Goal: Information Seeking & Learning: Learn about a topic

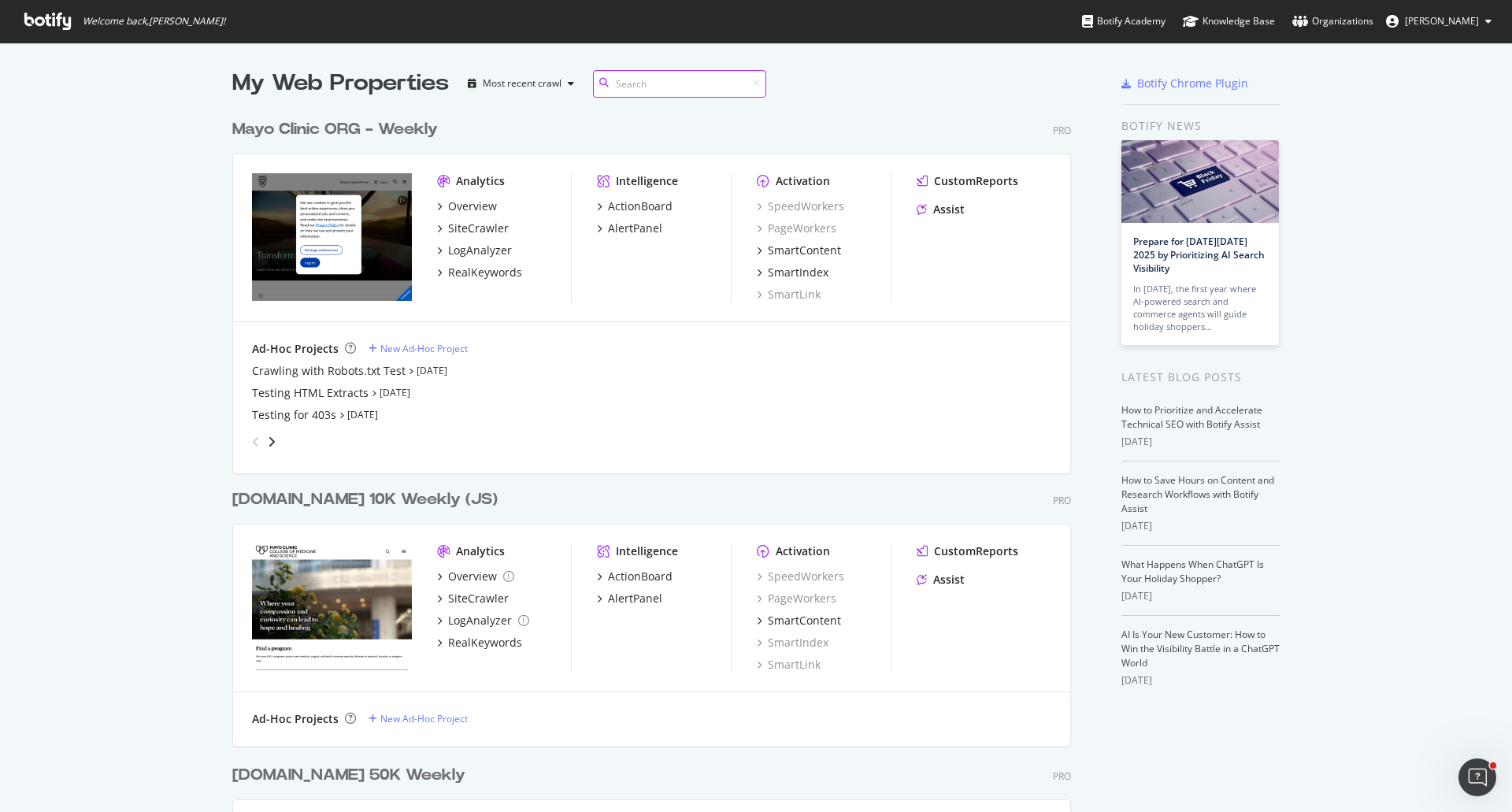
scroll to position [800, 1488]
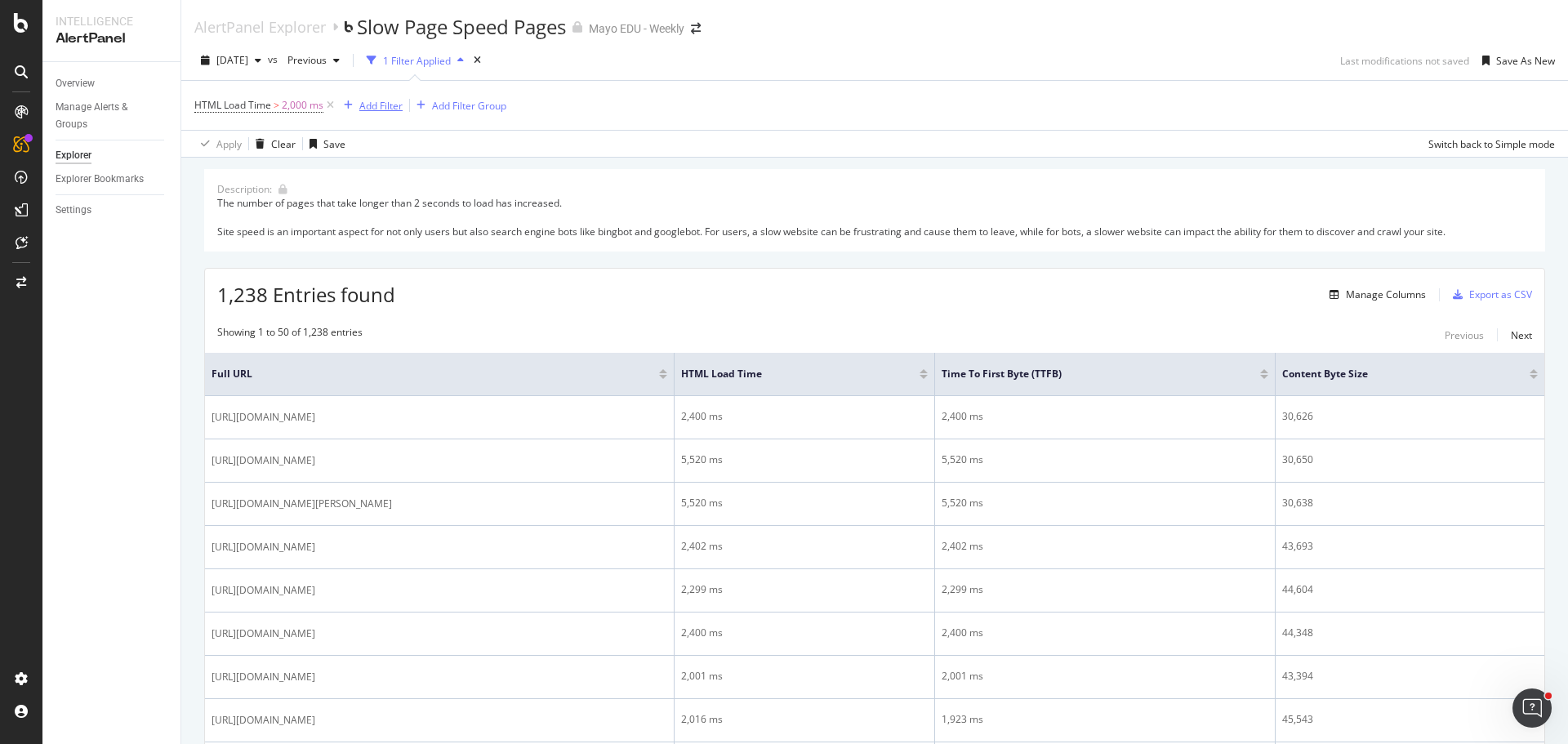
click at [380, 105] on div "Add Filter" at bounding box center [381, 106] width 44 height 14
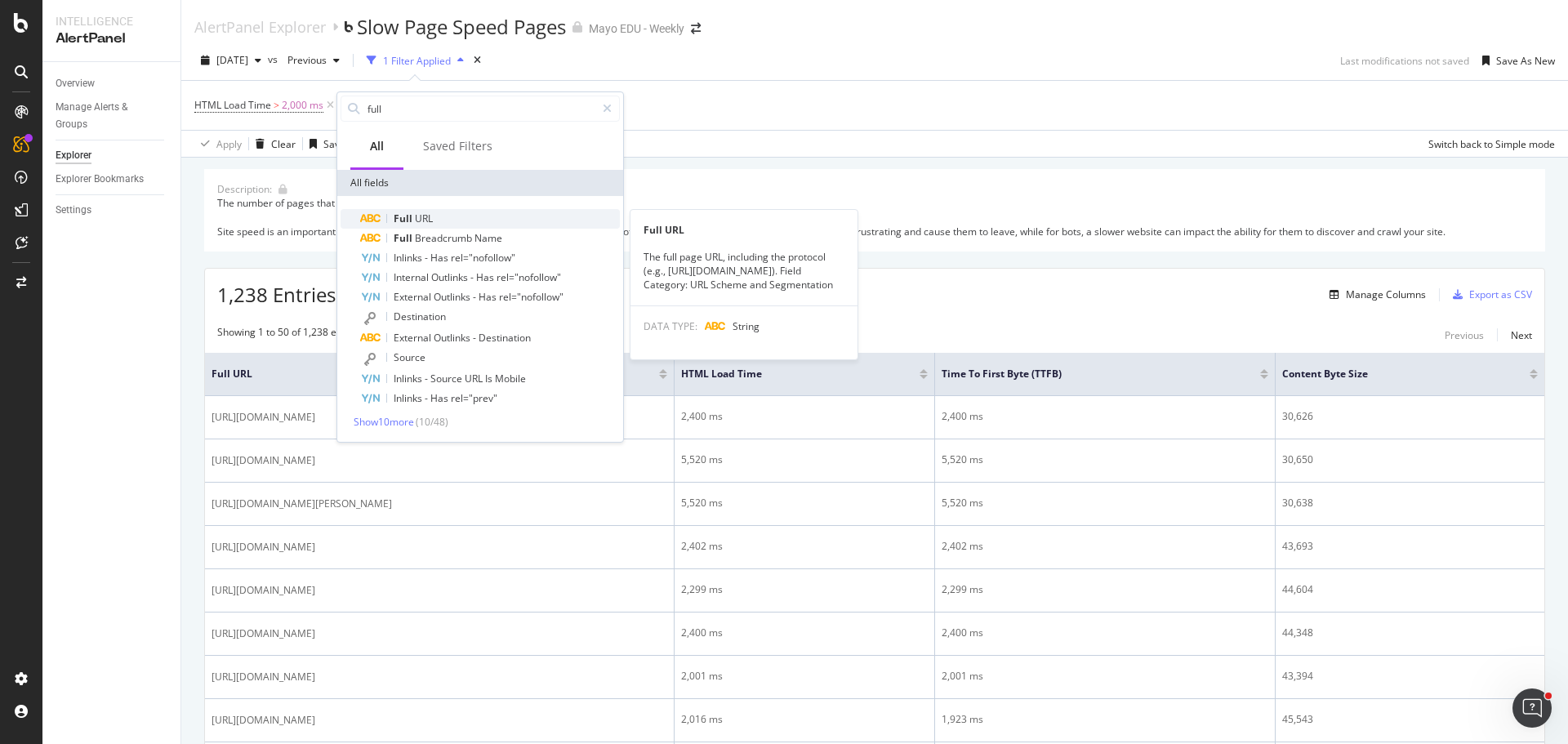
type input "full"
click at [433, 220] on div "Full URL" at bounding box center [490, 219] width 260 height 20
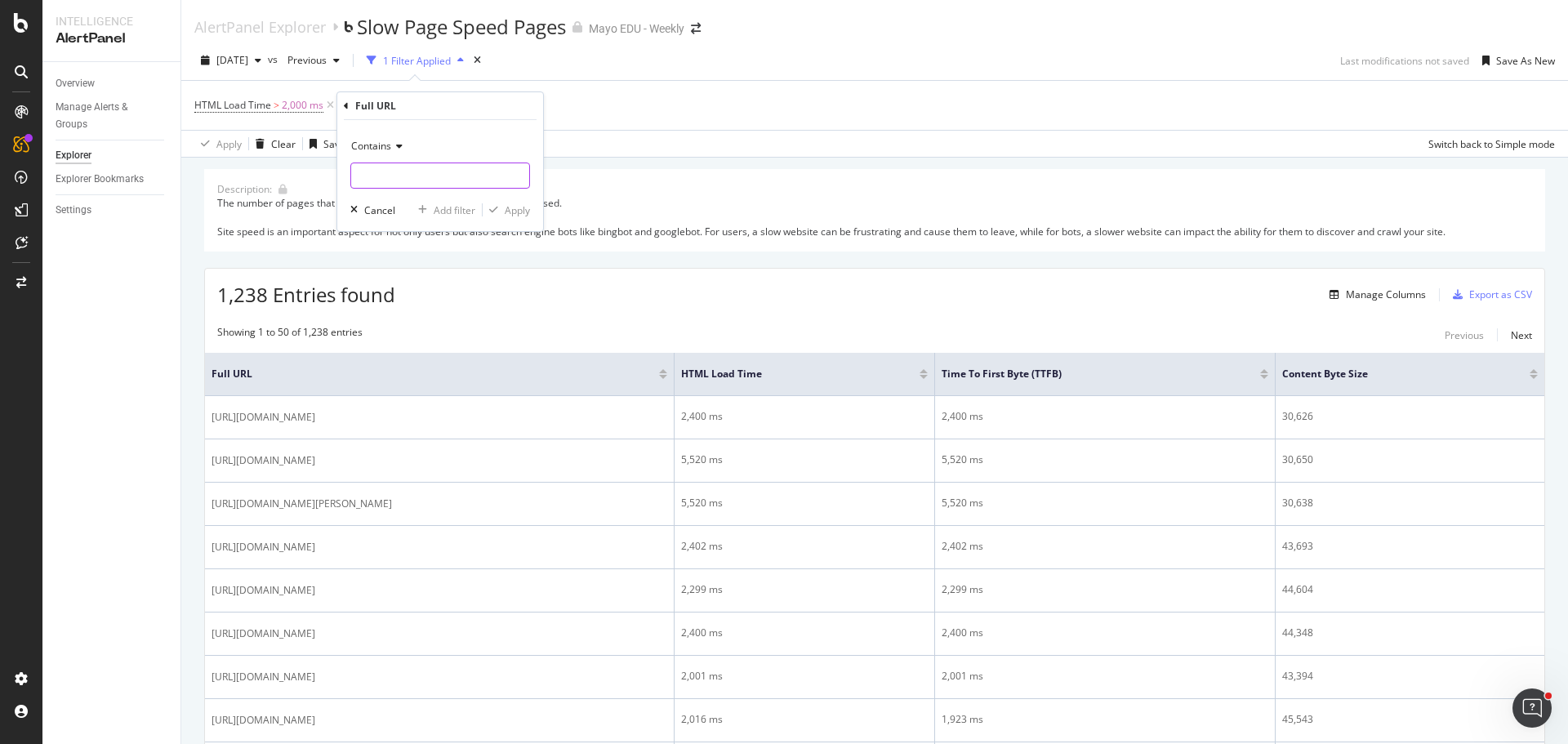
click at [405, 177] on input "text" at bounding box center [440, 175] width 178 height 26
type input "/clinical-trials"
click at [520, 212] on div "Apply" at bounding box center [518, 210] width 26 height 14
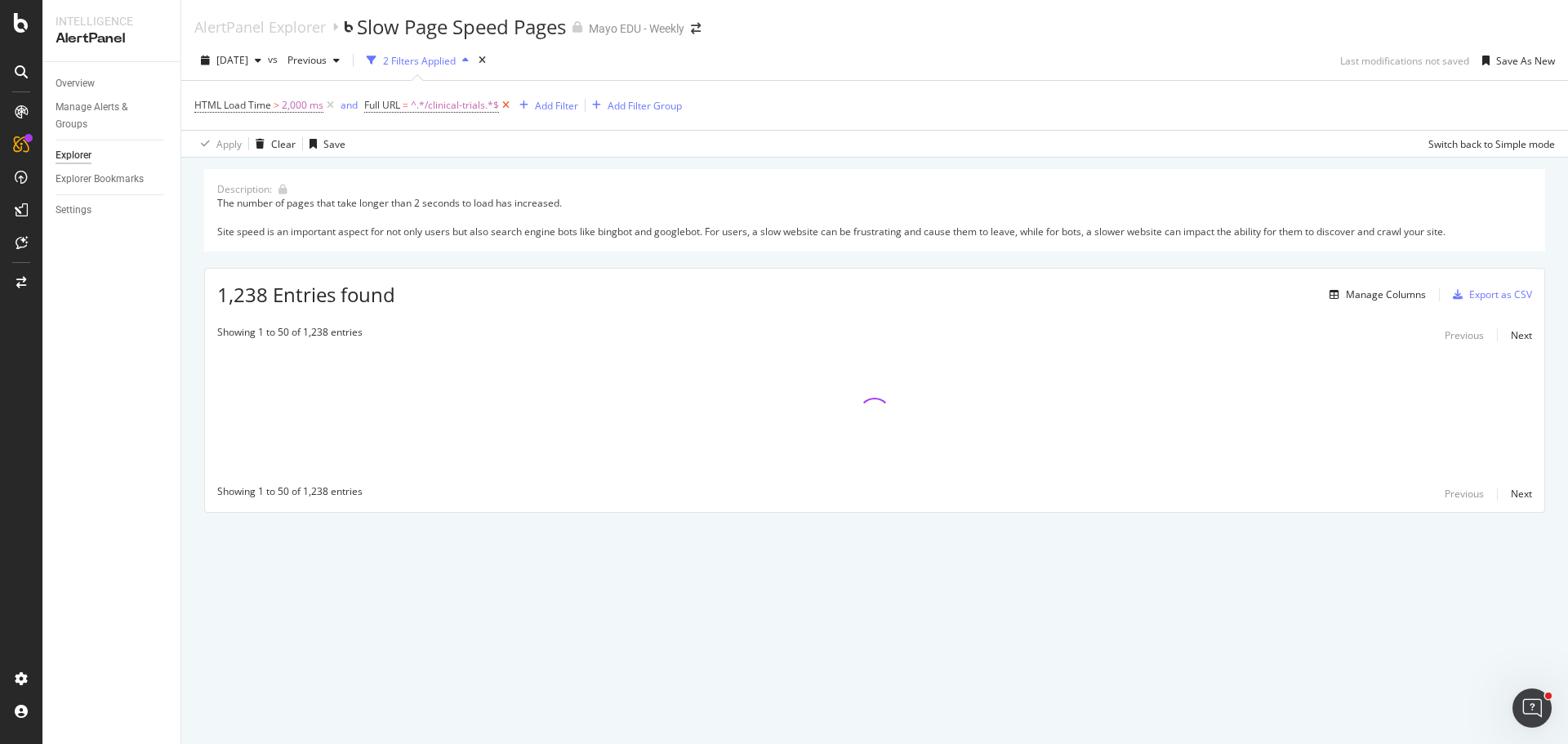
click at [510, 105] on icon at bounding box center [506, 105] width 14 height 16
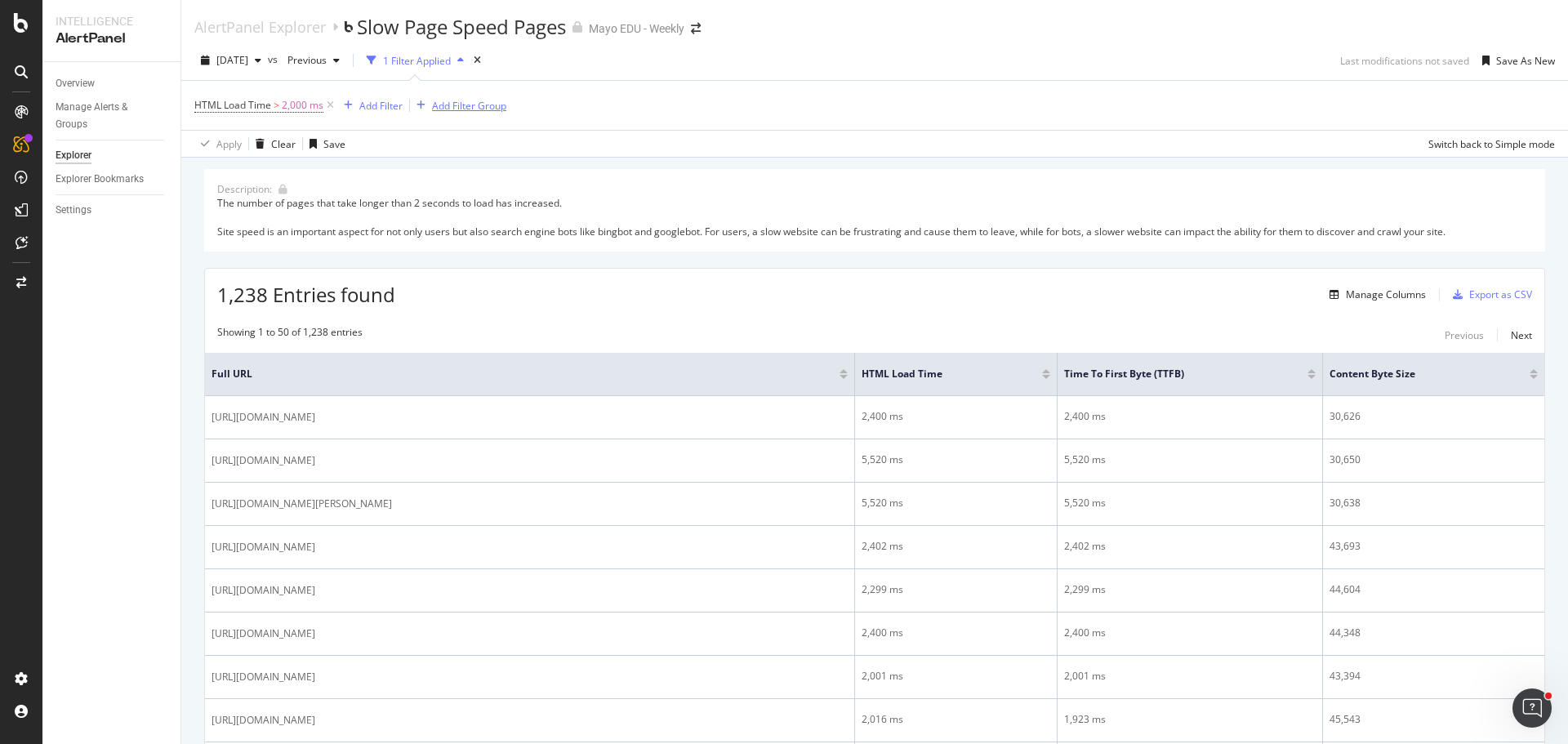
click at [480, 103] on div "Add Filter Group" at bounding box center [469, 106] width 74 height 14
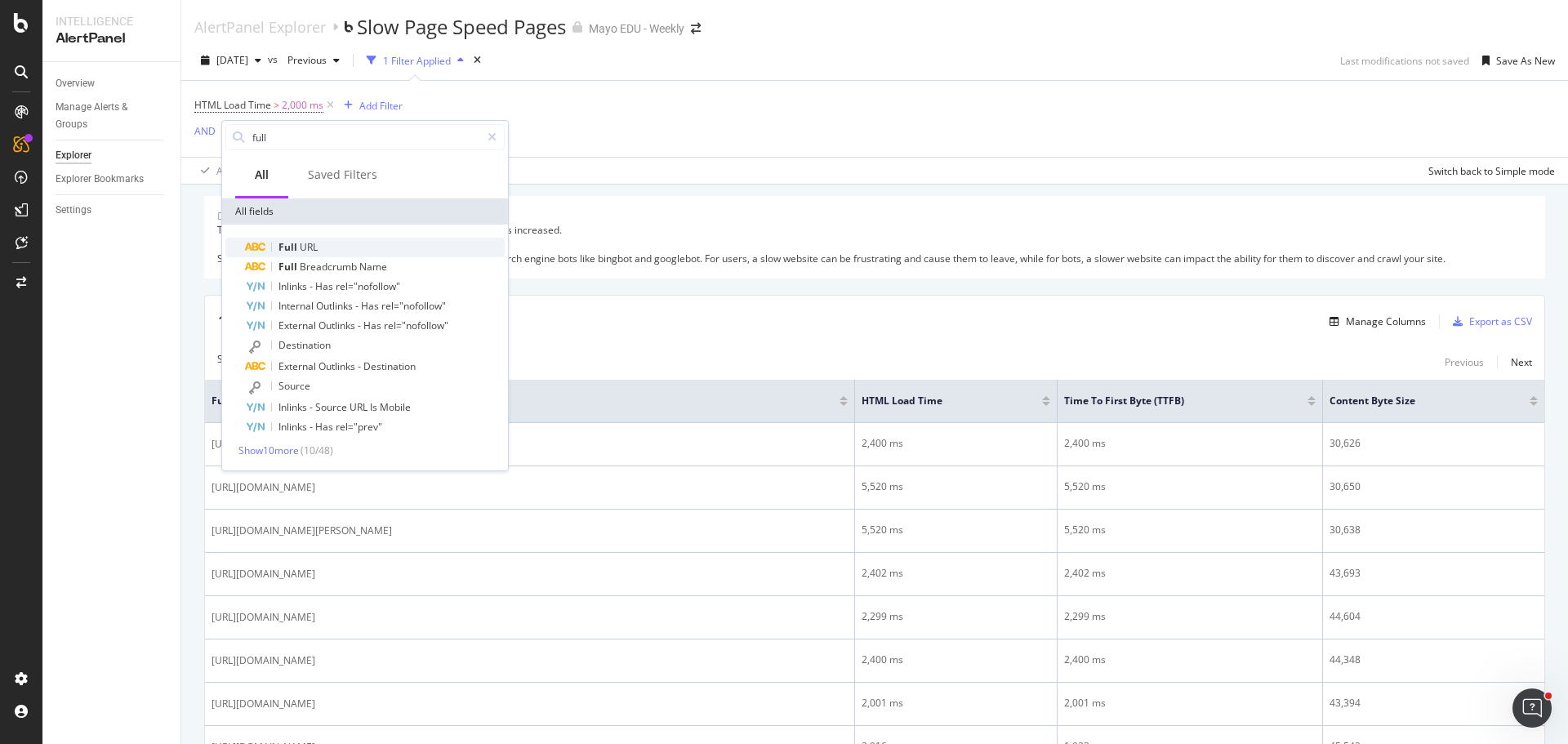
click at [297, 239] on div "Full URL" at bounding box center [375, 247] width 260 height 20
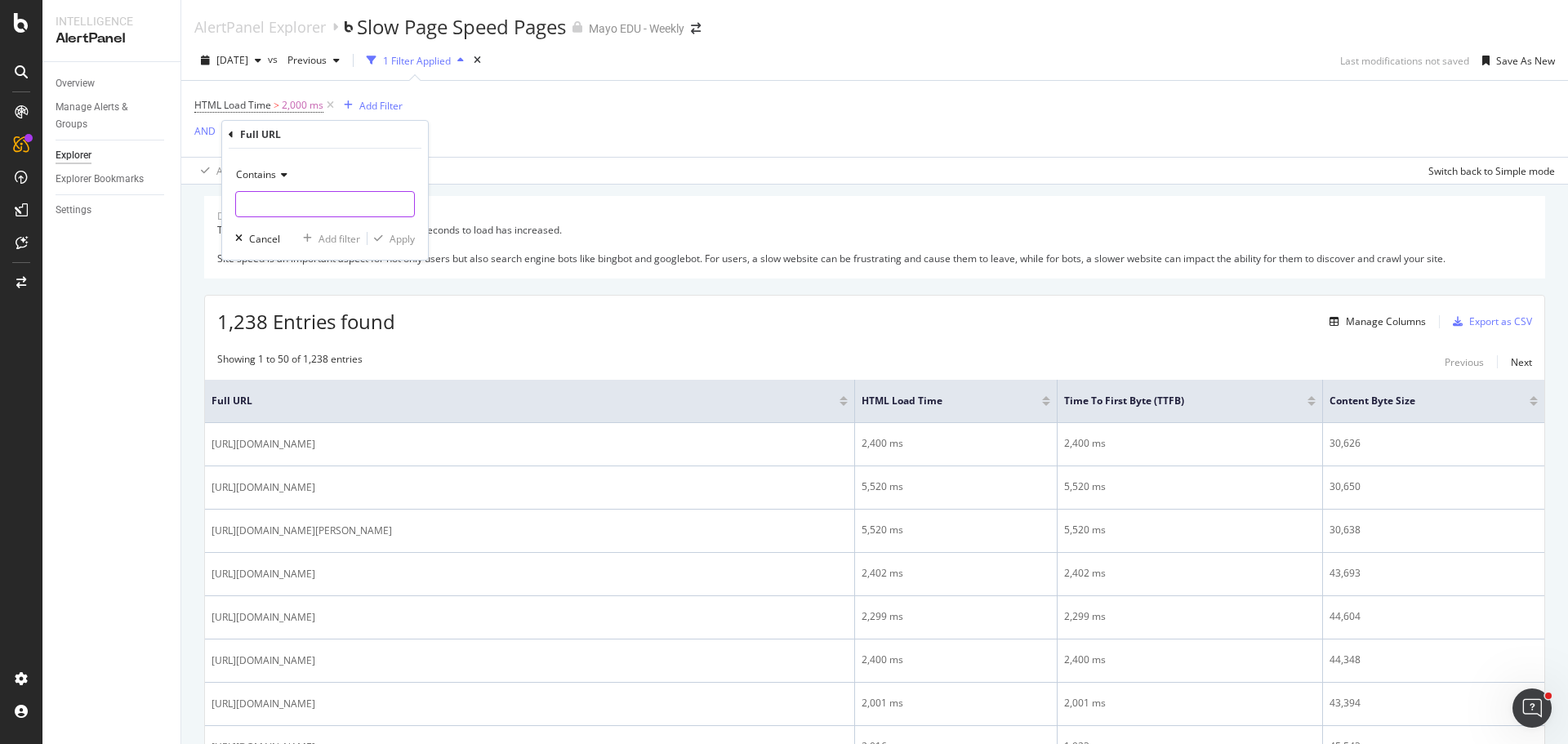
click at [289, 195] on input "text" at bounding box center [325, 204] width 178 height 26
type input "/clinical-trials"
click at [408, 244] on div "Apply" at bounding box center [402, 239] width 26 height 14
click at [407, 131] on div "Add Filter" at bounding box center [414, 135] width 44 height 14
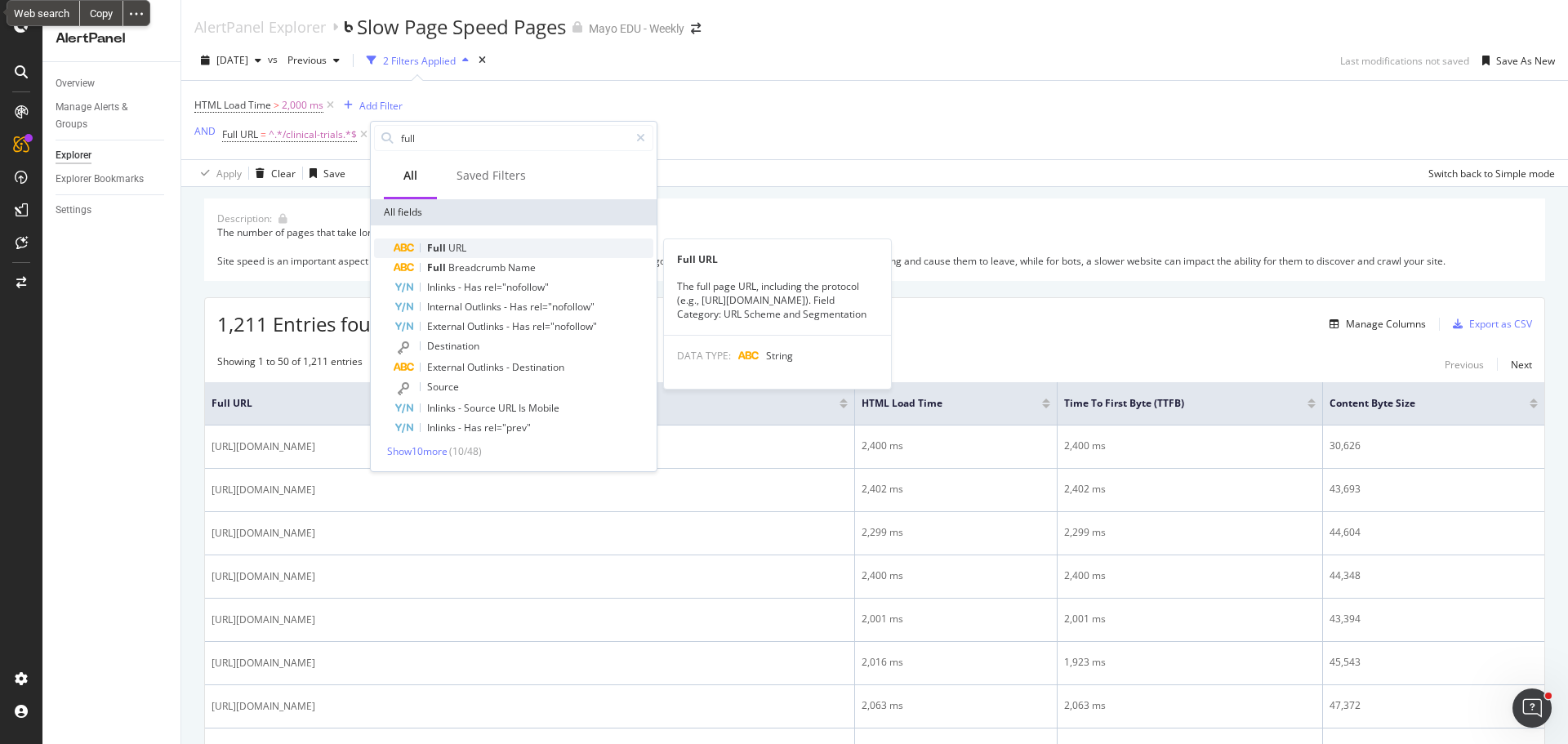
click at [446, 248] on span "Full" at bounding box center [437, 248] width 21 height 14
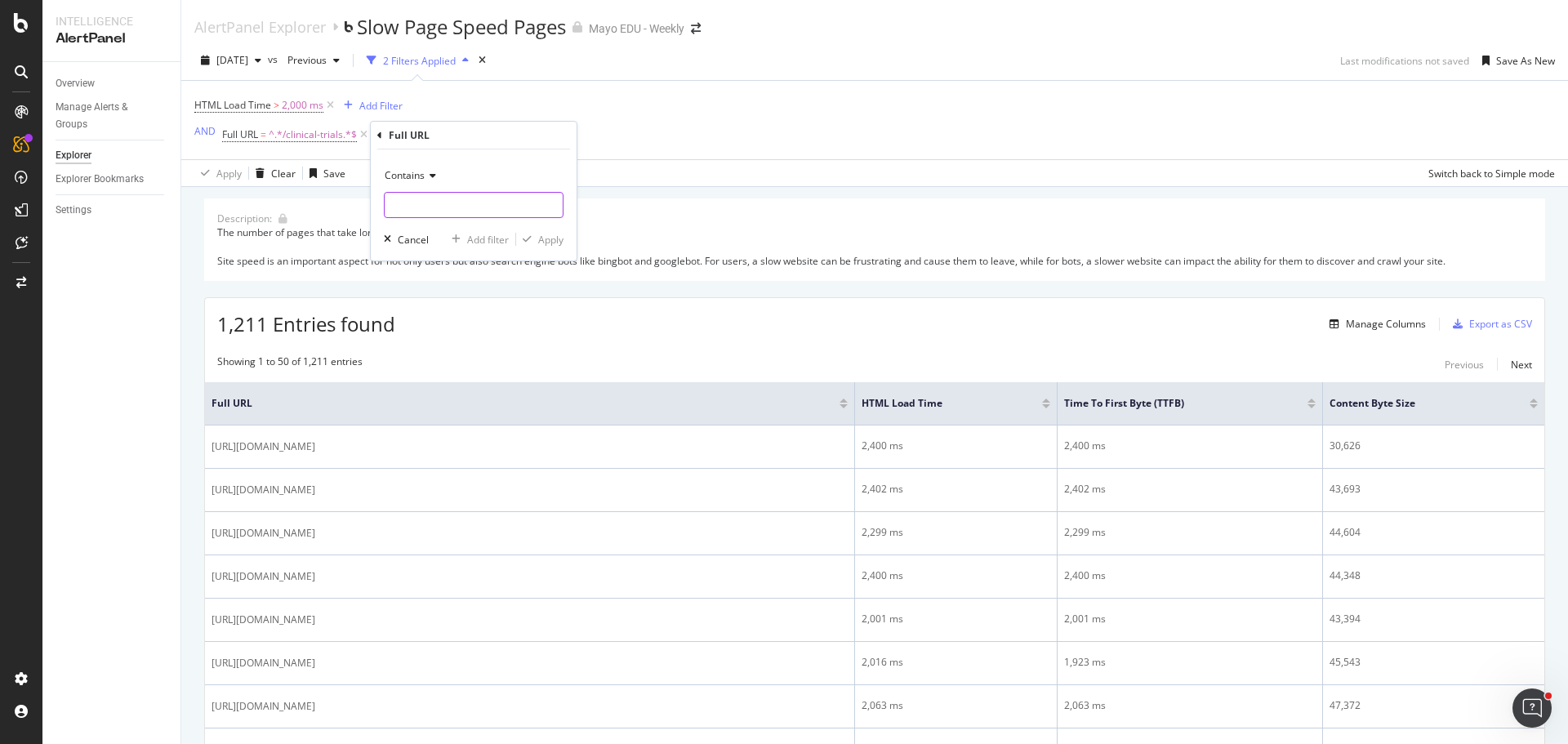
click at [424, 203] on input "text" at bounding box center [473, 205] width 178 height 26
type input "/cancer-research"
click at [545, 238] on div "Apply" at bounding box center [551, 240] width 26 height 14
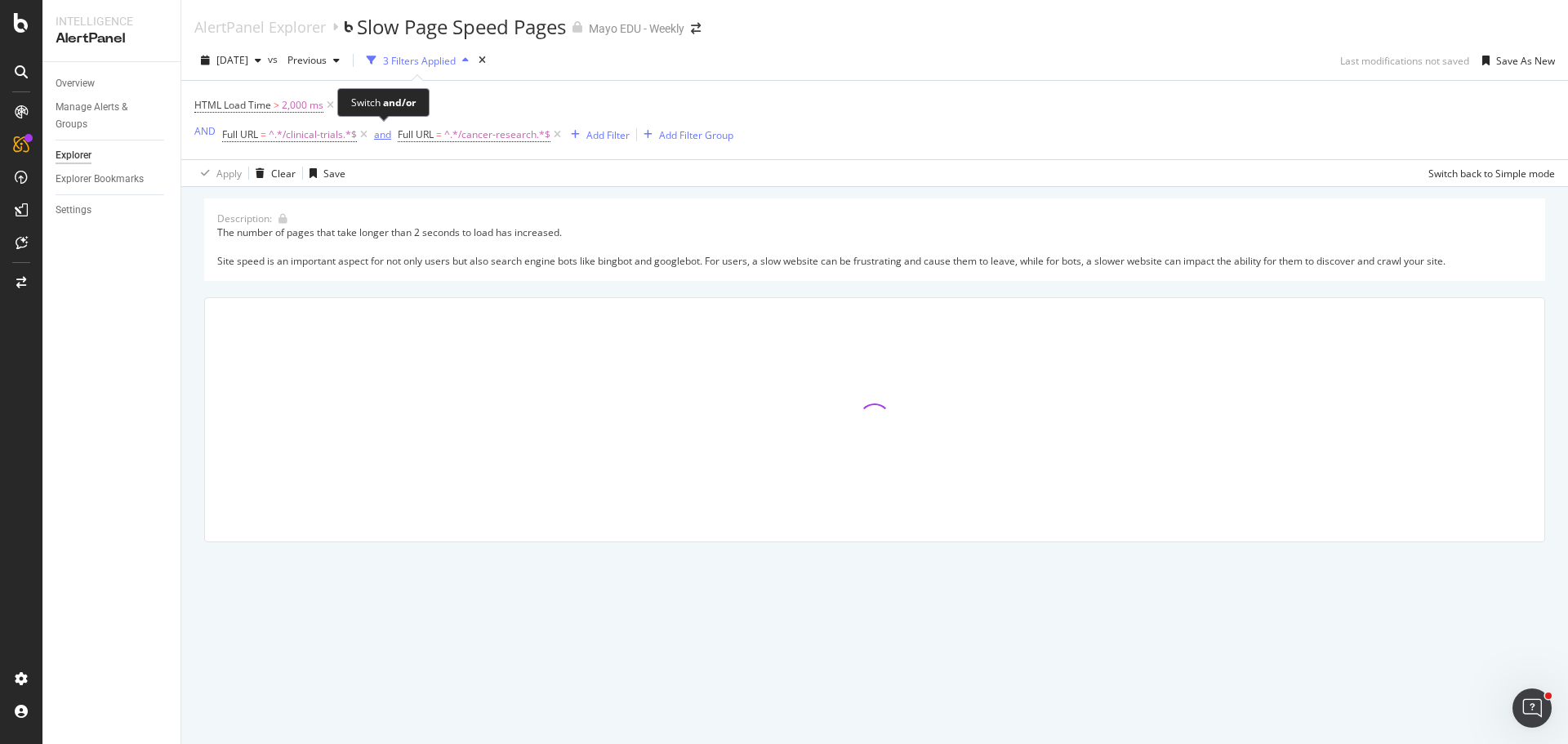
click at [383, 133] on div "and" at bounding box center [383, 134] width 17 height 14
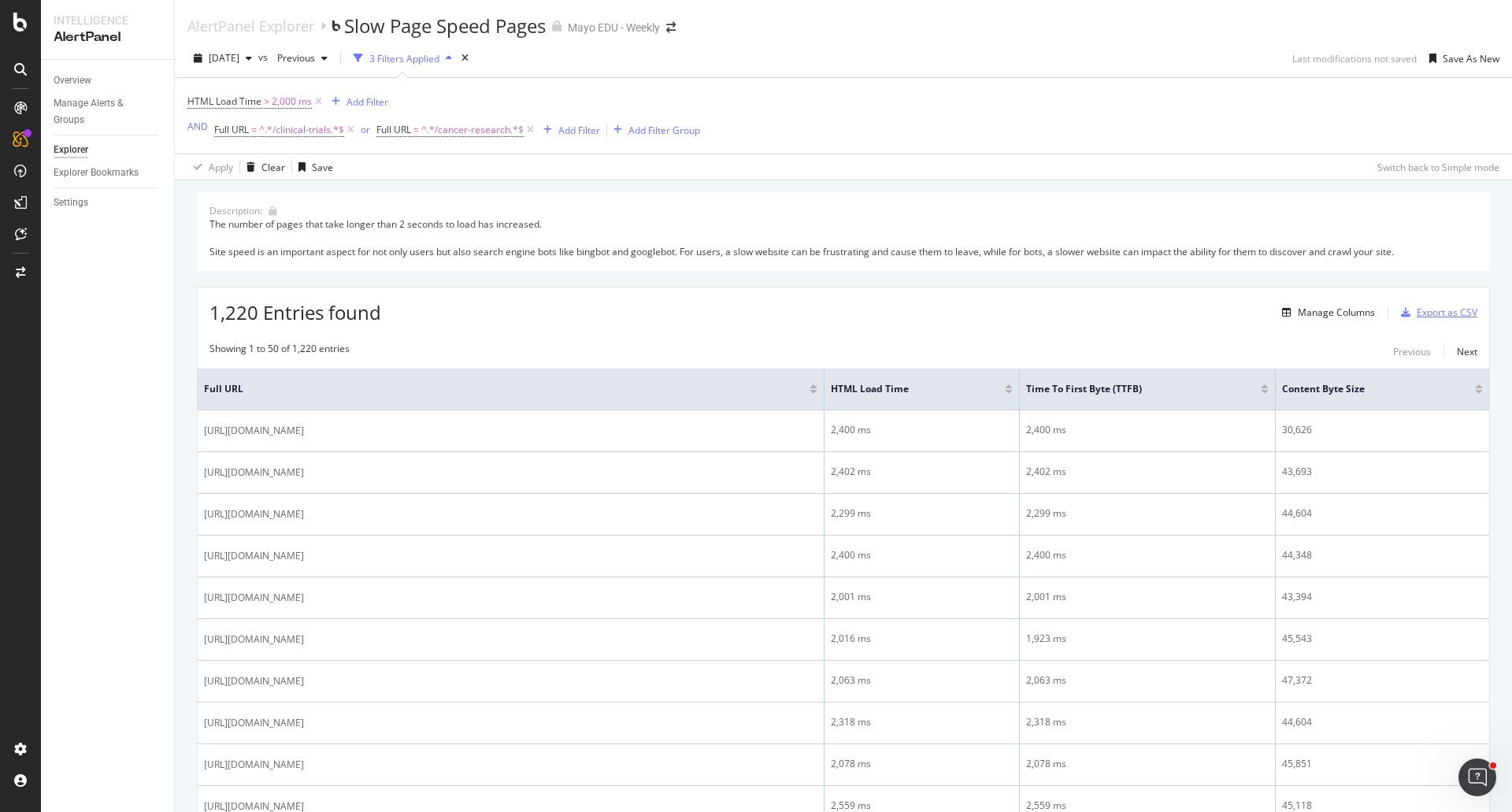
click at [1449, 314] on div "Export as CSV" at bounding box center [1447, 312] width 61 height 13
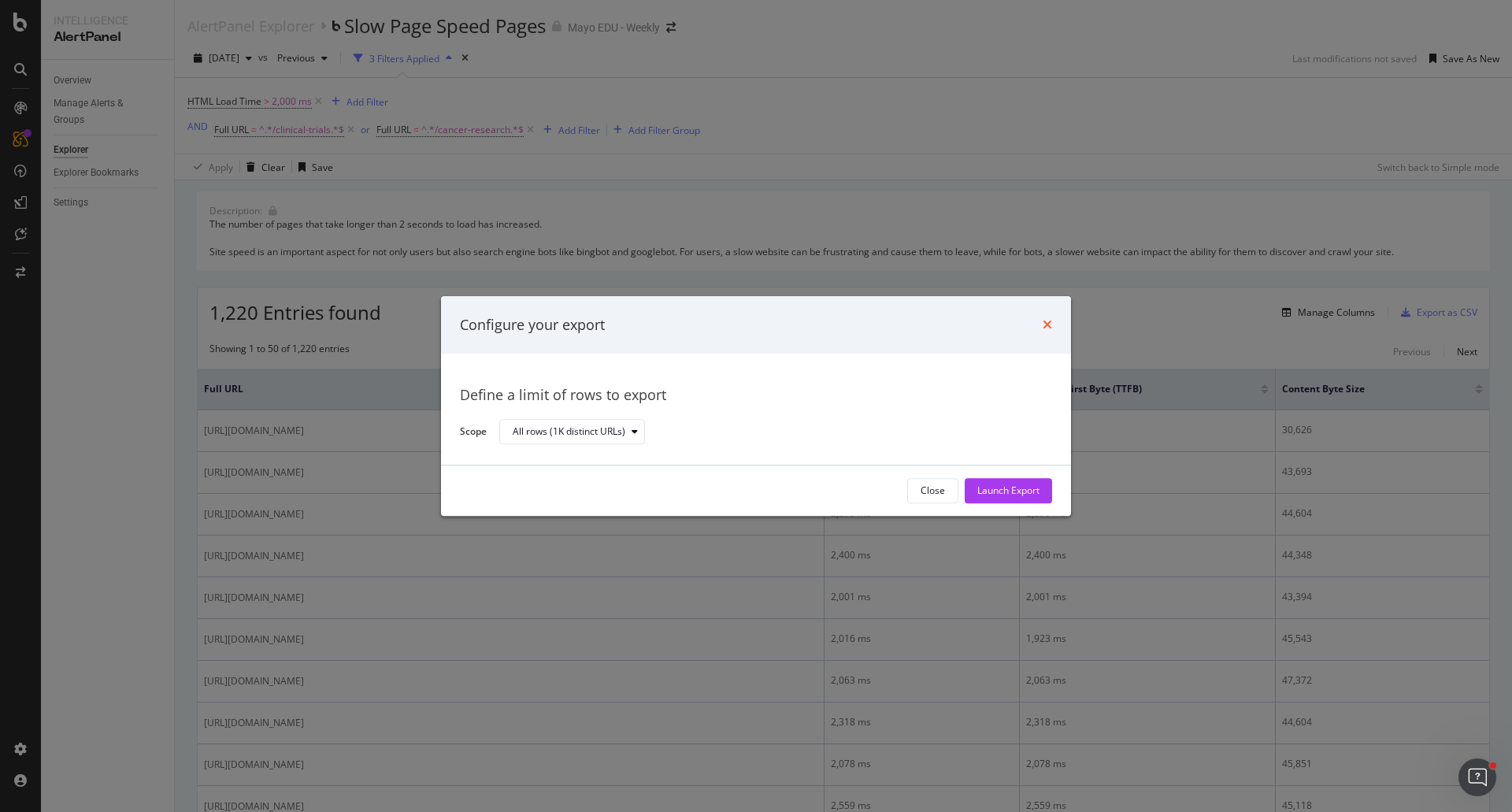
click at [1048, 319] on icon "times" at bounding box center [1047, 324] width 9 height 12
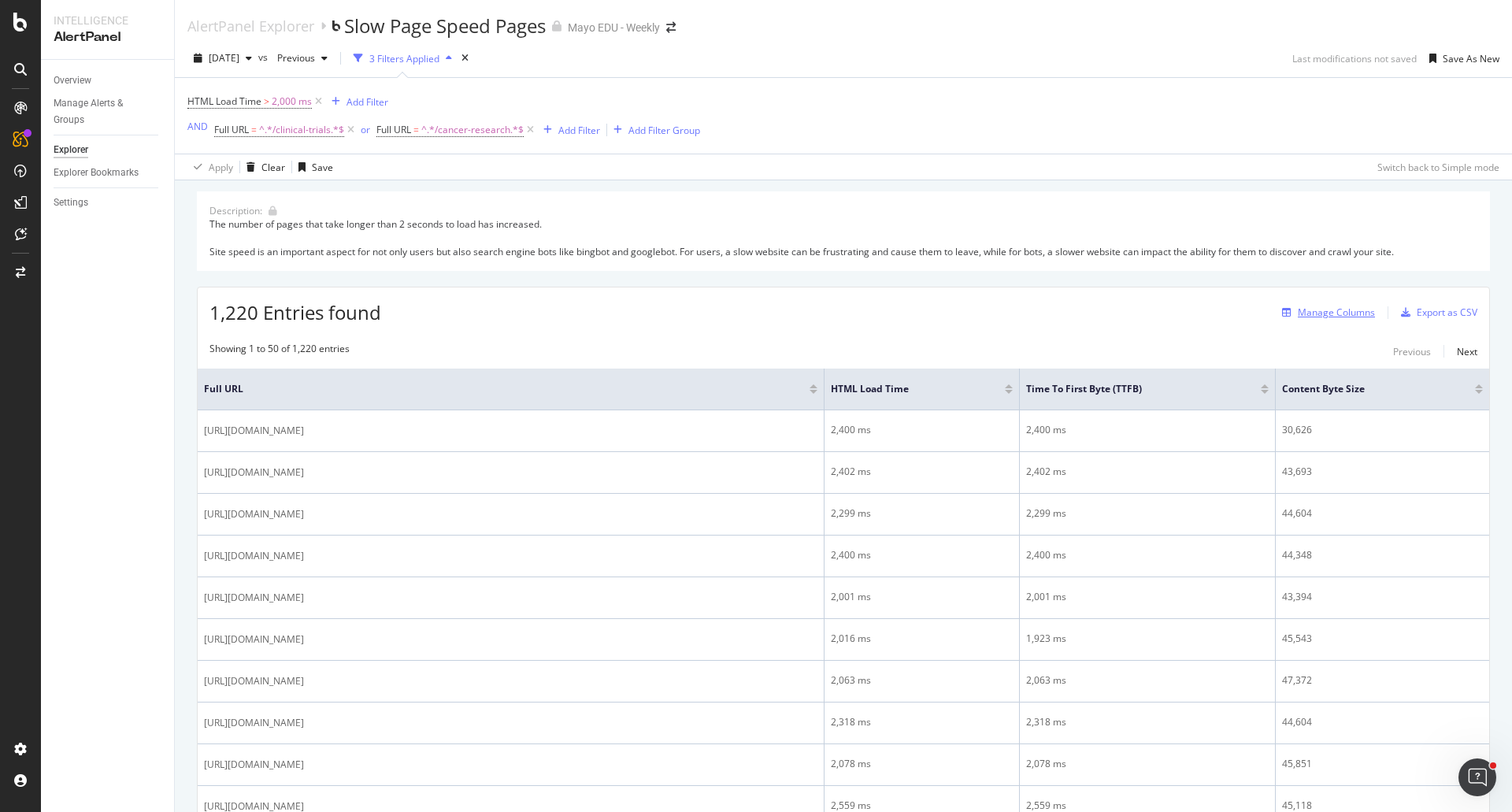
click at [1321, 309] on div "Manage Columns" at bounding box center [1337, 312] width 77 height 13
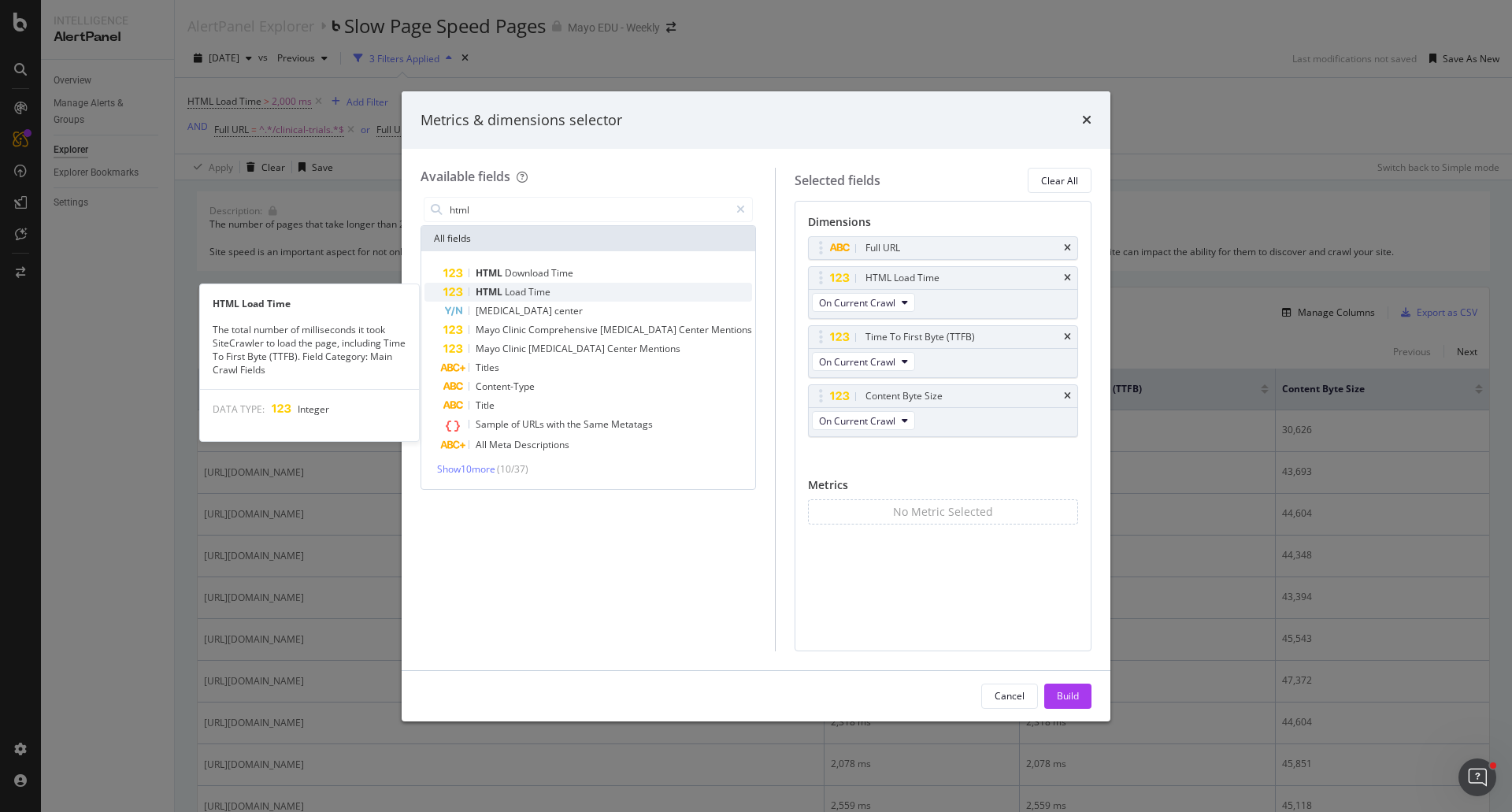
click at [544, 291] on span "Time" at bounding box center [539, 292] width 22 height 13
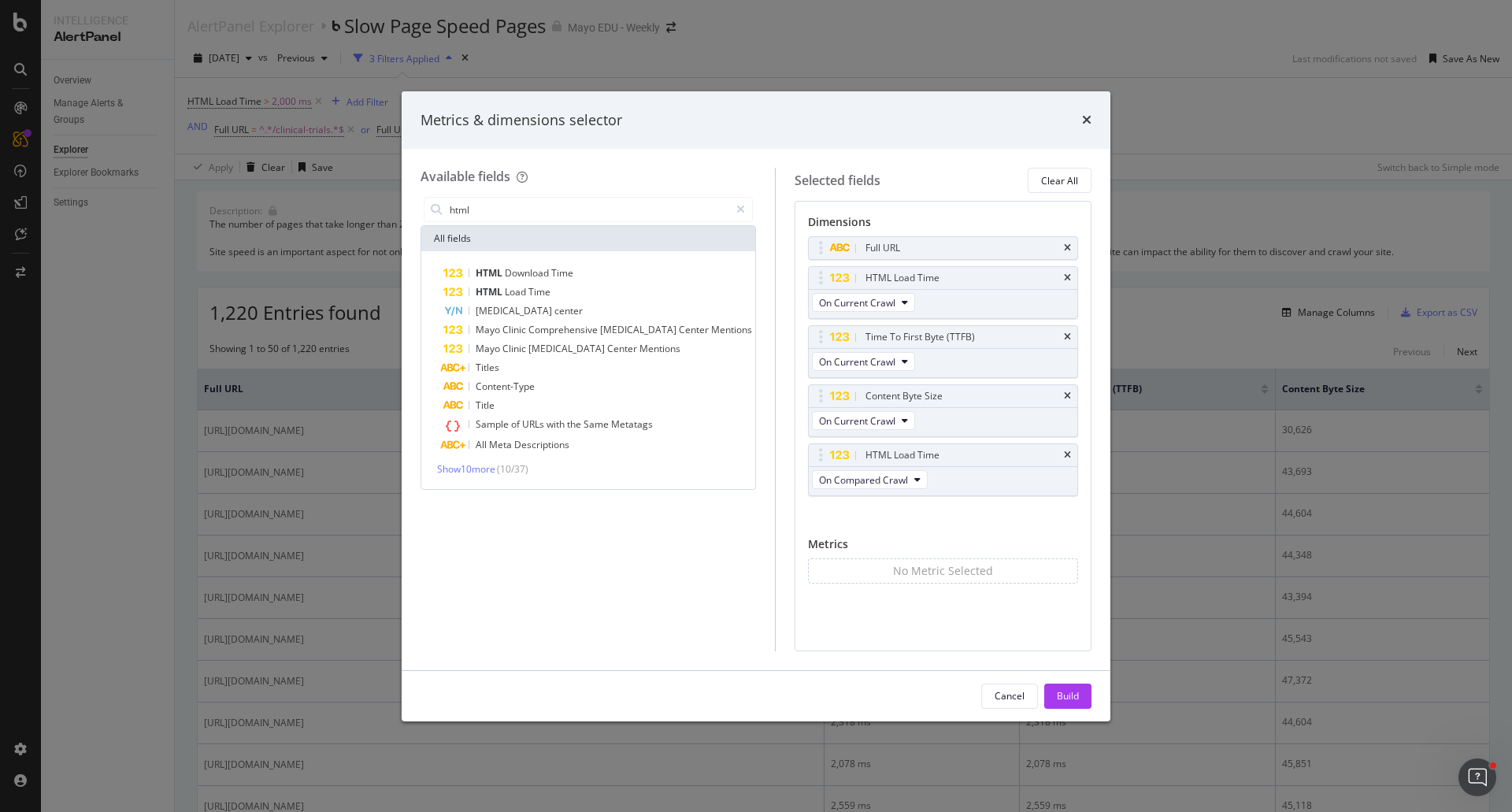
click at [543, 231] on div "All fields" at bounding box center [588, 238] width 334 height 26
click at [514, 201] on input "html" at bounding box center [588, 209] width 281 height 24
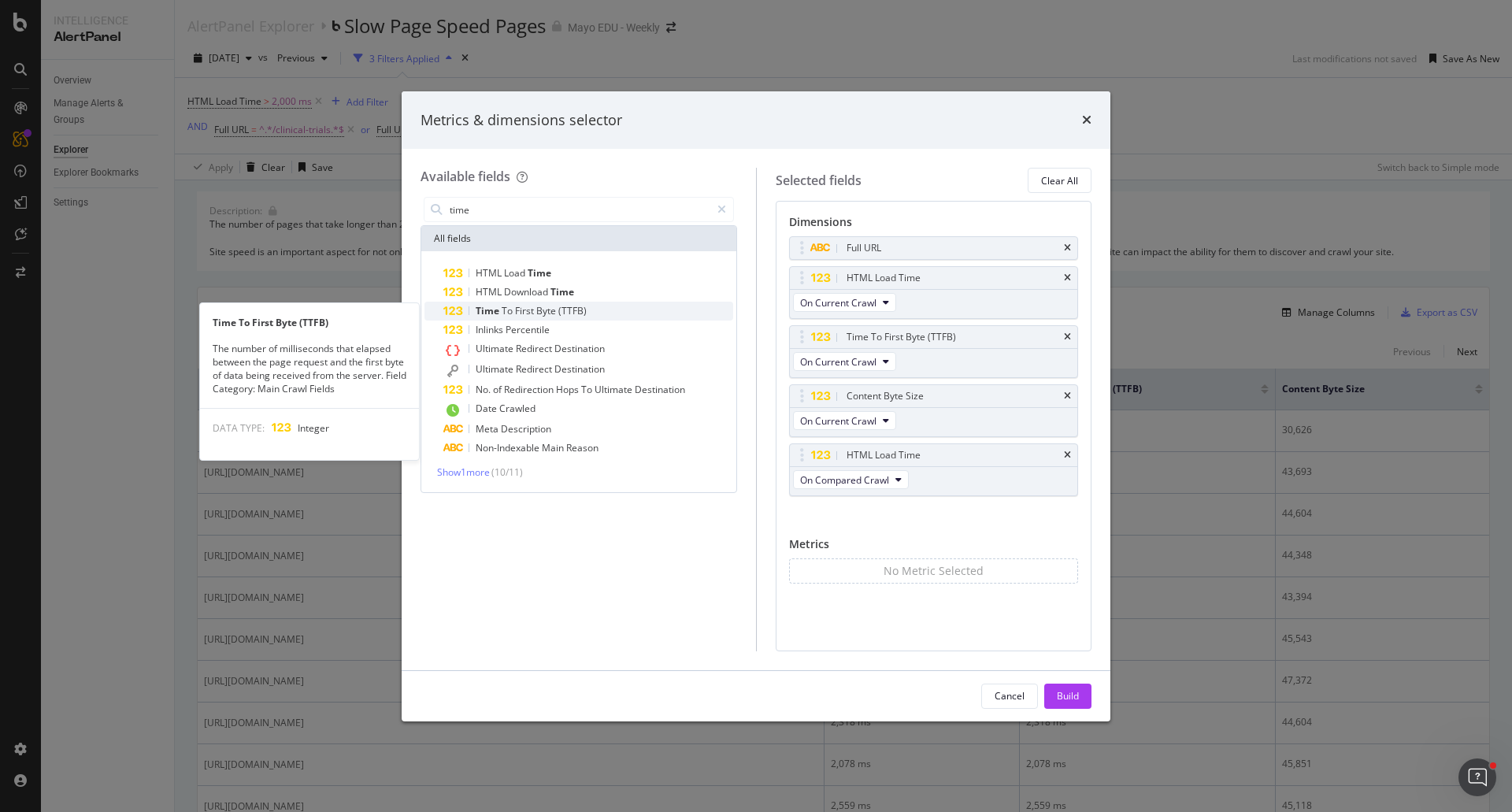
click at [508, 310] on span "To" at bounding box center [508, 310] width 13 height 13
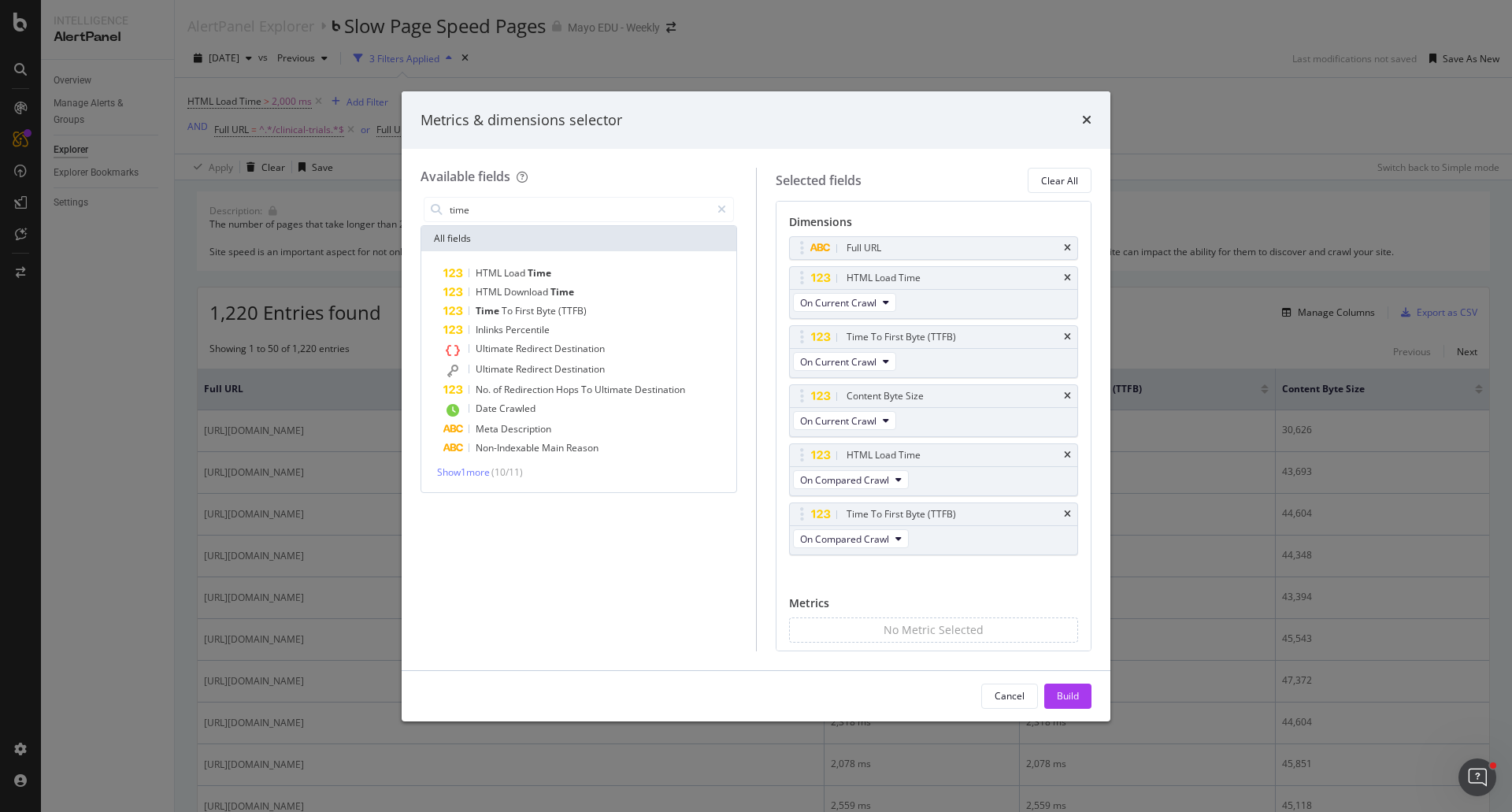
click at [521, 236] on div "All fields" at bounding box center [579, 238] width 315 height 26
click at [522, 208] on input "time" at bounding box center [579, 209] width 262 height 24
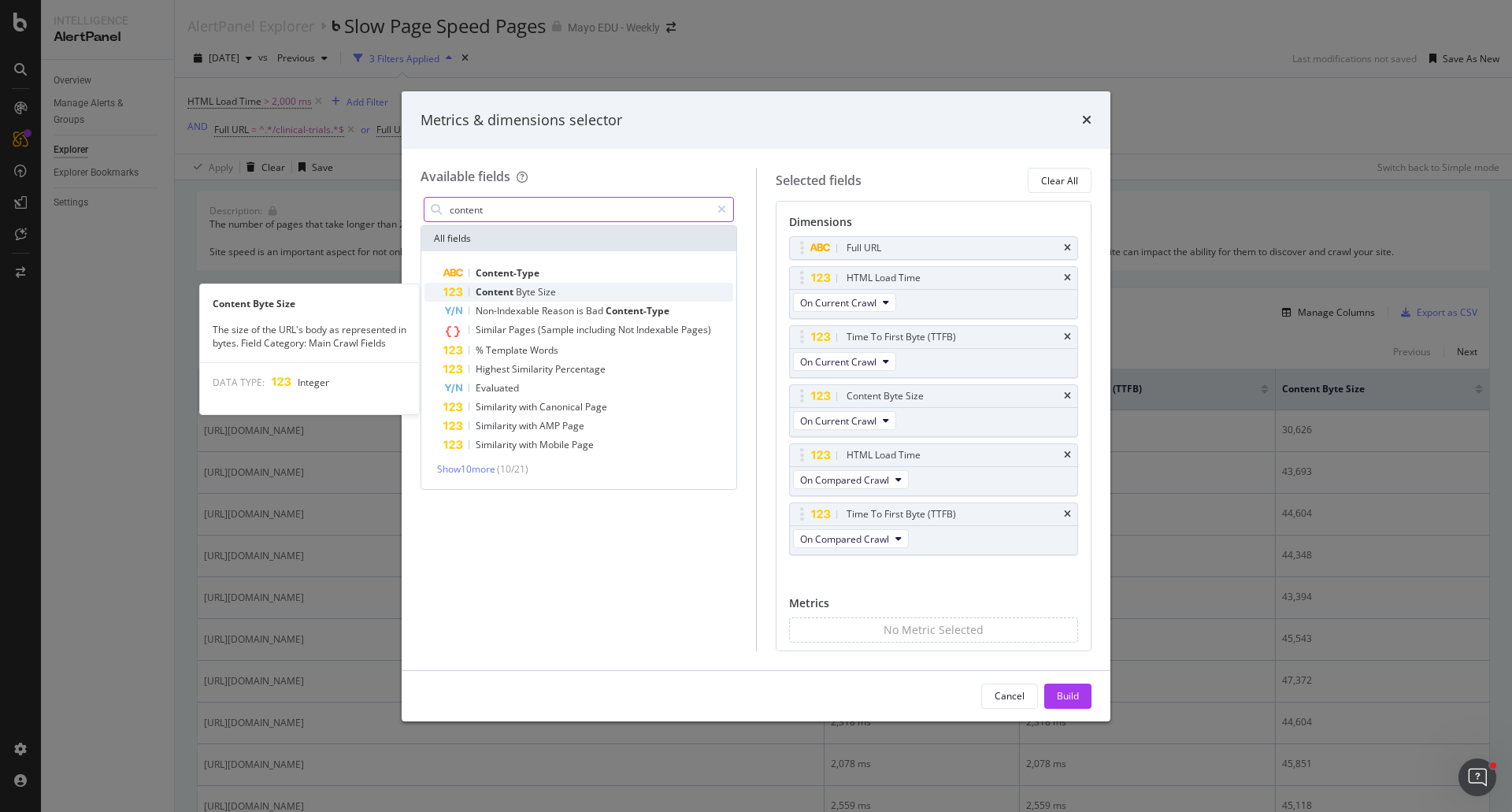
type input "content"
click at [518, 294] on span "Byte" at bounding box center [526, 292] width 22 height 13
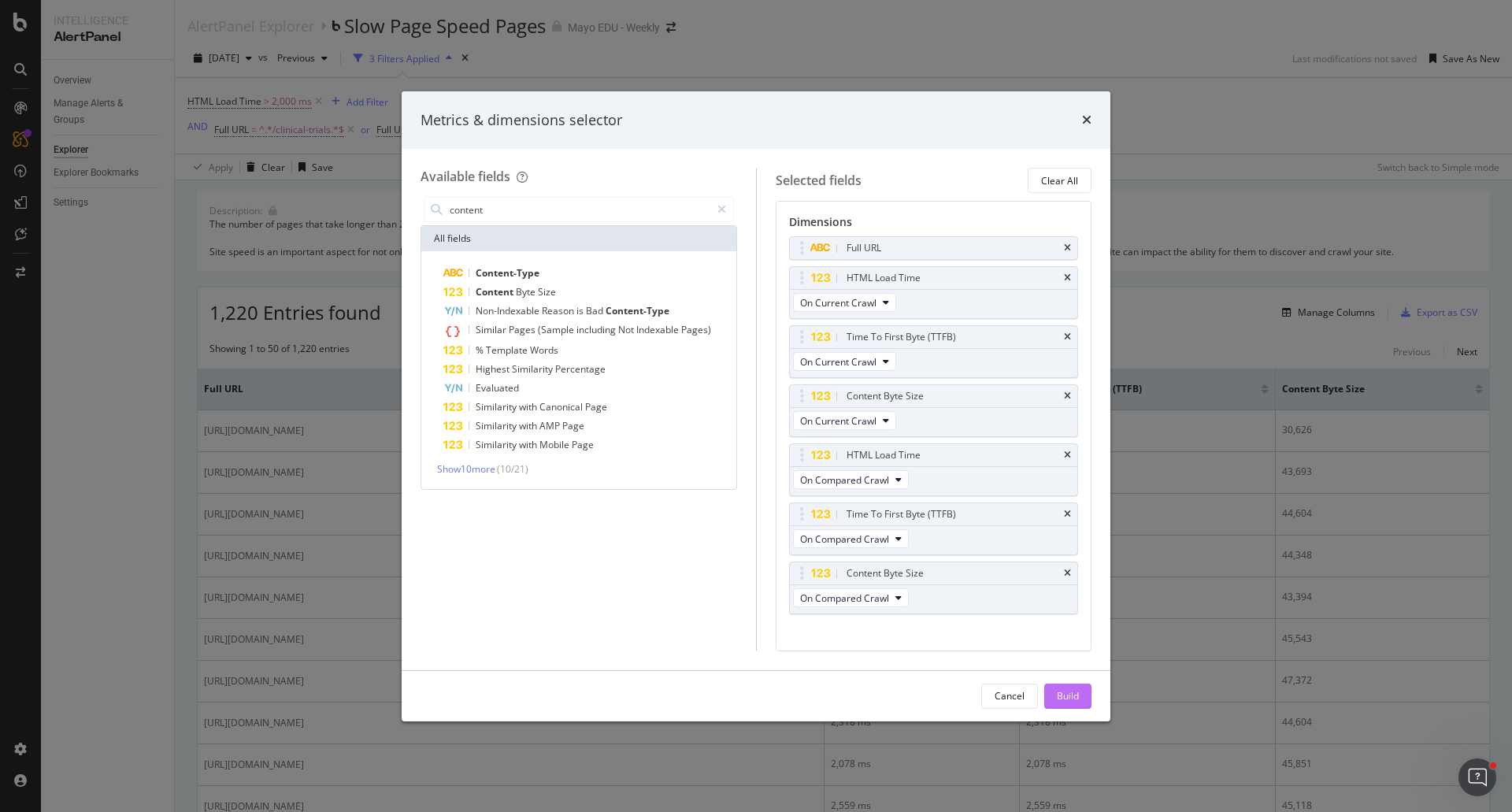
click at [1066, 696] on div "Build" at bounding box center [1067, 696] width 22 height 13
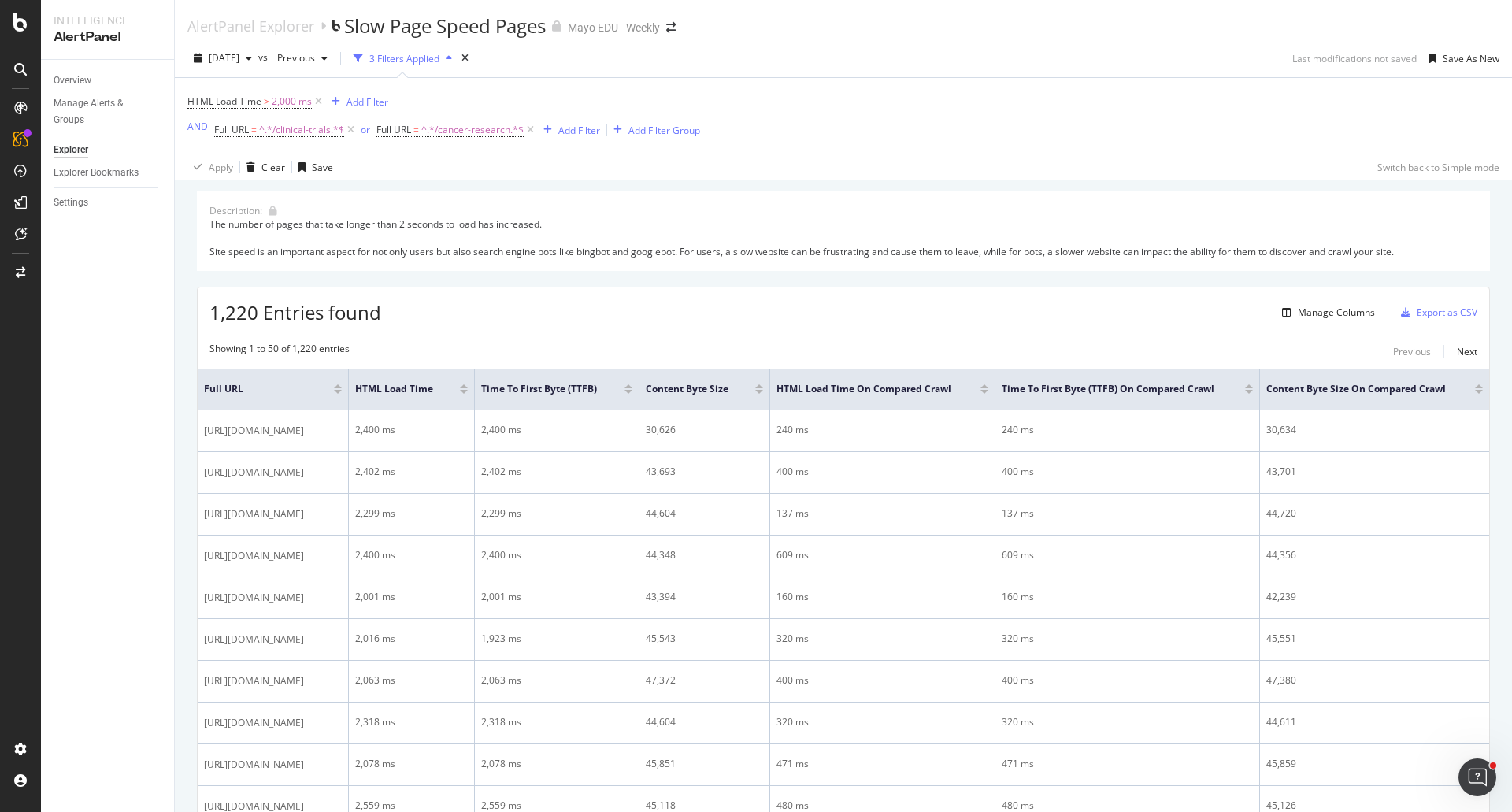
click at [1421, 306] on div "Export as CSV" at bounding box center [1447, 312] width 61 height 13
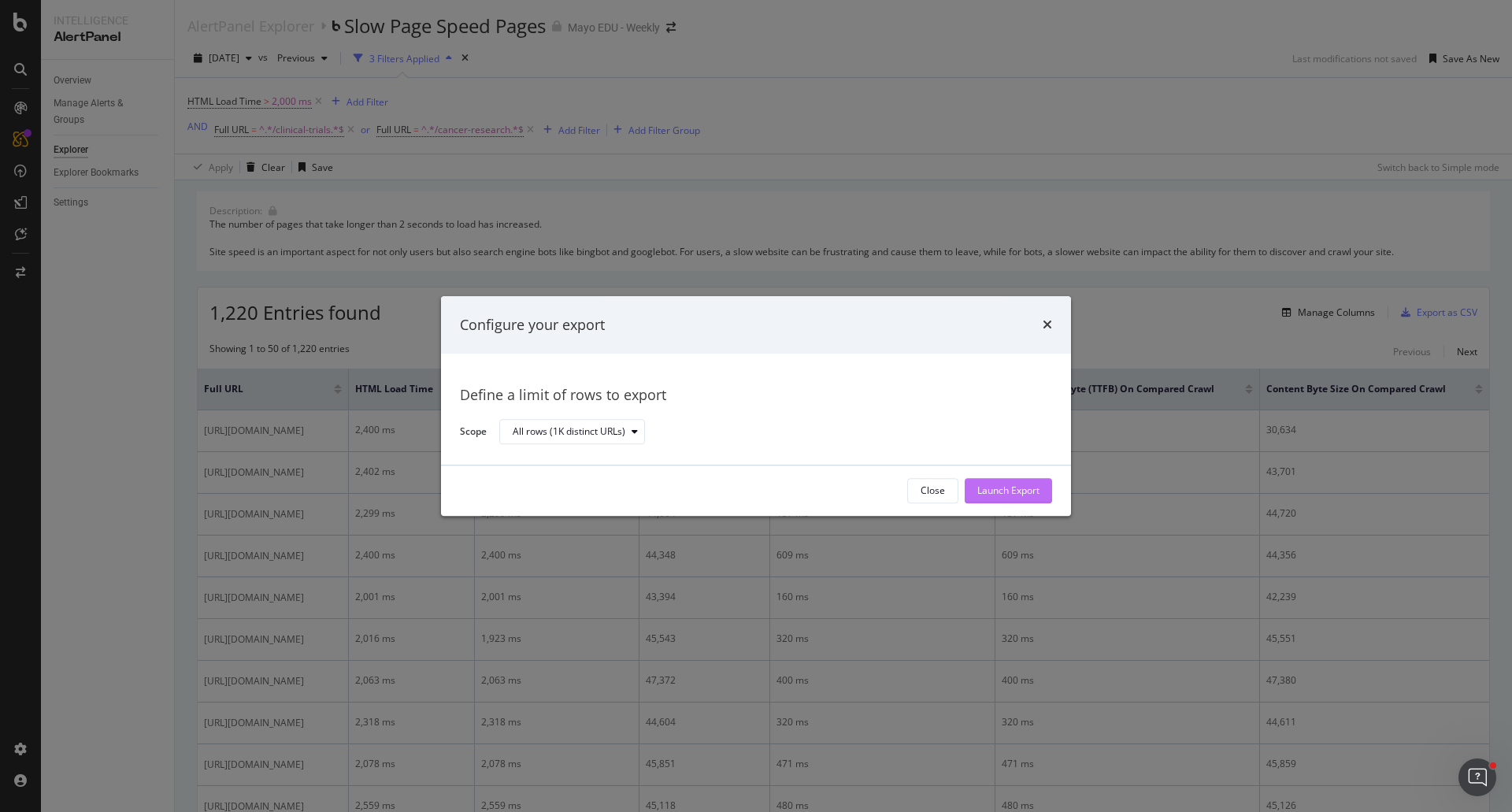
click at [1016, 488] on div "Launch Export" at bounding box center [1009, 491] width 63 height 13
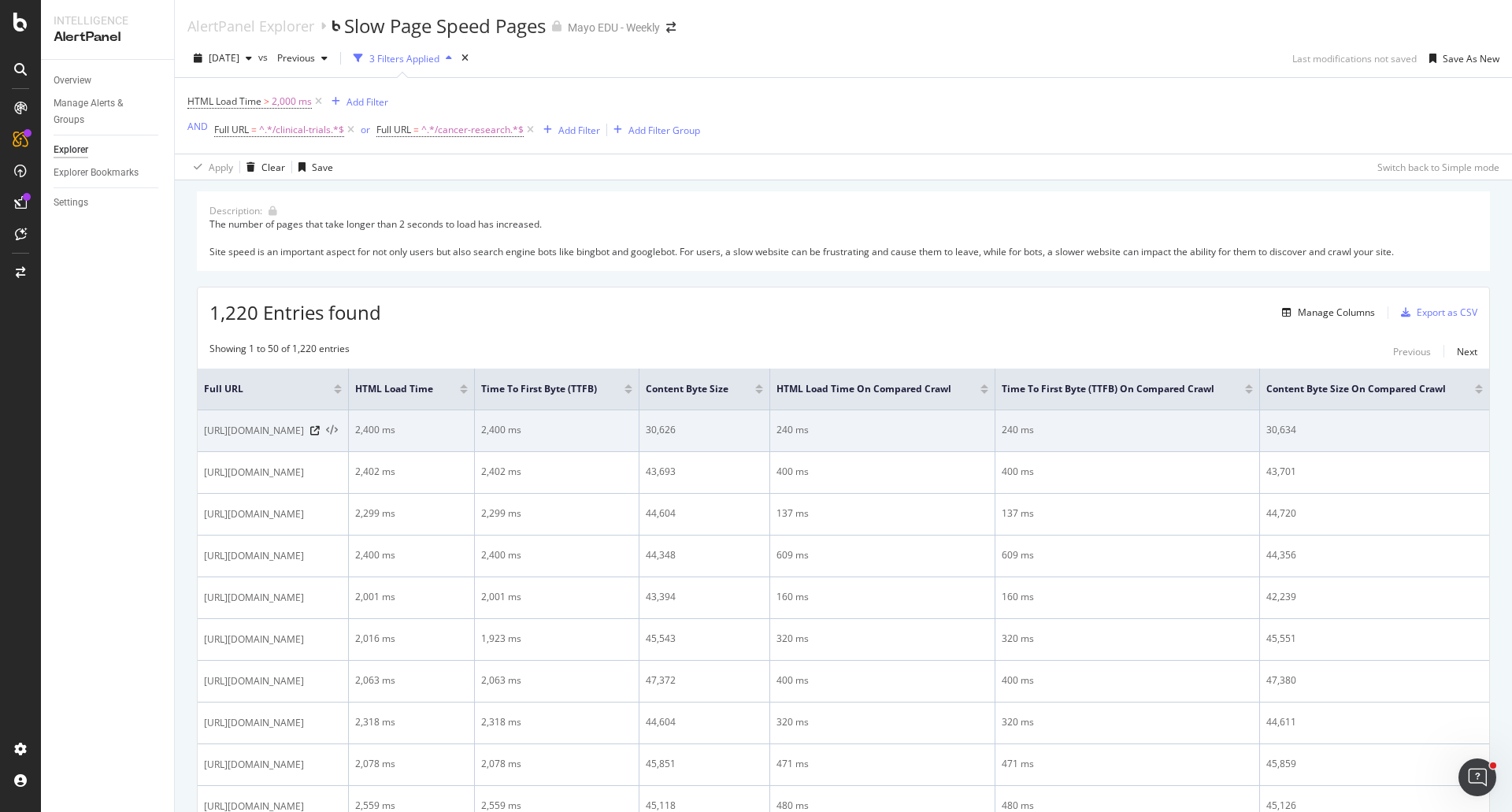
click at [338, 430] on icon at bounding box center [332, 430] width 12 height 11
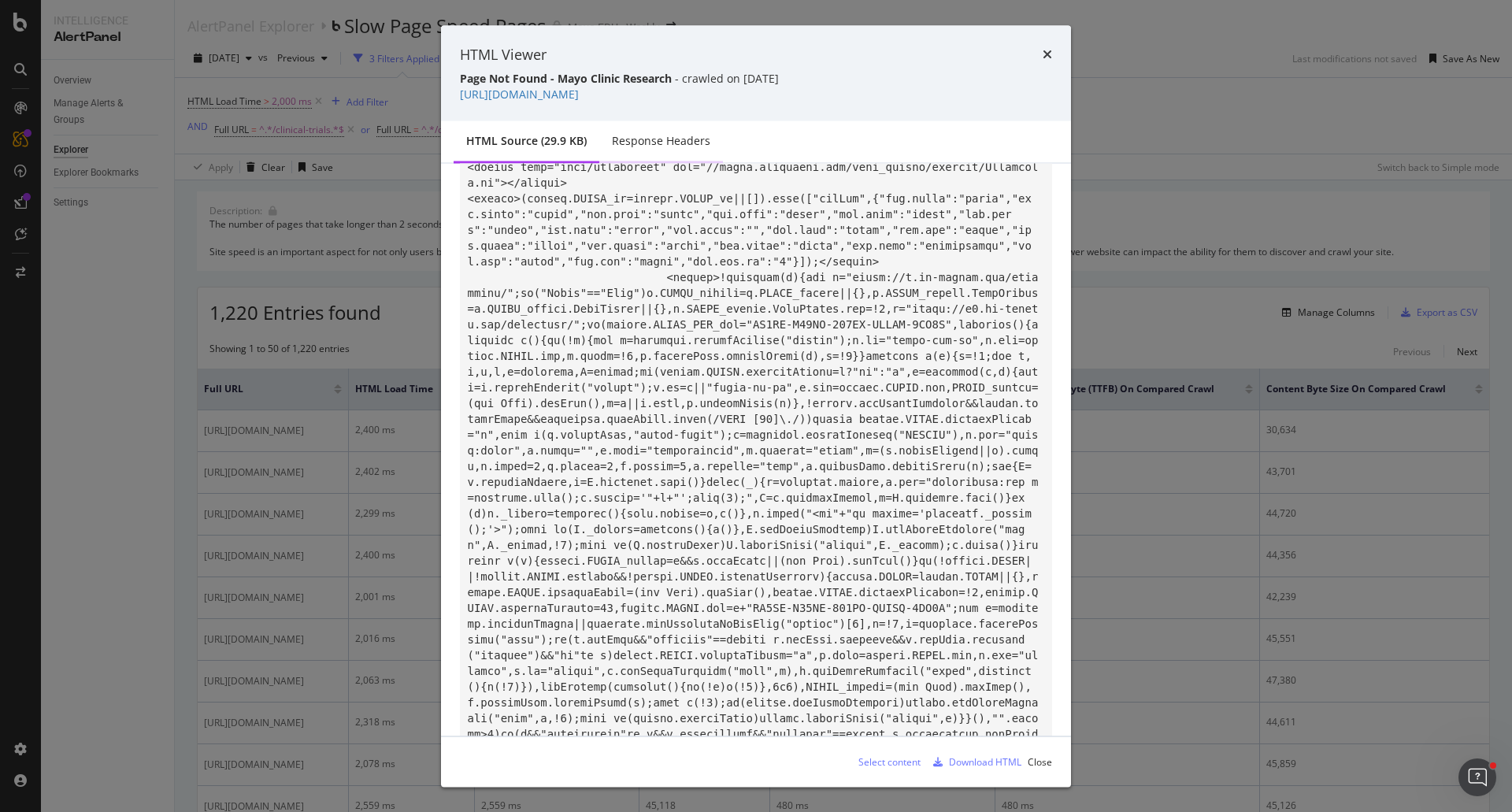
click at [677, 142] on div "Response Headers" at bounding box center [661, 141] width 99 height 16
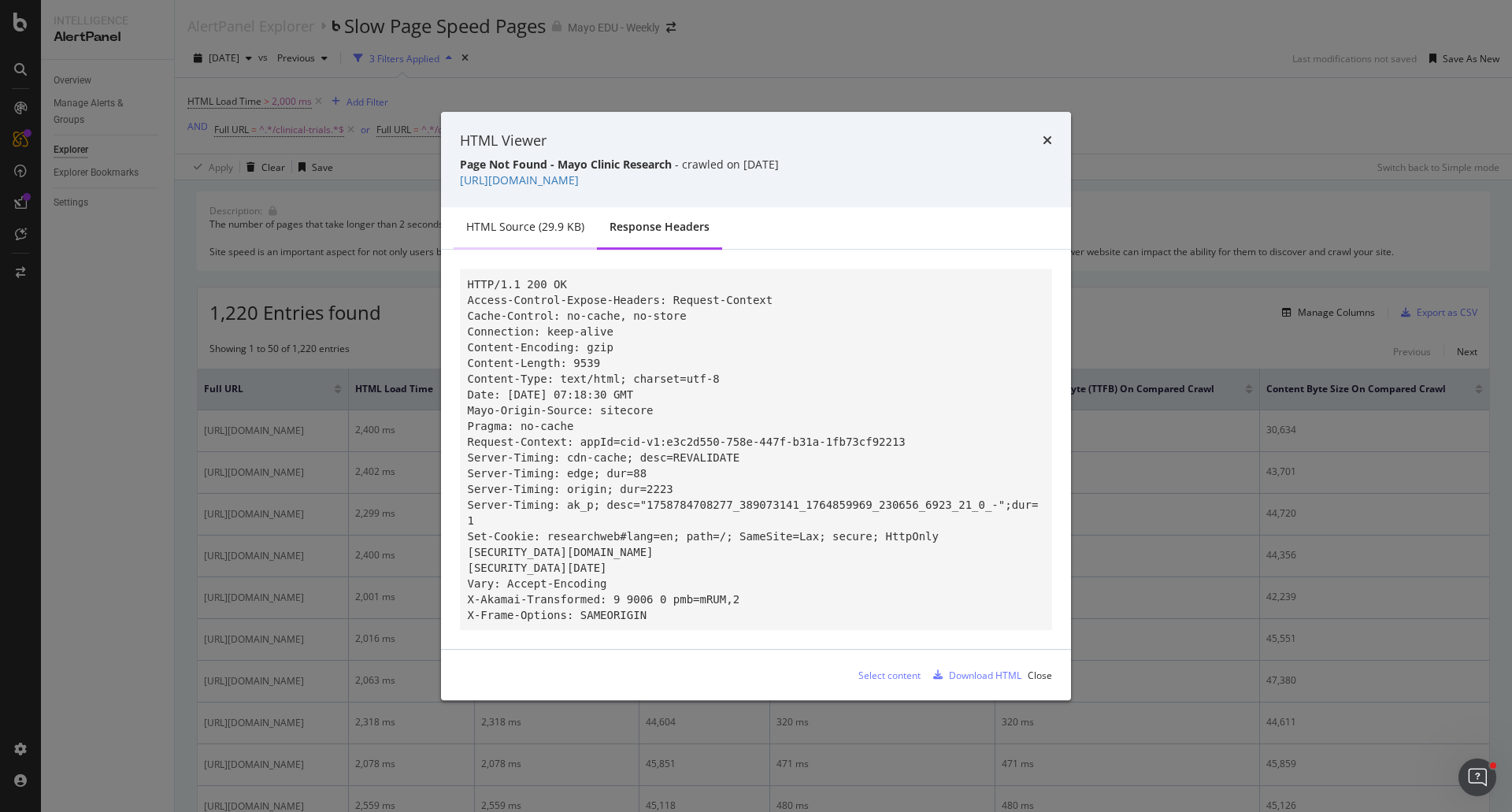
click at [556, 208] on div "HTML source (29.9 KB)" at bounding box center [525, 228] width 143 height 44
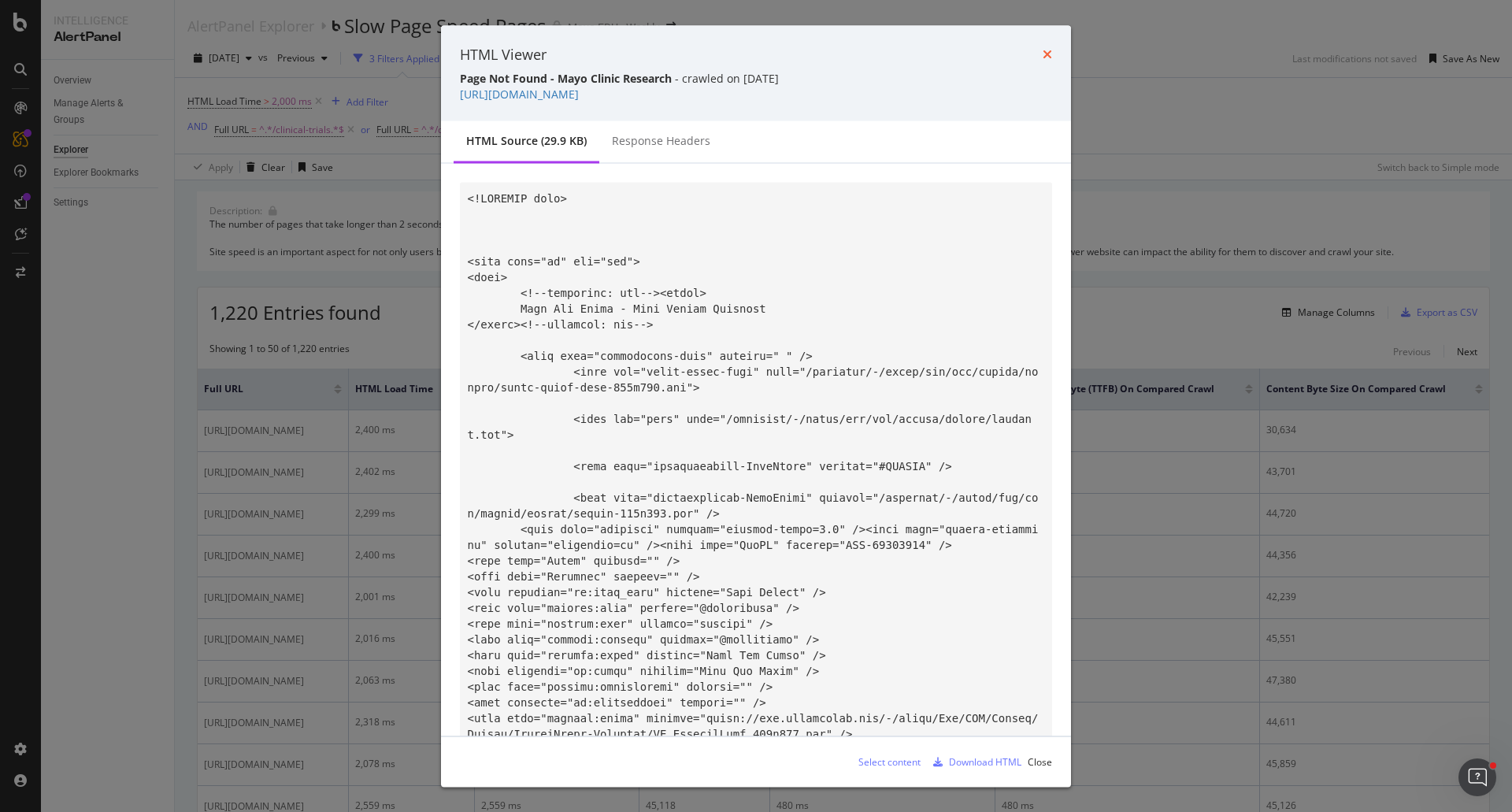
click at [1048, 54] on icon "times" at bounding box center [1047, 54] width 9 height 12
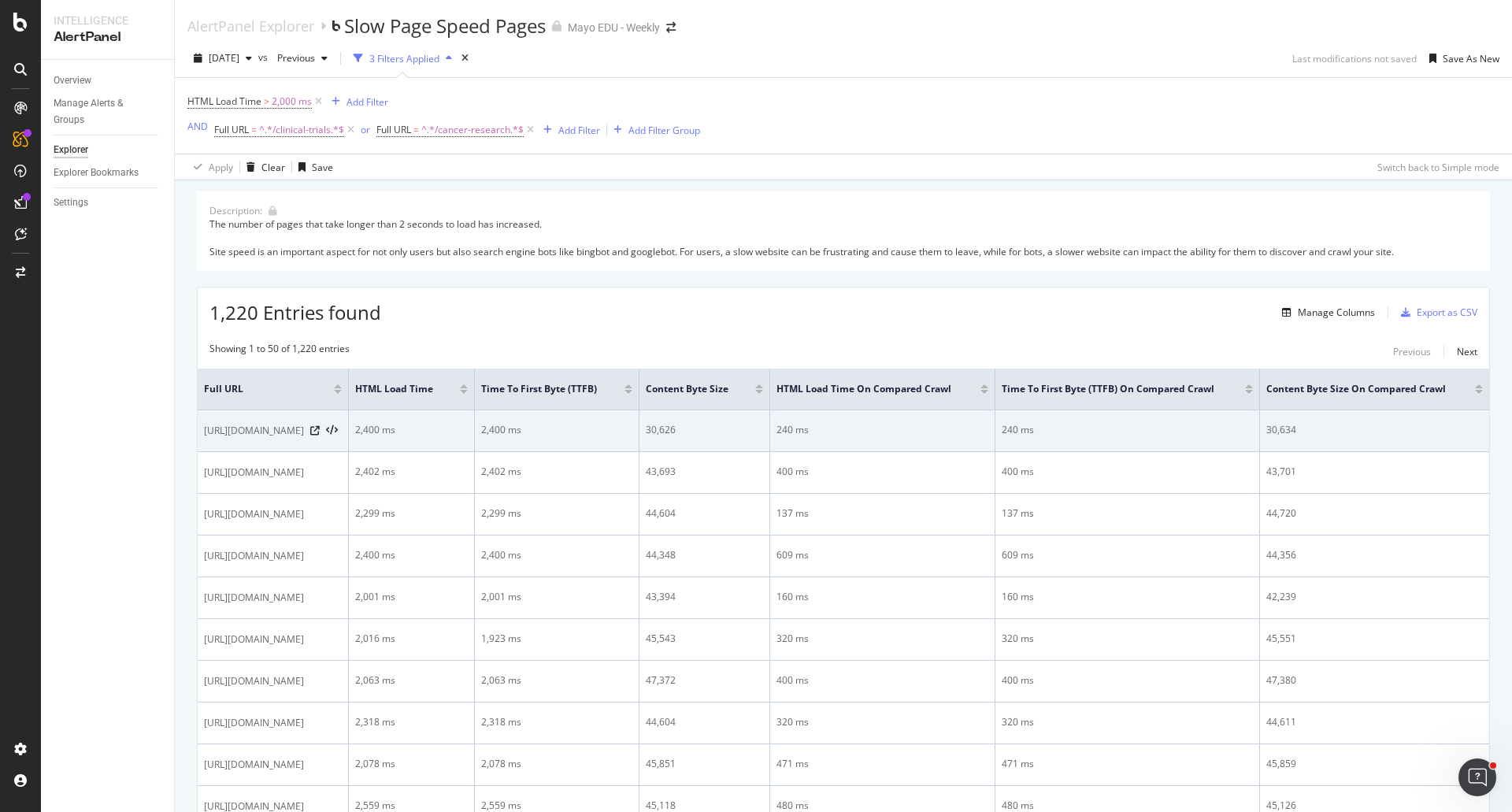
drag, startPoint x: 464, startPoint y: 429, endPoint x: 204, endPoint y: 433, distance: 260.0
click at [204, 433] on span "[URL][DOMAIN_NAME]" at bounding box center [254, 431] width 100 height 16
copy span "[URL][DOMAIN_NAME]"
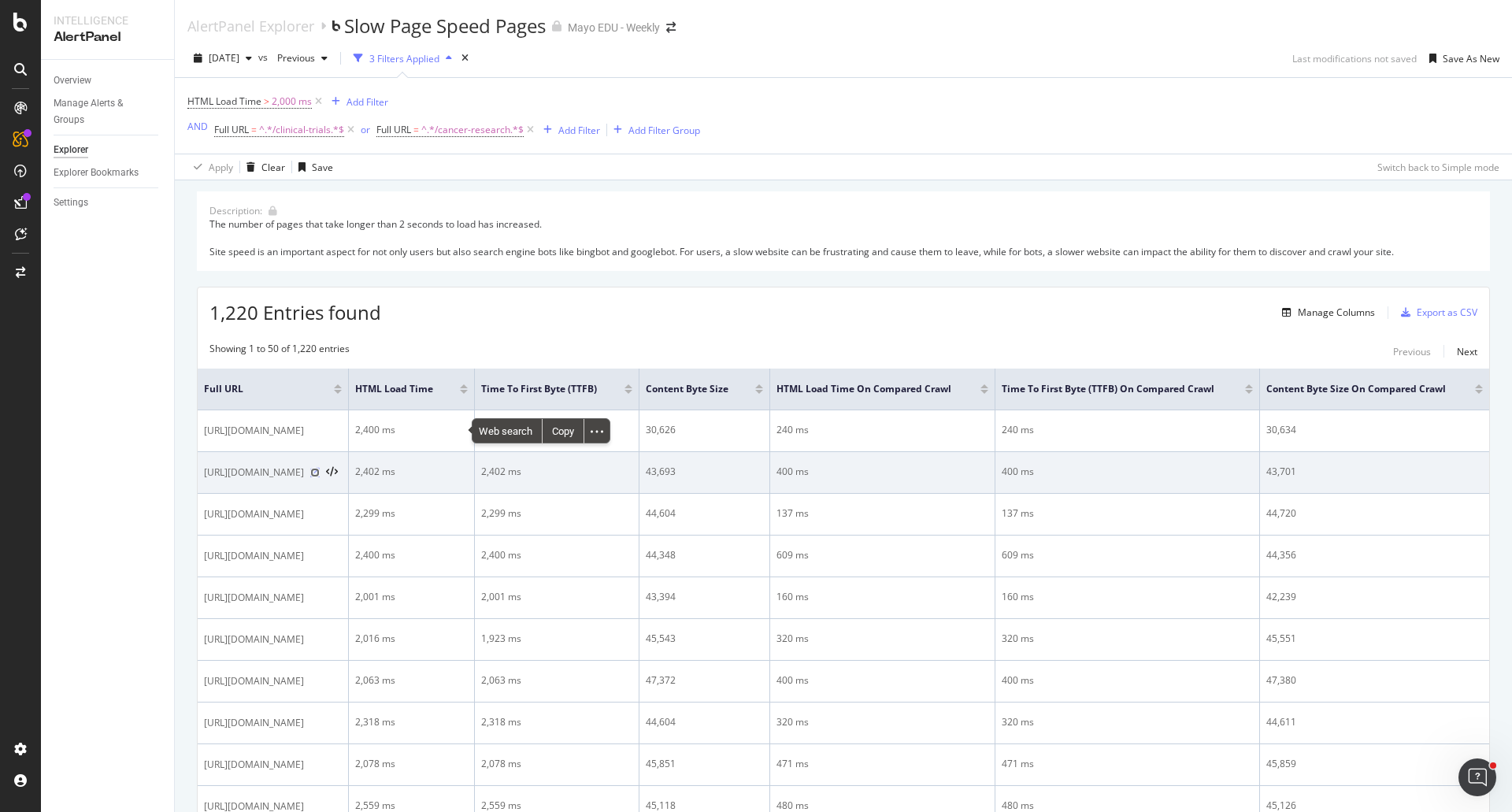
click at [320, 470] on icon at bounding box center [315, 472] width 9 height 9
click at [304, 470] on span "[URL][DOMAIN_NAME]" at bounding box center [254, 472] width 100 height 16
drag, startPoint x: 201, startPoint y: 474, endPoint x: 477, endPoint y: 469, distance: 276.0
click at [349, 469] on td "[URL][DOMAIN_NAME]" at bounding box center [273, 473] width 152 height 42
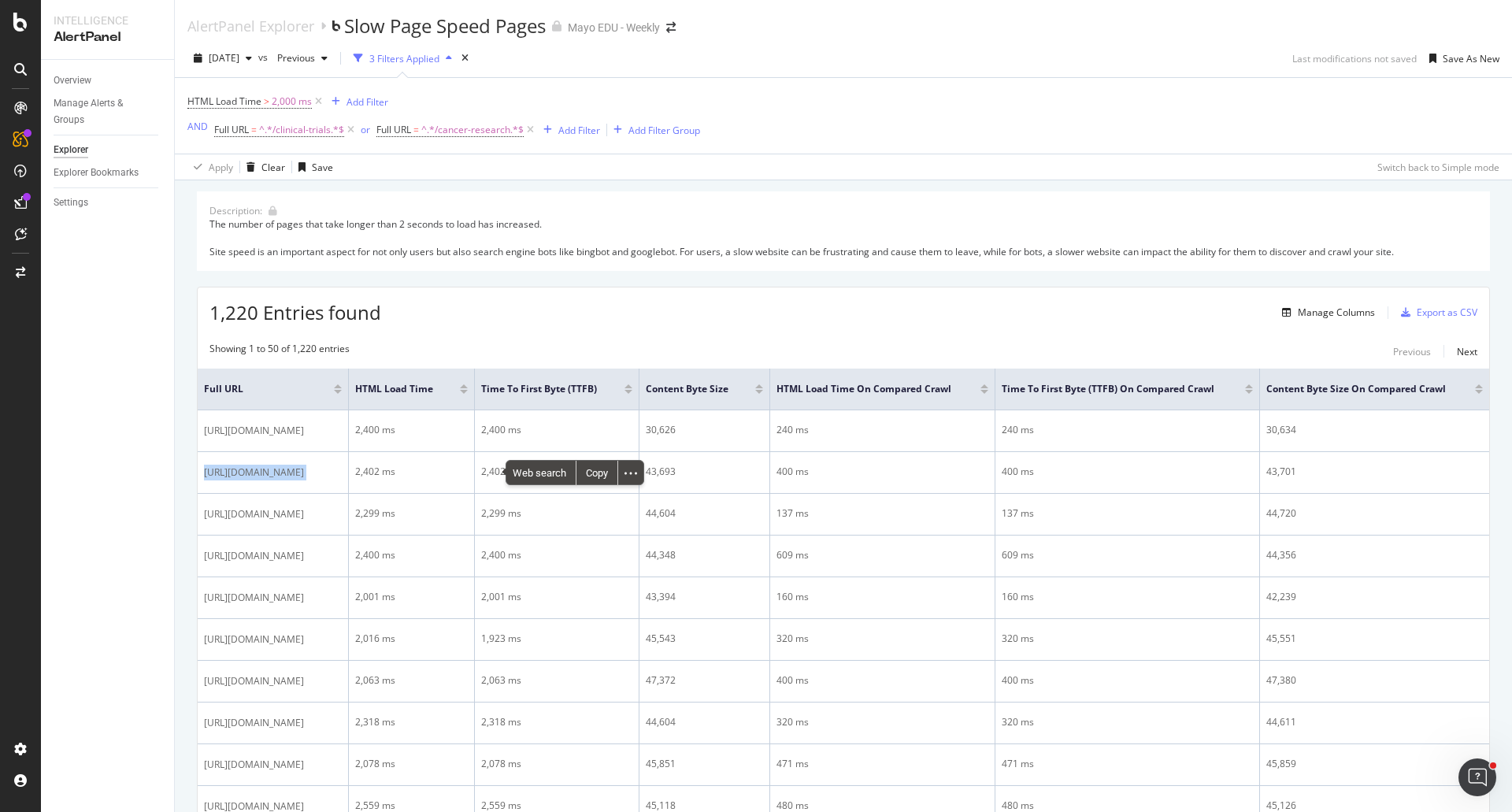
copy div "[URL][DOMAIN_NAME]"
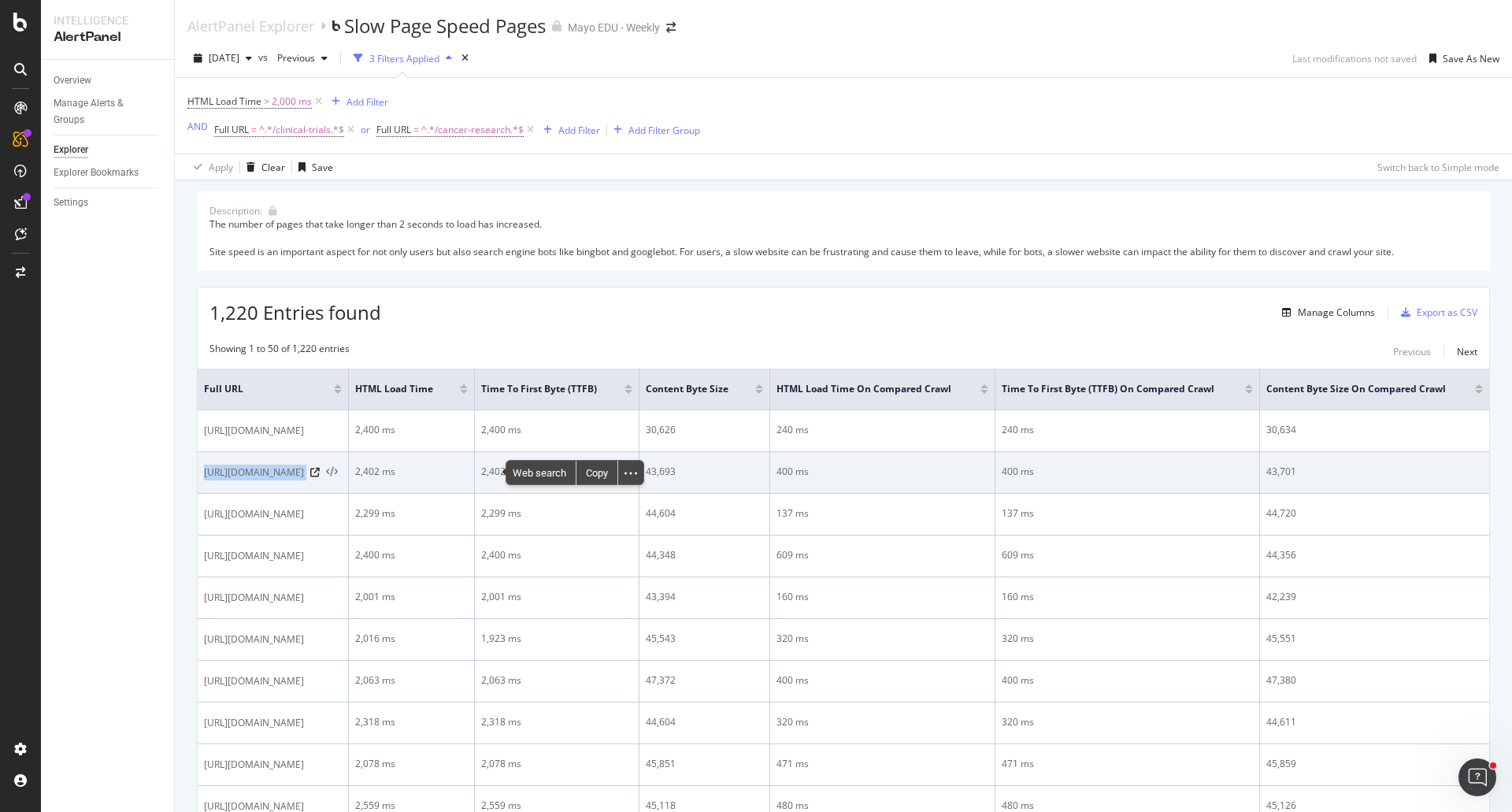
click at [338, 469] on icon at bounding box center [332, 472] width 12 height 11
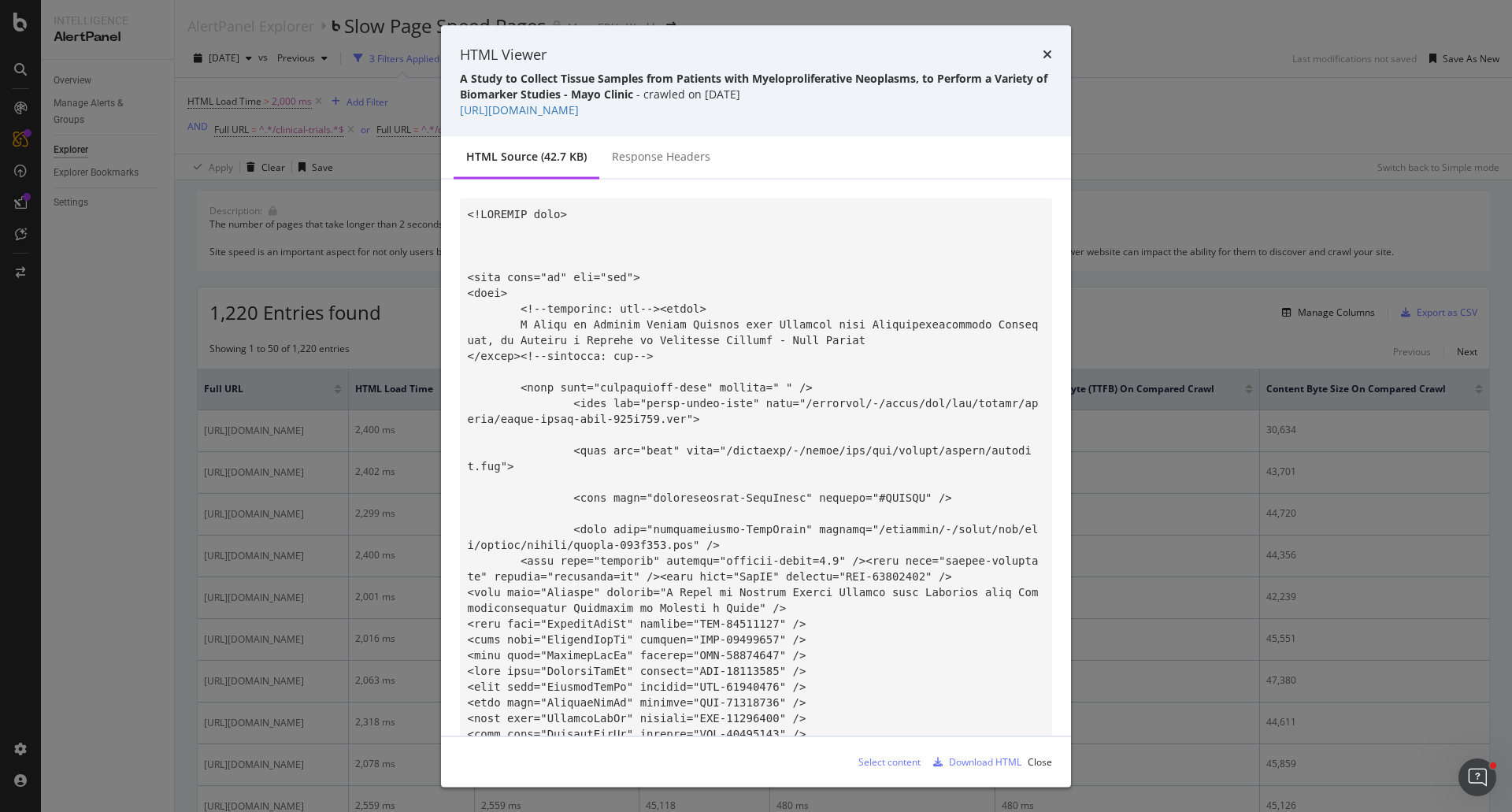
click at [899, 716] on div "Select content" at bounding box center [889, 761] width 63 height 13
click at [1044, 51] on icon "times" at bounding box center [1047, 54] width 9 height 12
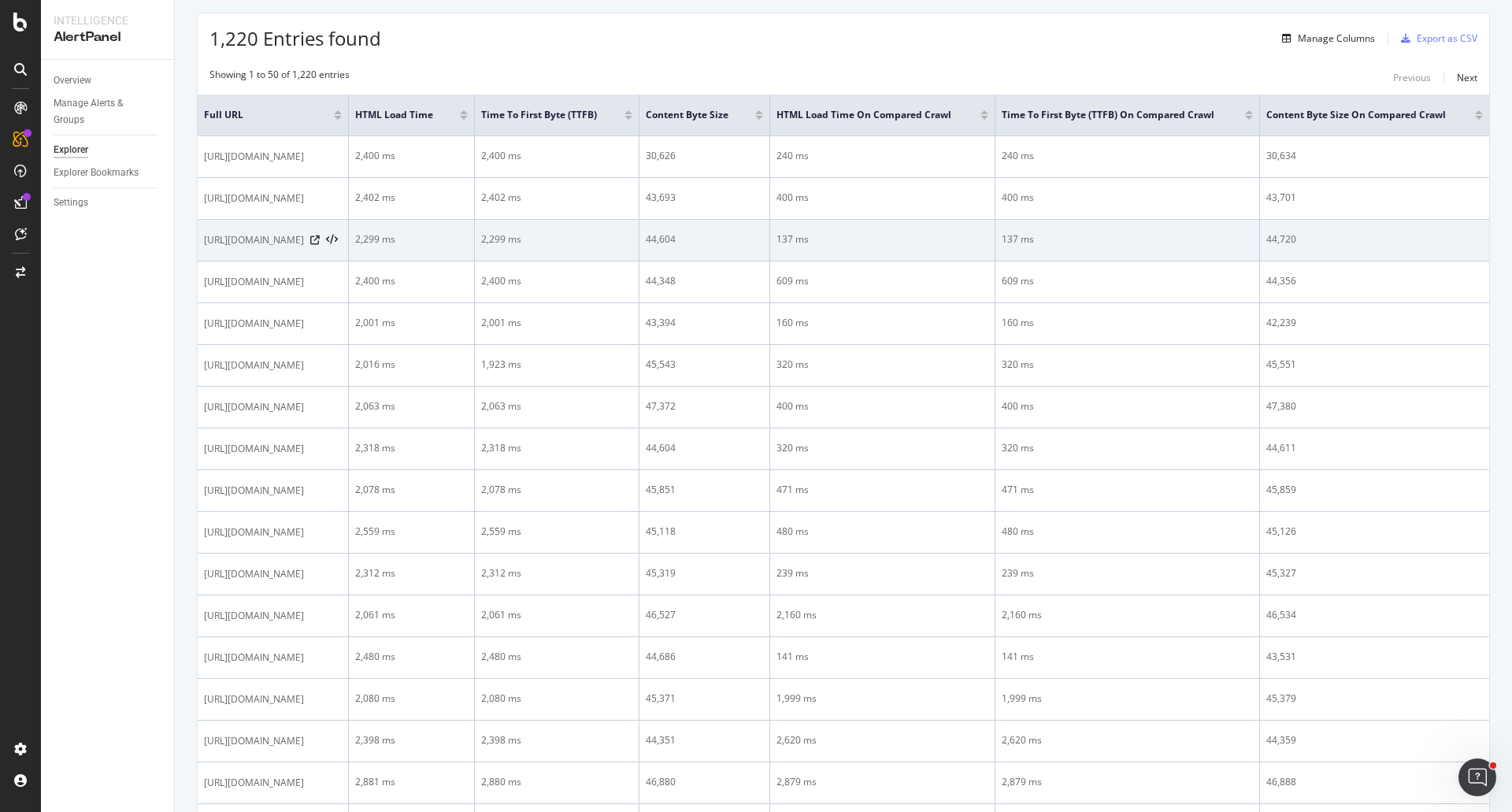
scroll to position [54, 0]
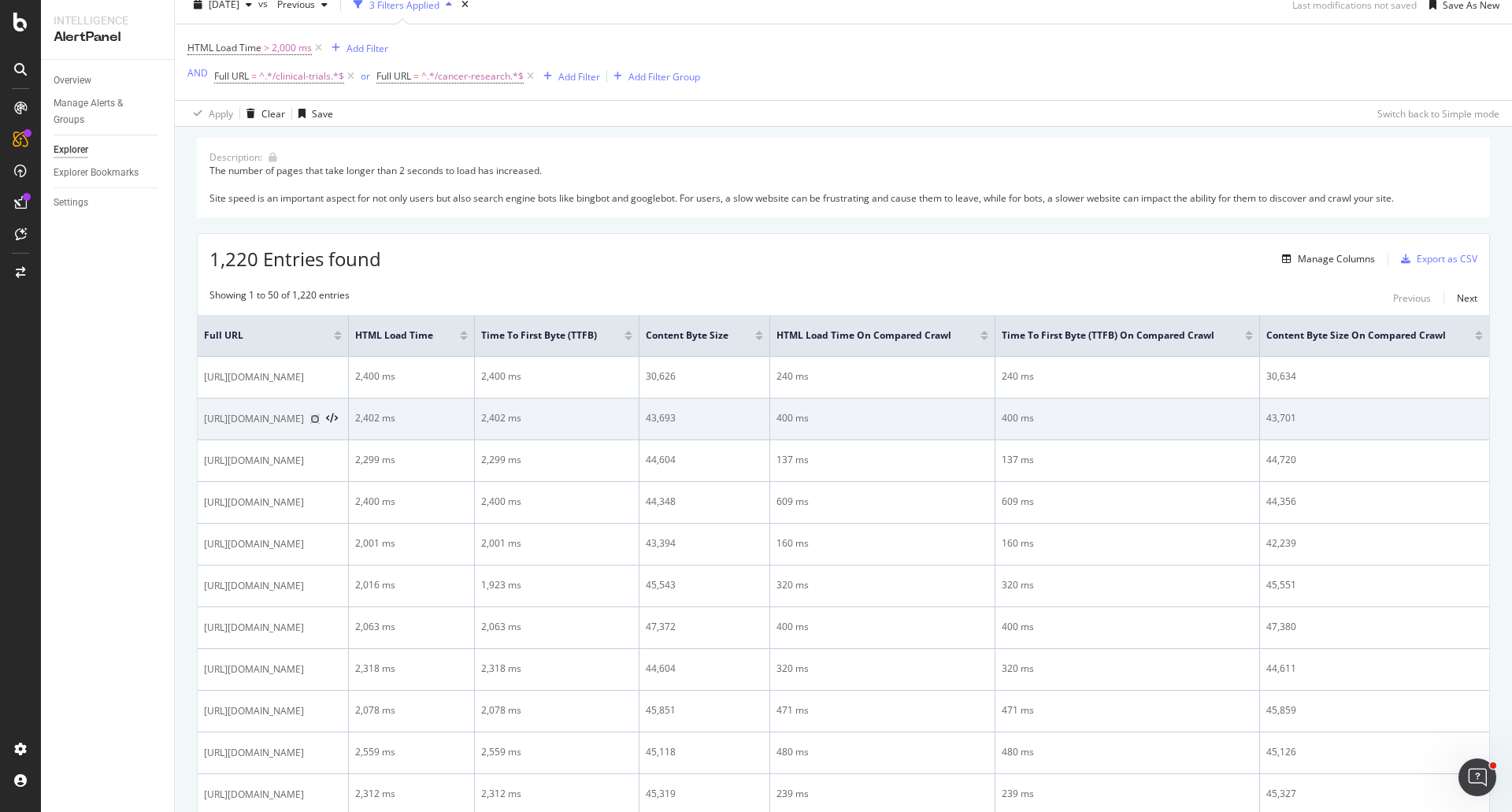
click at [320, 418] on icon at bounding box center [315, 418] width 9 height 9
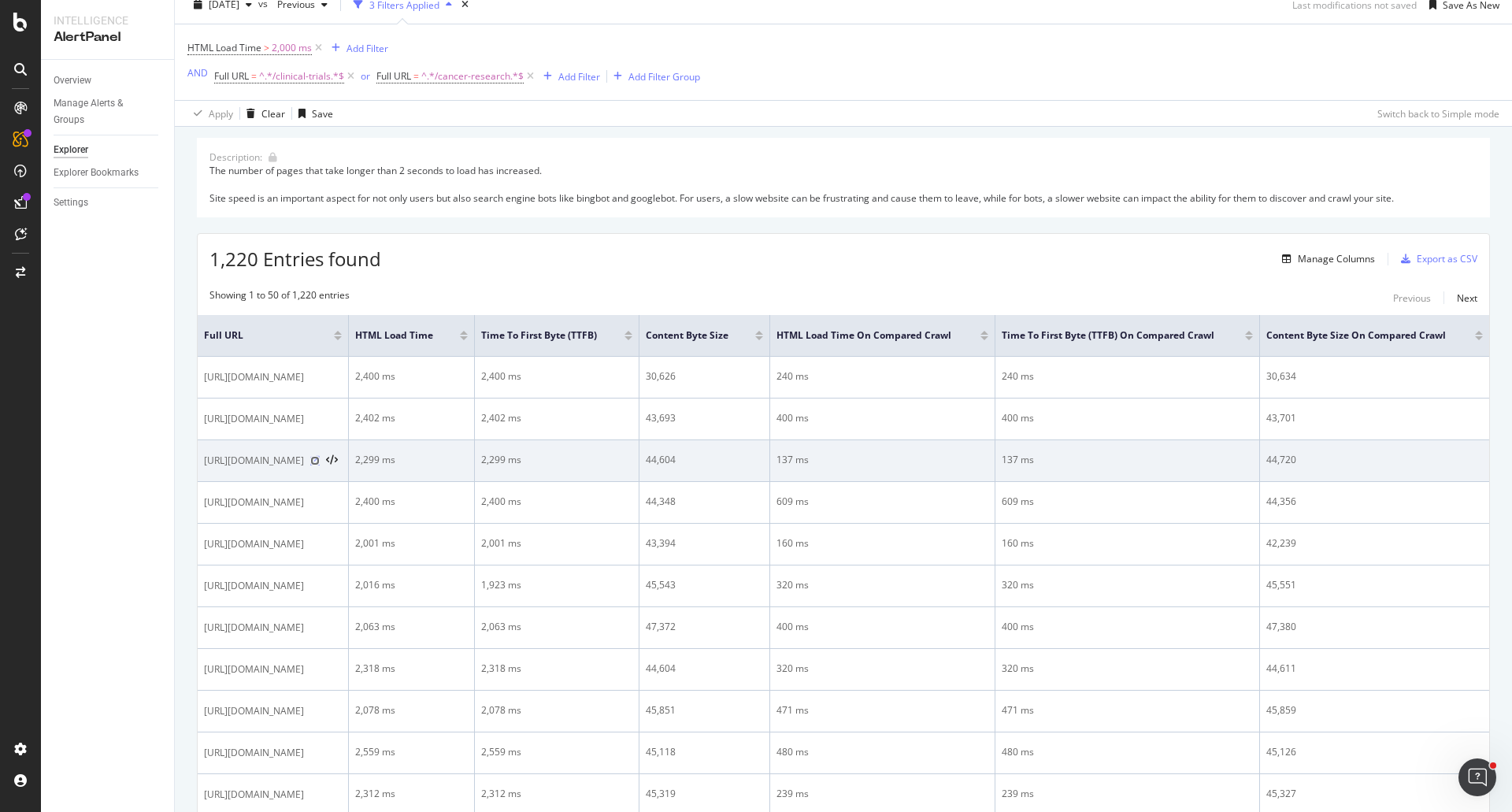
click at [320, 460] on icon at bounding box center [315, 460] width 9 height 9
click at [338, 461] on icon at bounding box center [332, 460] width 12 height 11
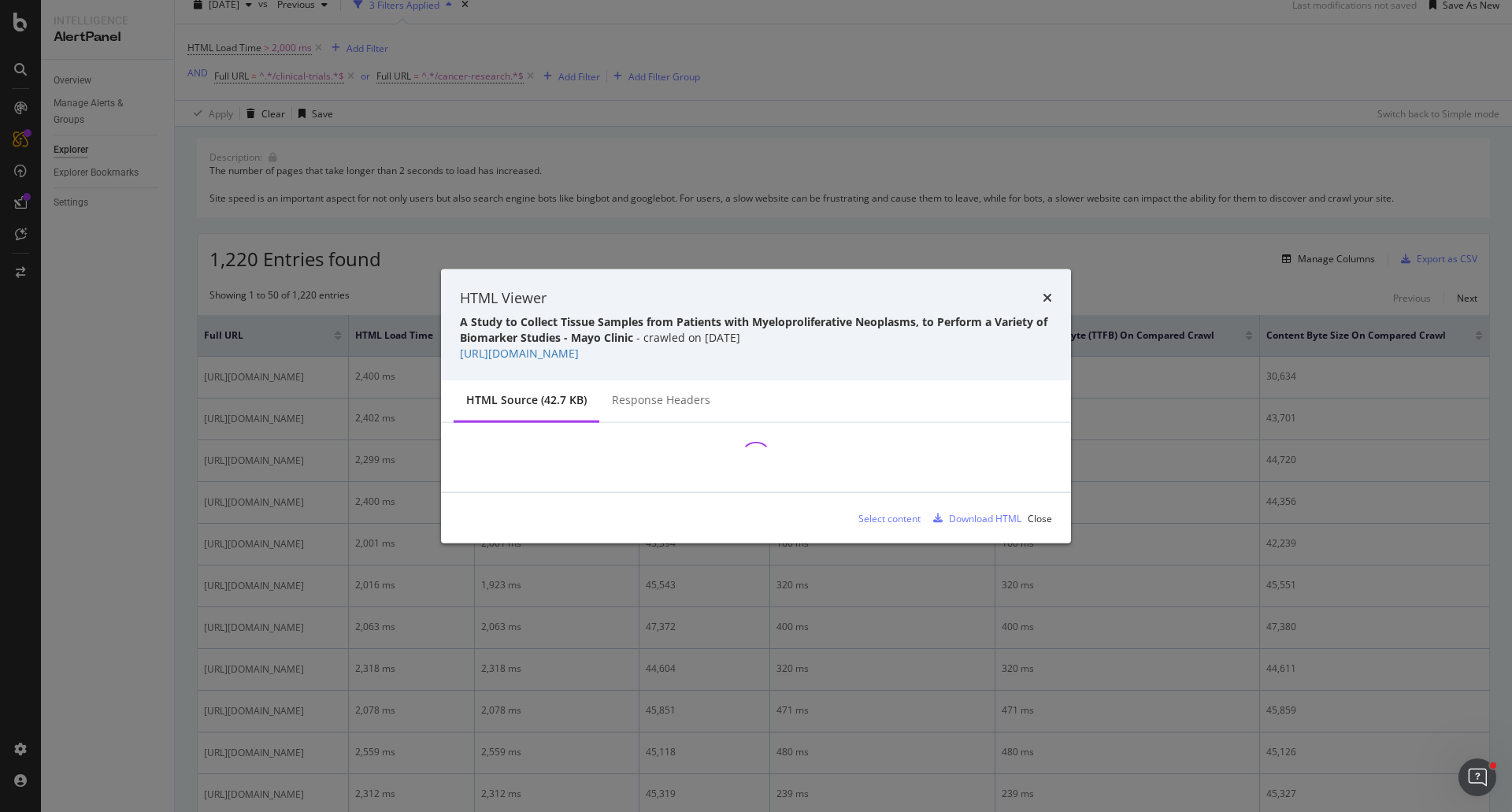
drag, startPoint x: 779, startPoint y: 357, endPoint x: 453, endPoint y: 355, distance: 326.0
click at [453, 355] on div "HTML Viewer A Study to Collect Tissue Samples from Patients with Myeloprolifera…" at bounding box center [756, 324] width 630 height 112
copy link "[URL][DOMAIN_NAME]"
click at [1048, 520] on div "Close" at bounding box center [1040, 518] width 25 height 13
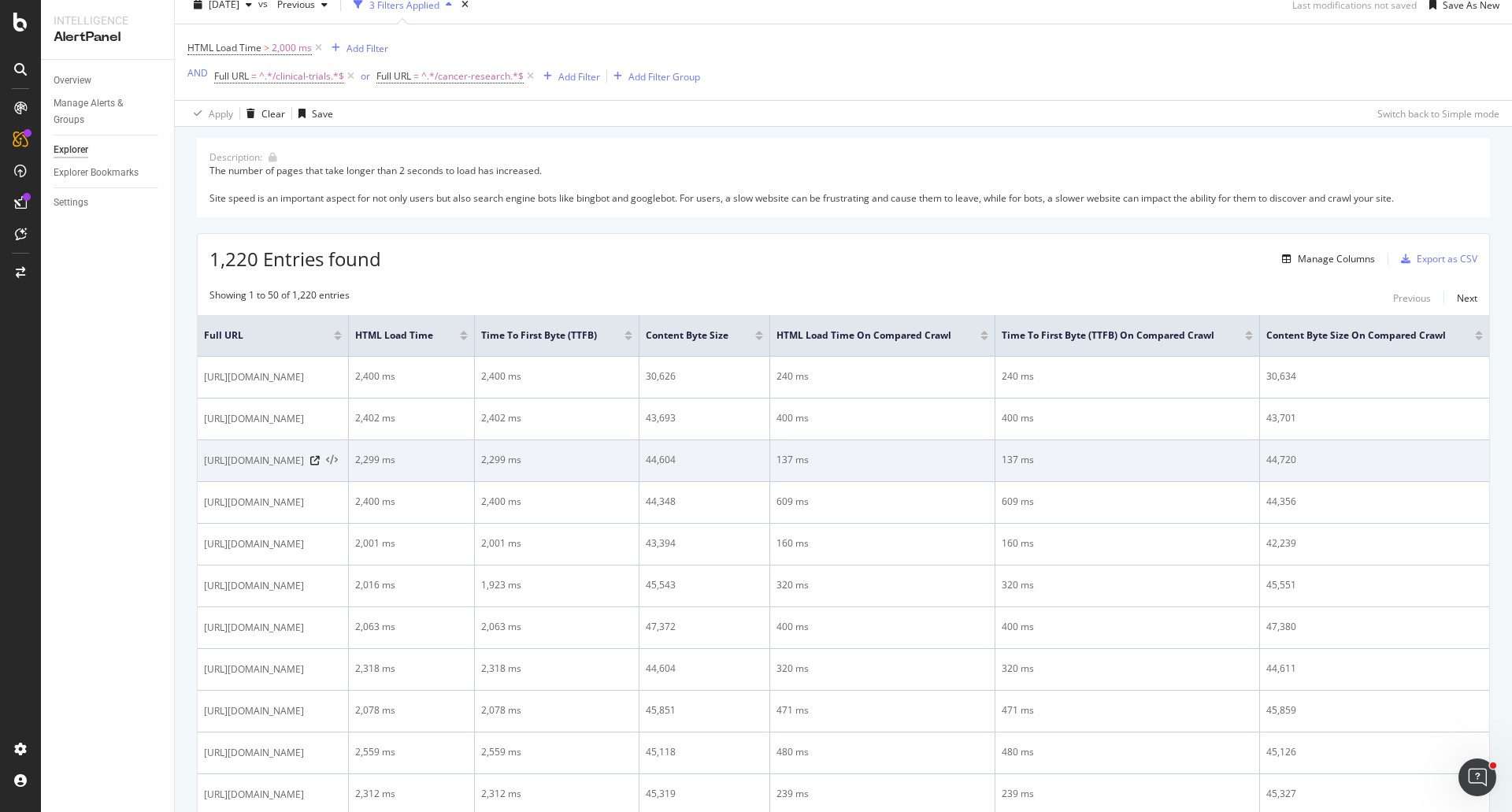
click at [338, 460] on icon at bounding box center [332, 460] width 12 height 11
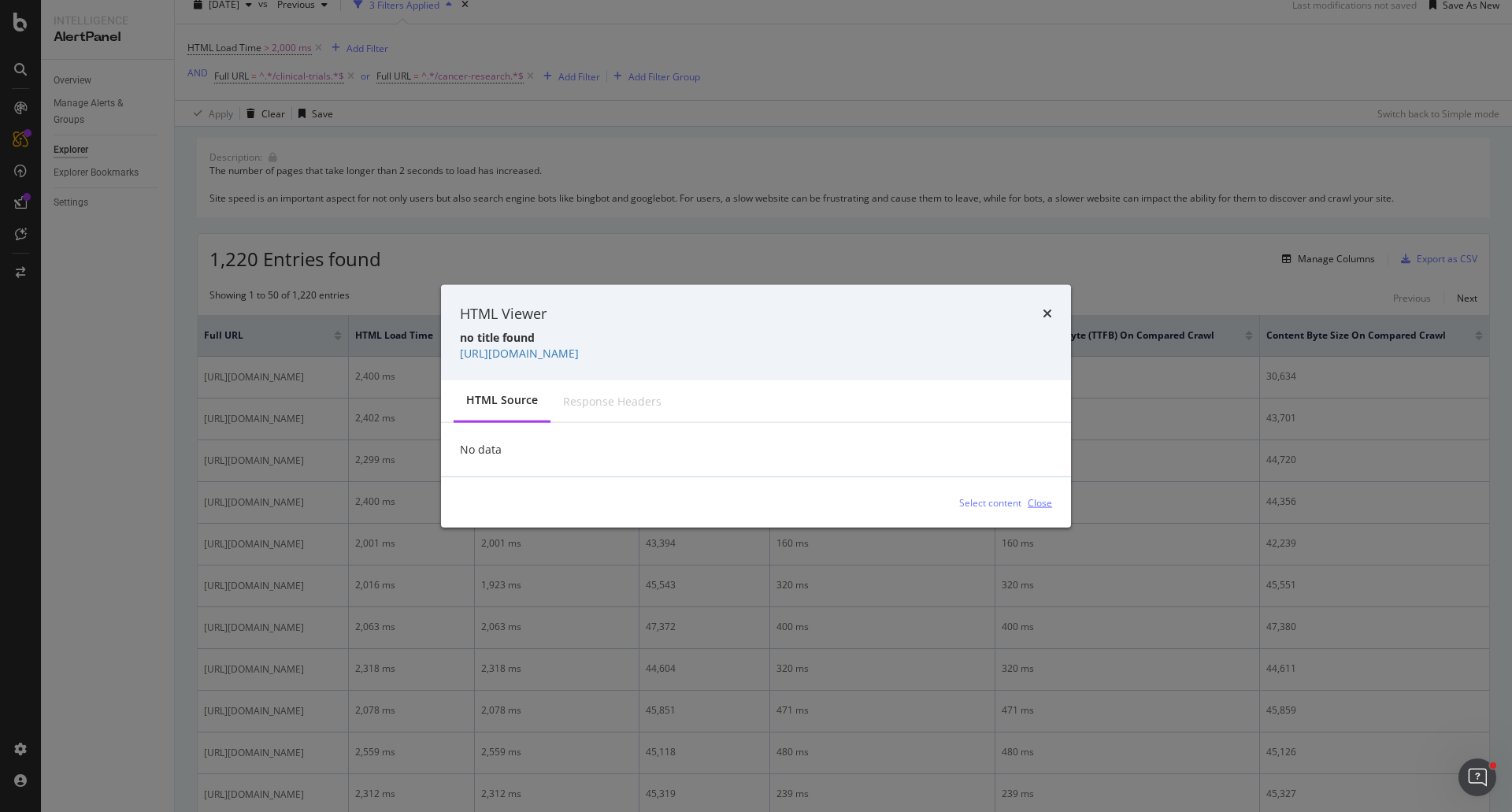
click at [1038, 505] on div "Close" at bounding box center [1040, 502] width 25 height 13
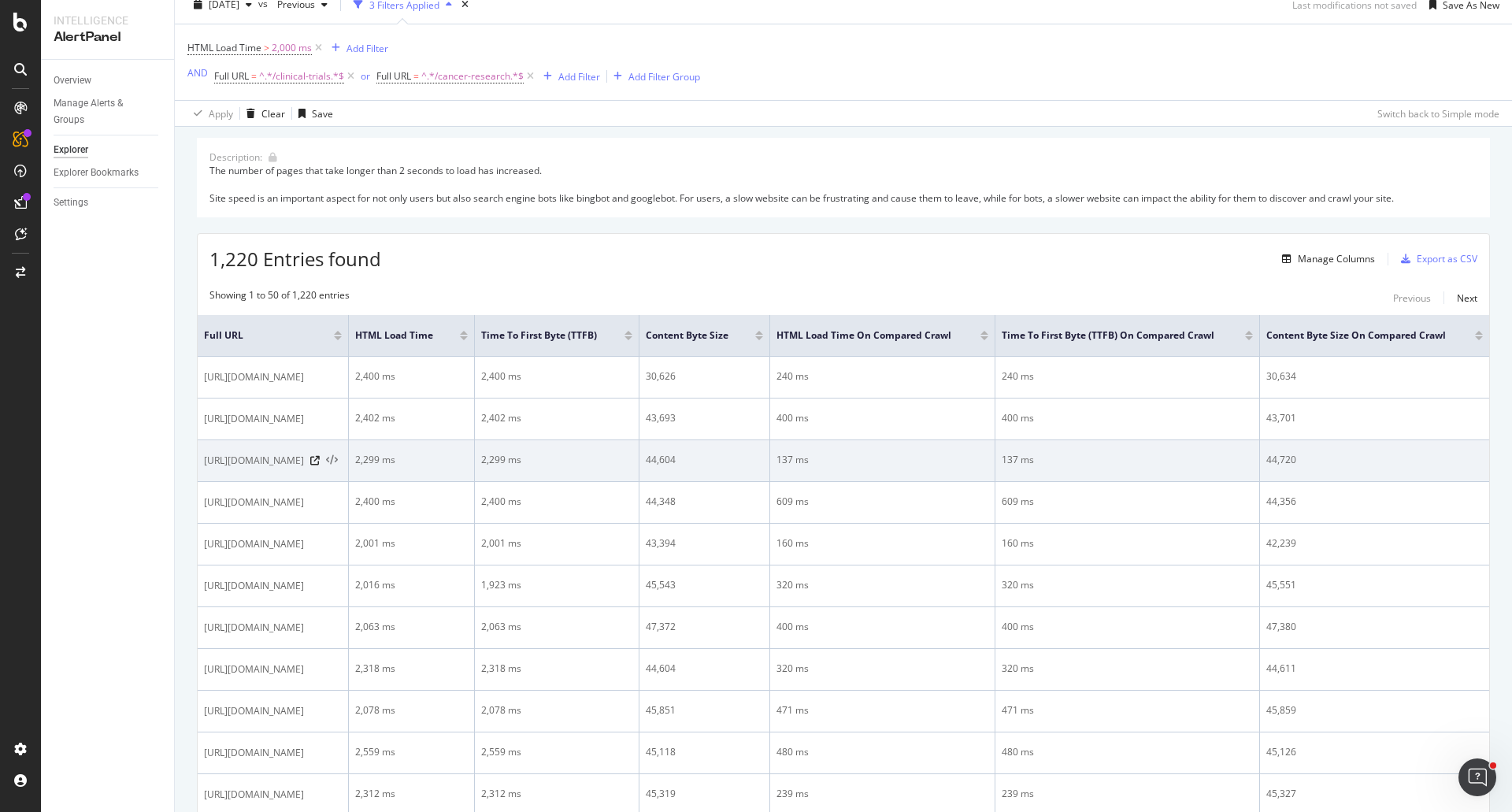
click at [338, 460] on icon at bounding box center [332, 460] width 12 height 11
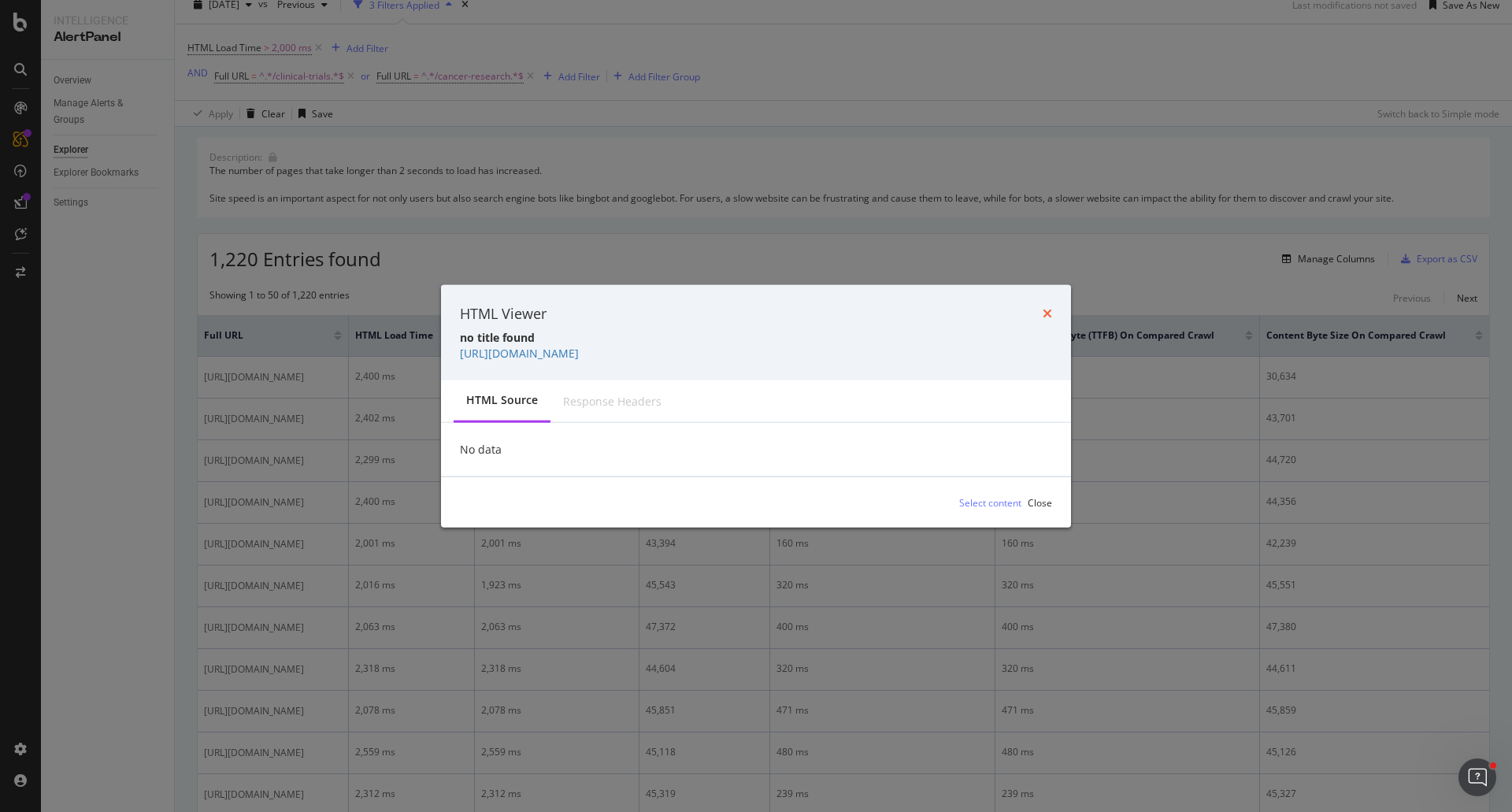
click at [1052, 311] on icon "times" at bounding box center [1047, 313] width 9 height 12
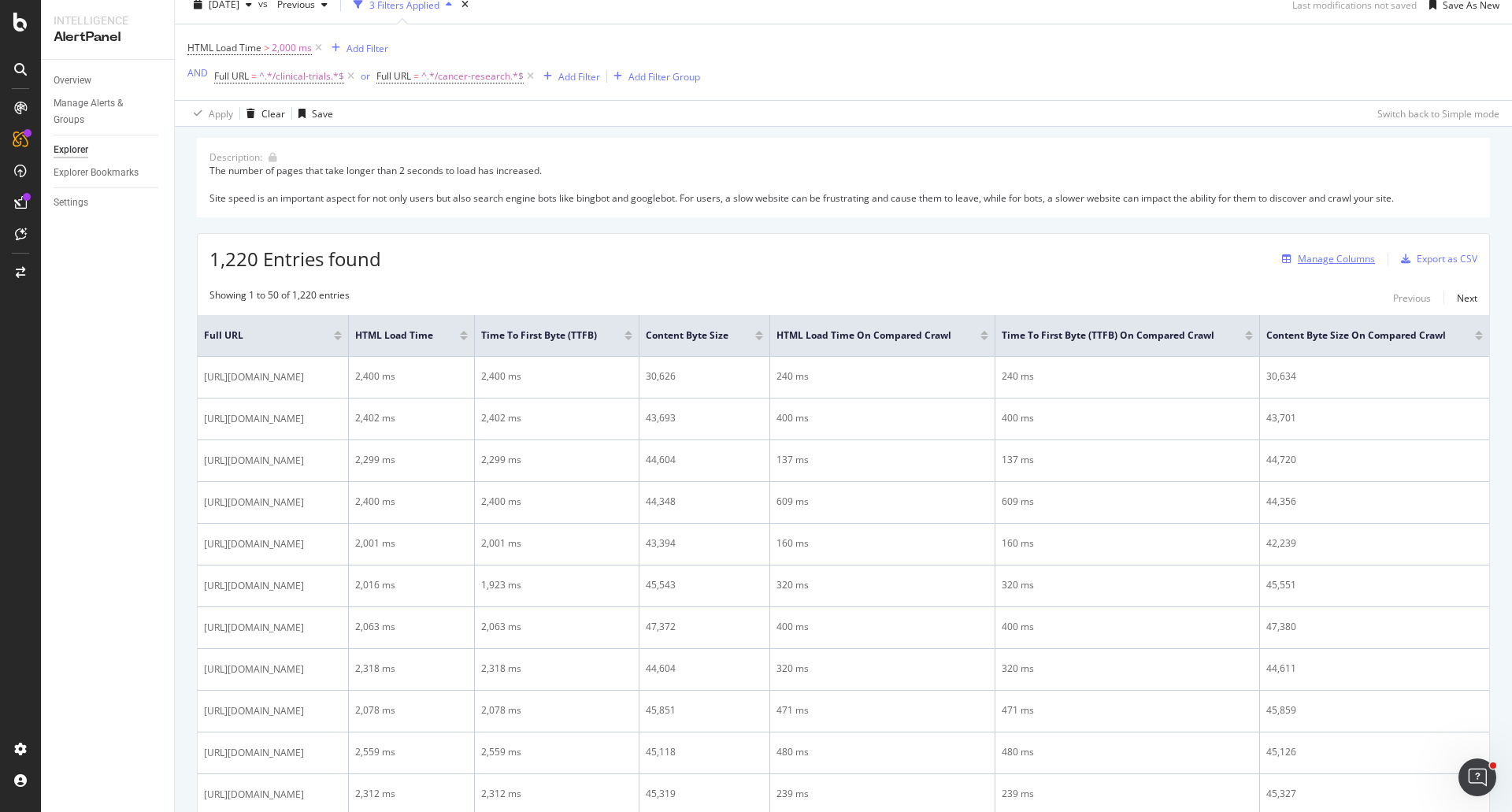
click at [1328, 253] on div "Manage Columns" at bounding box center [1337, 259] width 77 height 13
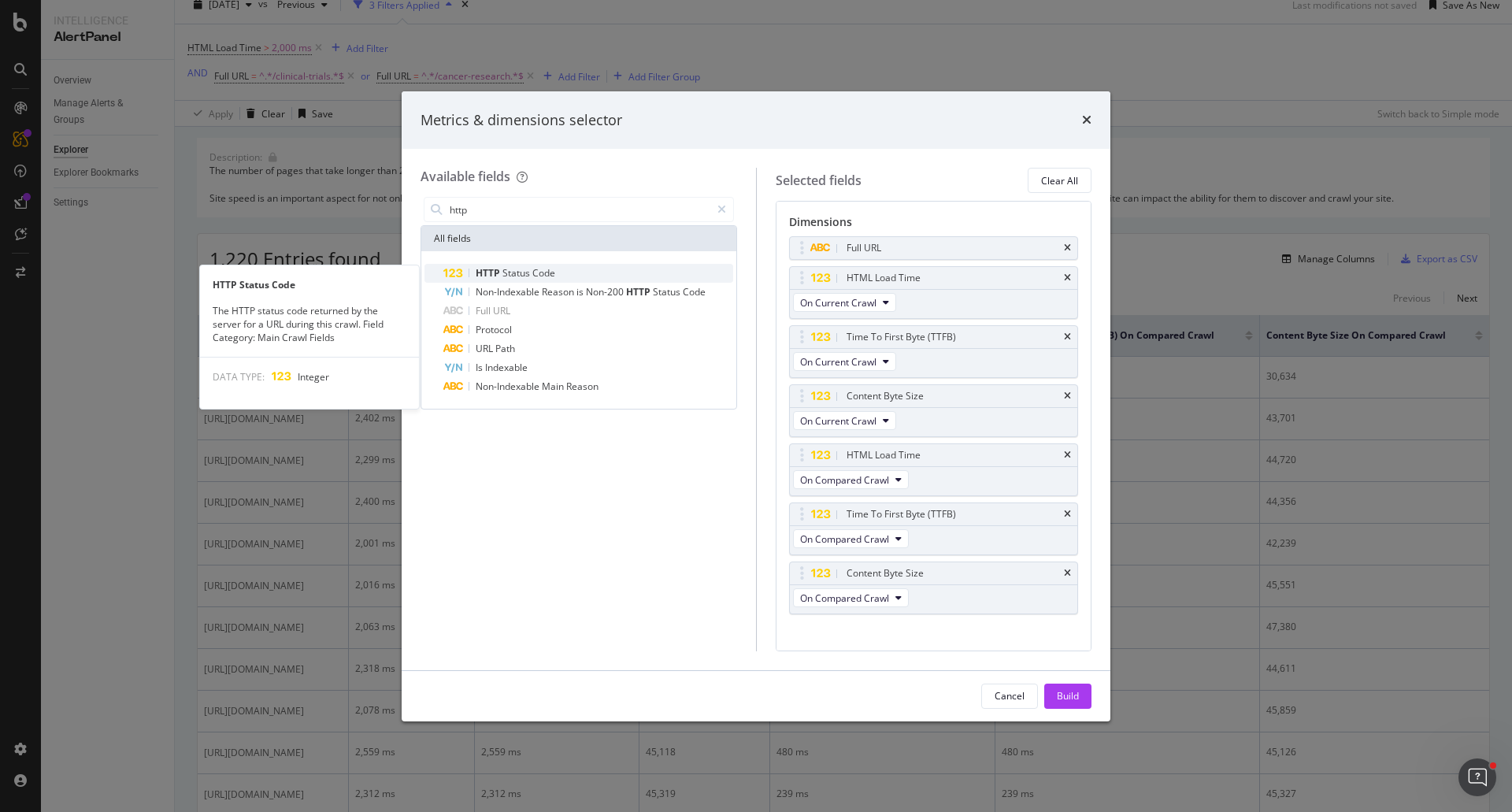
type input "http"
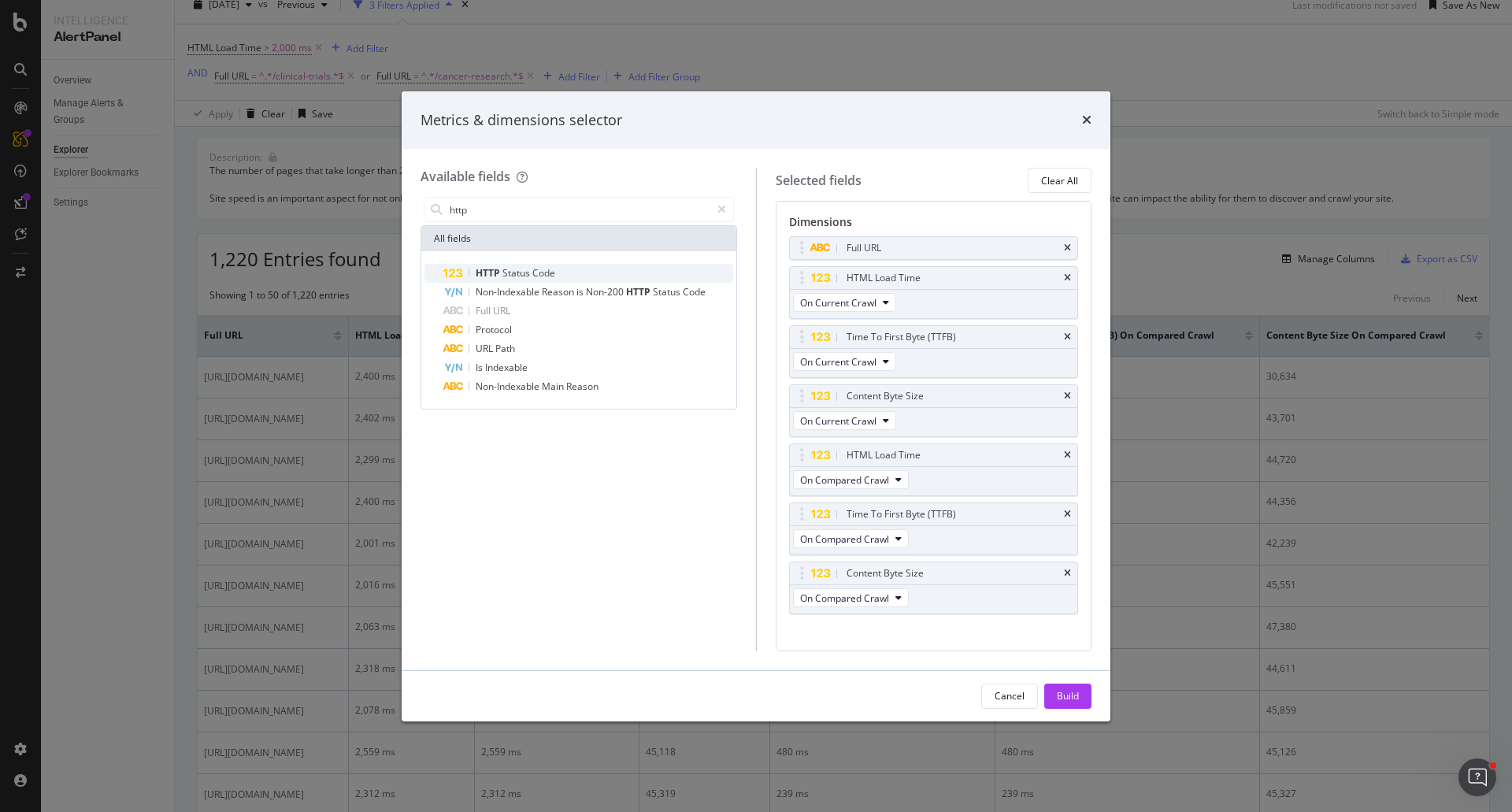
click at [517, 266] on div "HTTP Status Code" at bounding box center [588, 273] width 290 height 19
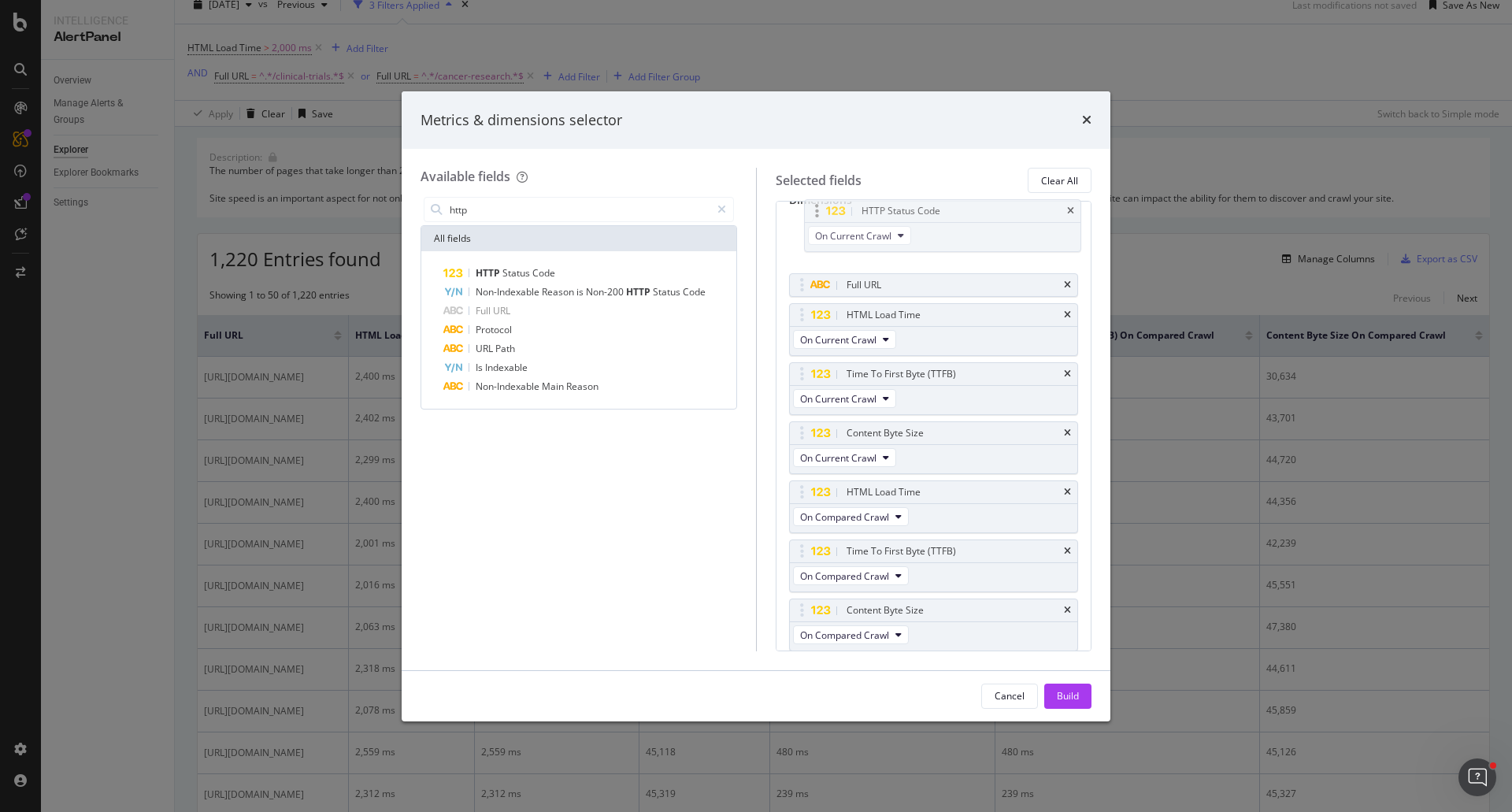
scroll to position [0, 0]
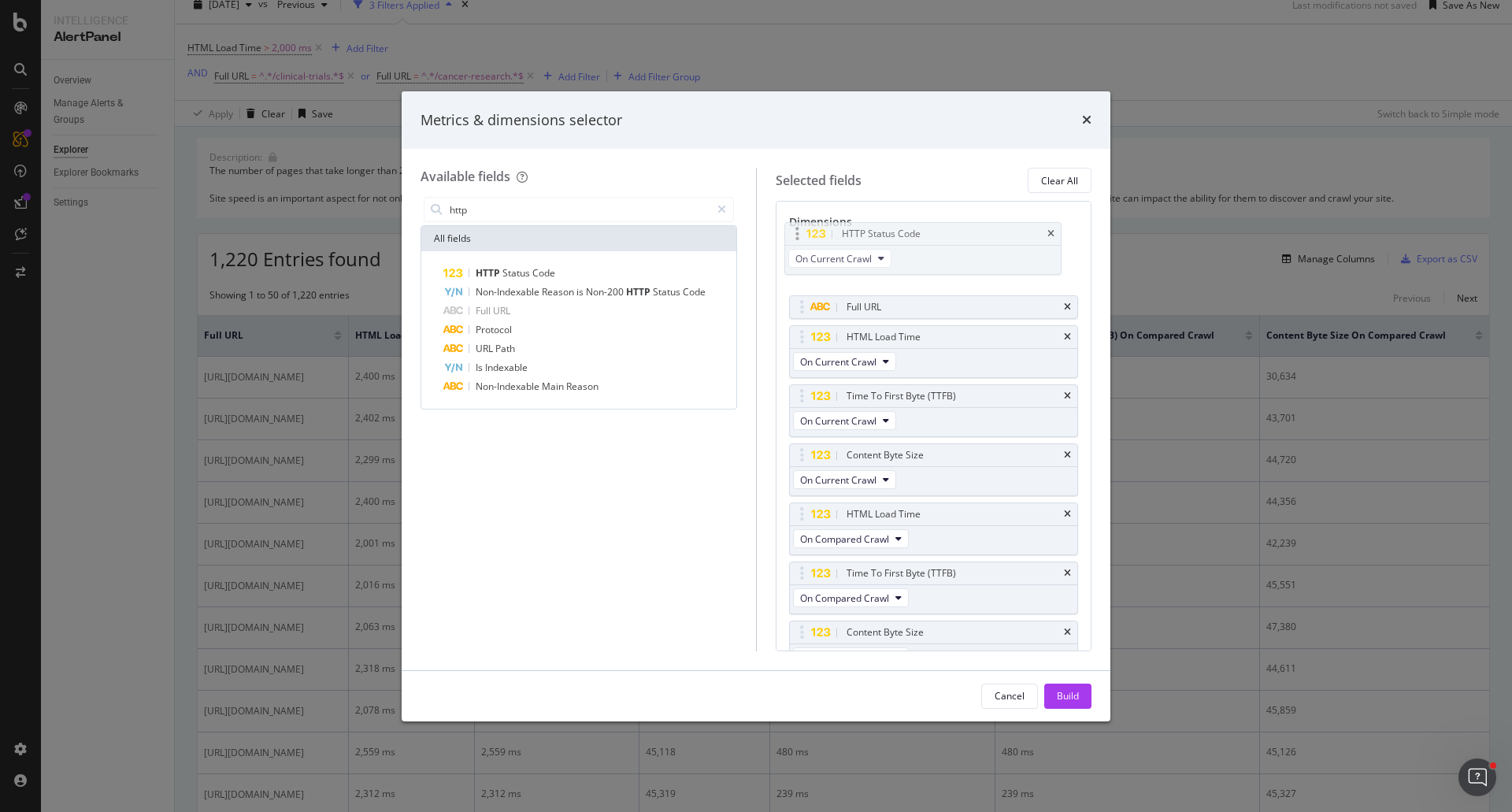
drag, startPoint x: 803, startPoint y: 614, endPoint x: 800, endPoint y: 240, distance: 374.0
click at [800, 240] on body "Intelligence AlertPanel Overview Manage Alerts & Groups Explorer Explorer Bookm…" at bounding box center [756, 406] width 1512 height 812
click at [1071, 687] on div "Build" at bounding box center [1067, 696] width 22 height 24
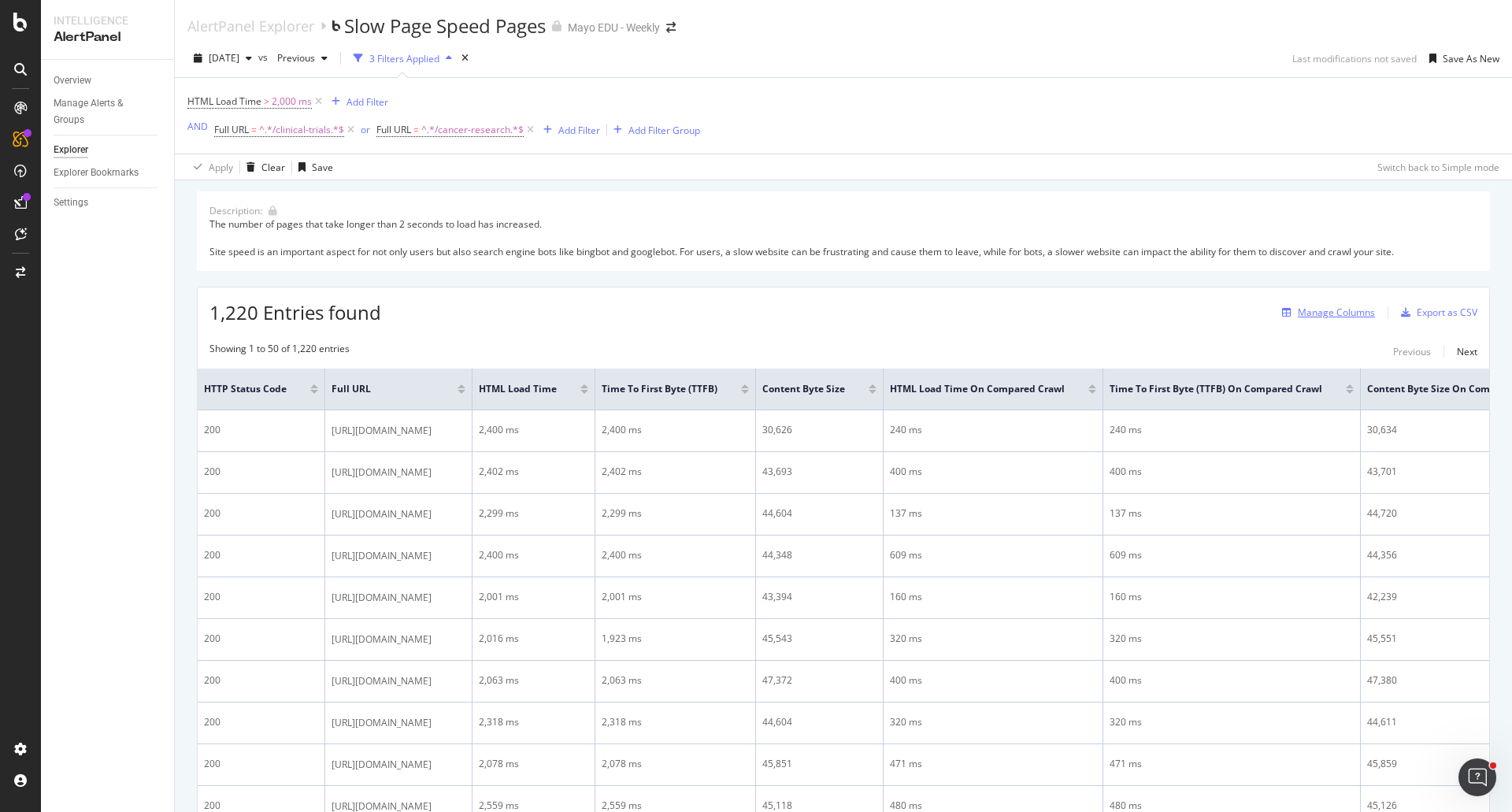
click at [1340, 307] on div "Manage Columns" at bounding box center [1337, 312] width 77 height 13
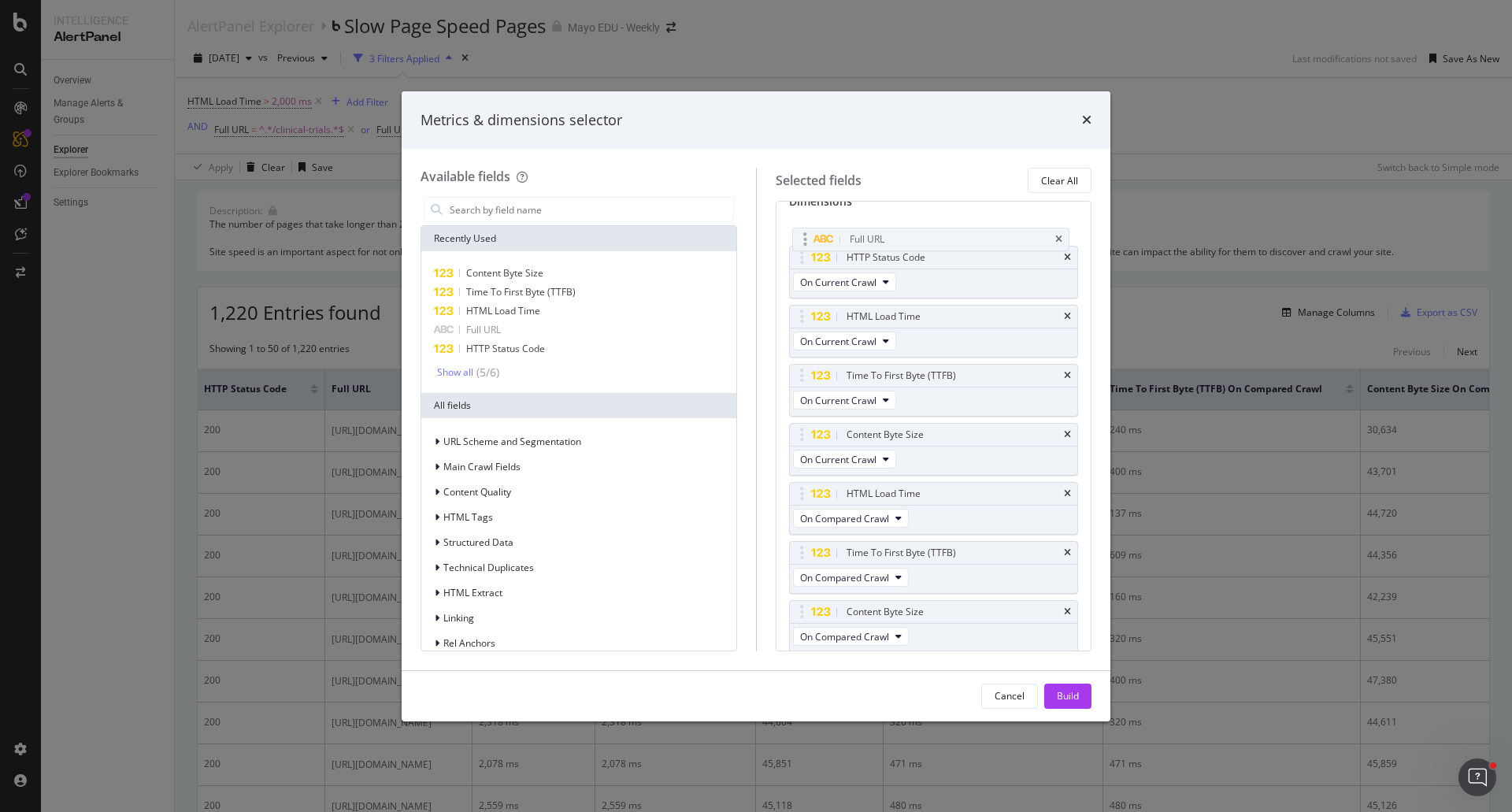
scroll to position [3, 0]
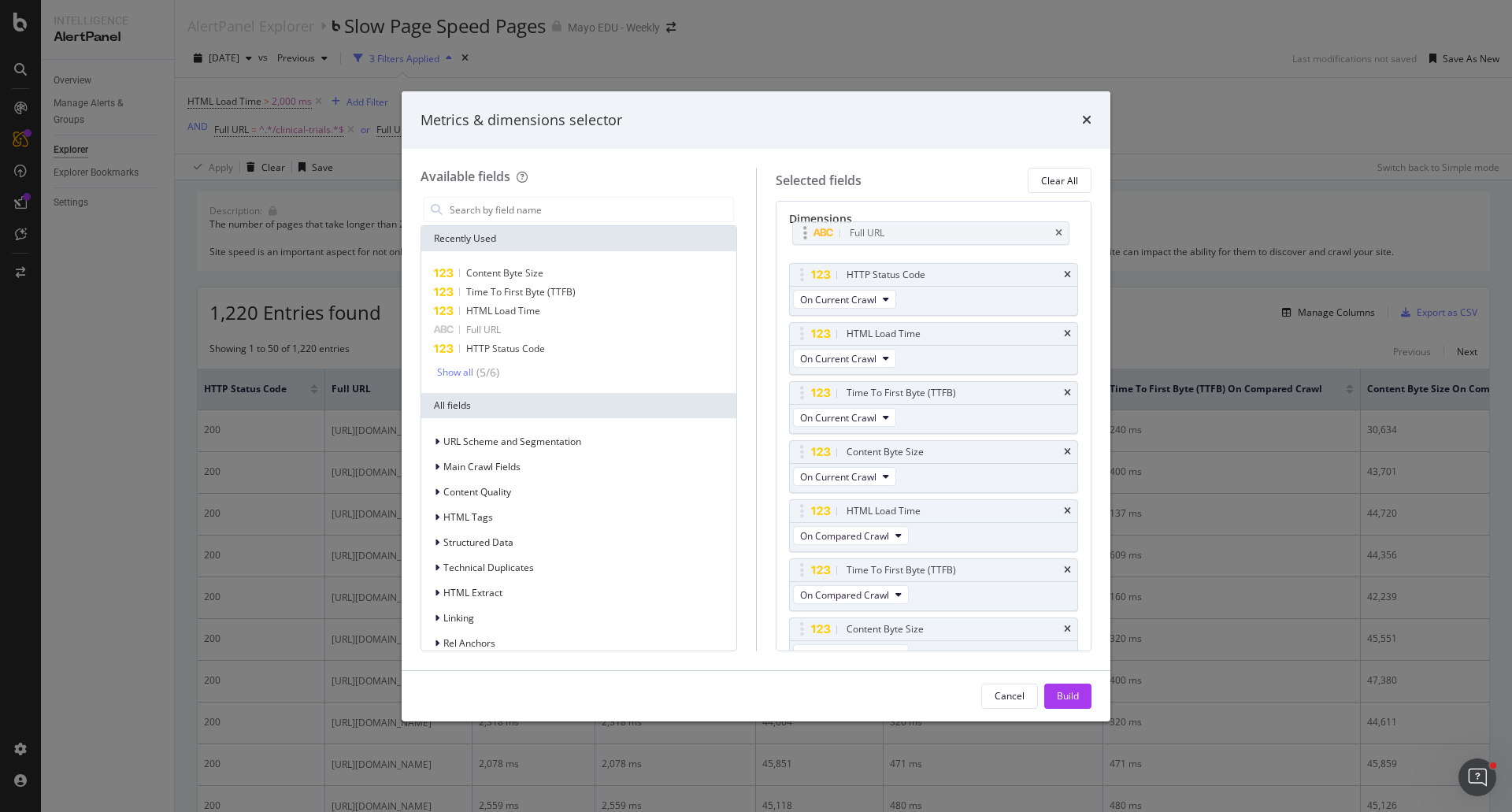
drag, startPoint x: 800, startPoint y: 283, endPoint x: 803, endPoint y: 233, distance: 50.1
click at [803, 233] on body "Intelligence AlertPanel Overview Manage Alerts & Groups Explorer Explorer Bookm…" at bounding box center [756, 406] width 1512 height 812
click at [1067, 690] on div "Build" at bounding box center [1067, 696] width 22 height 13
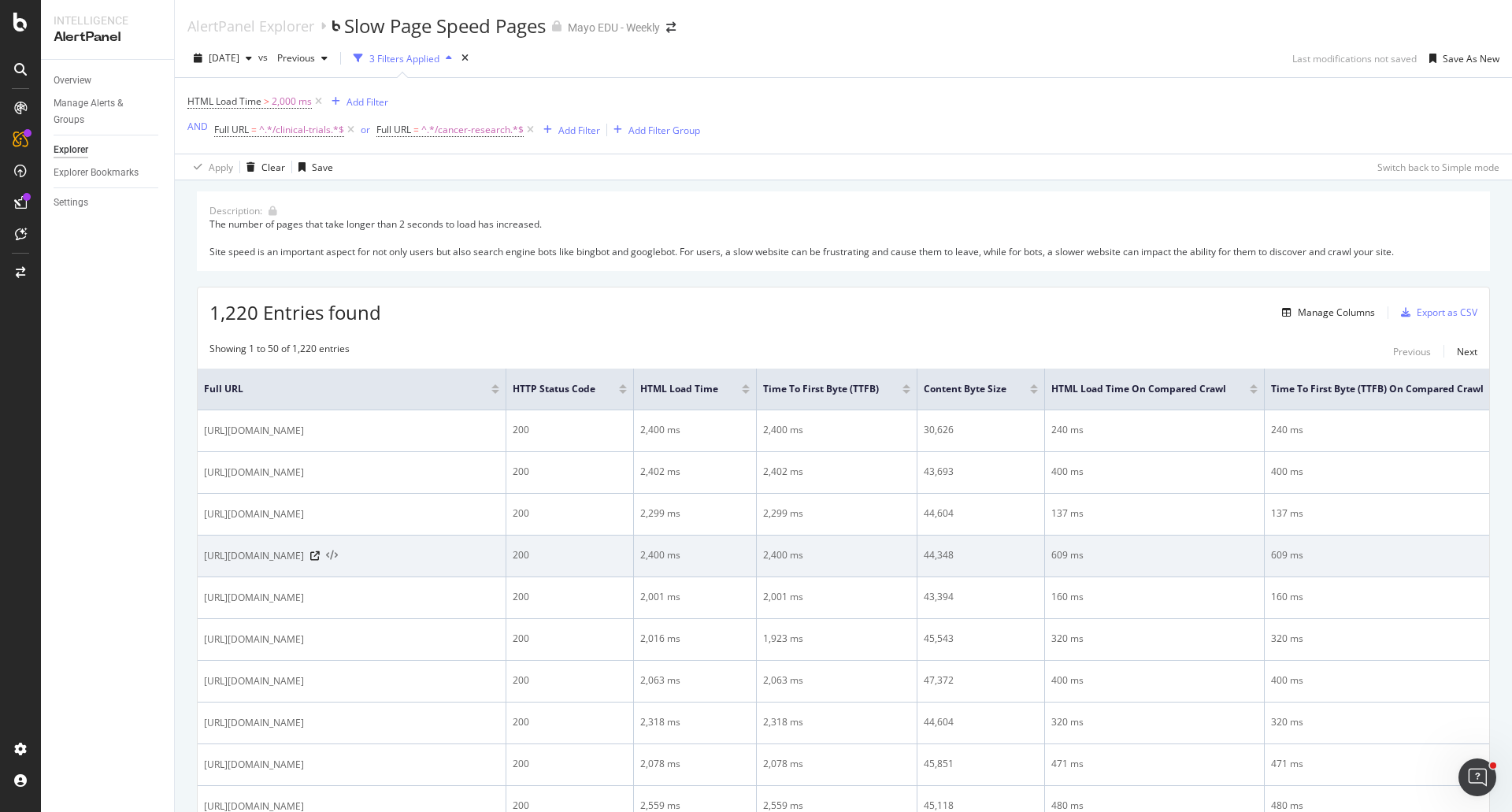
click at [338, 562] on icon at bounding box center [332, 555] width 12 height 11
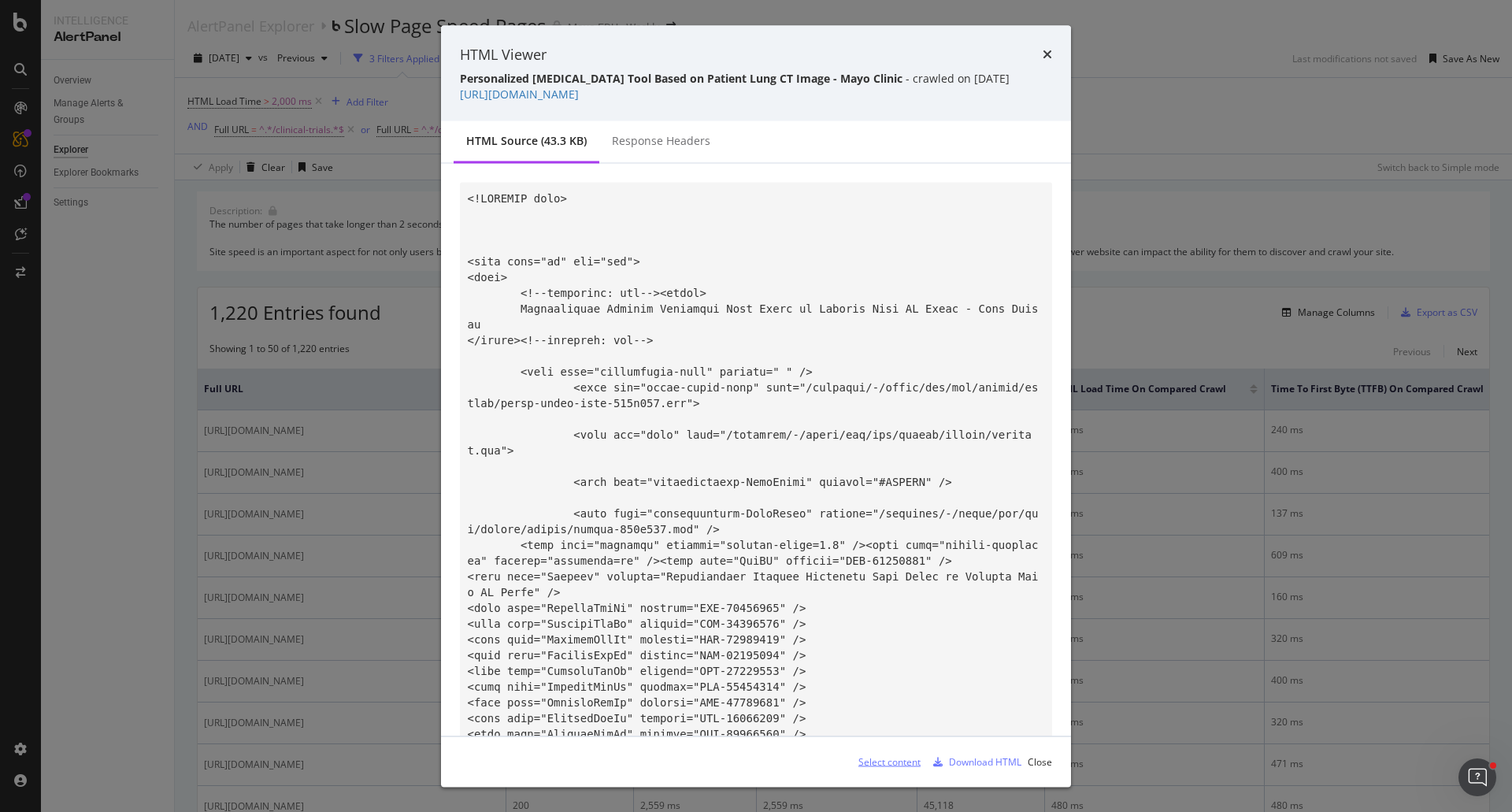
click at [900, 716] on div "Select content" at bounding box center [889, 761] width 63 height 13
drag, startPoint x: 731, startPoint y: 86, endPoint x: 459, endPoint y: 90, distance: 272.0
click at [459, 90] on div "HTML Viewer Personalized Smoking Cessation Tool Based on Patient Lung CT Image …" at bounding box center [756, 73] width 630 height 96
click at [863, 100] on div "Copy" at bounding box center [862, 93] width 41 height 24
click at [1044, 55] on icon "times" at bounding box center [1047, 54] width 9 height 12
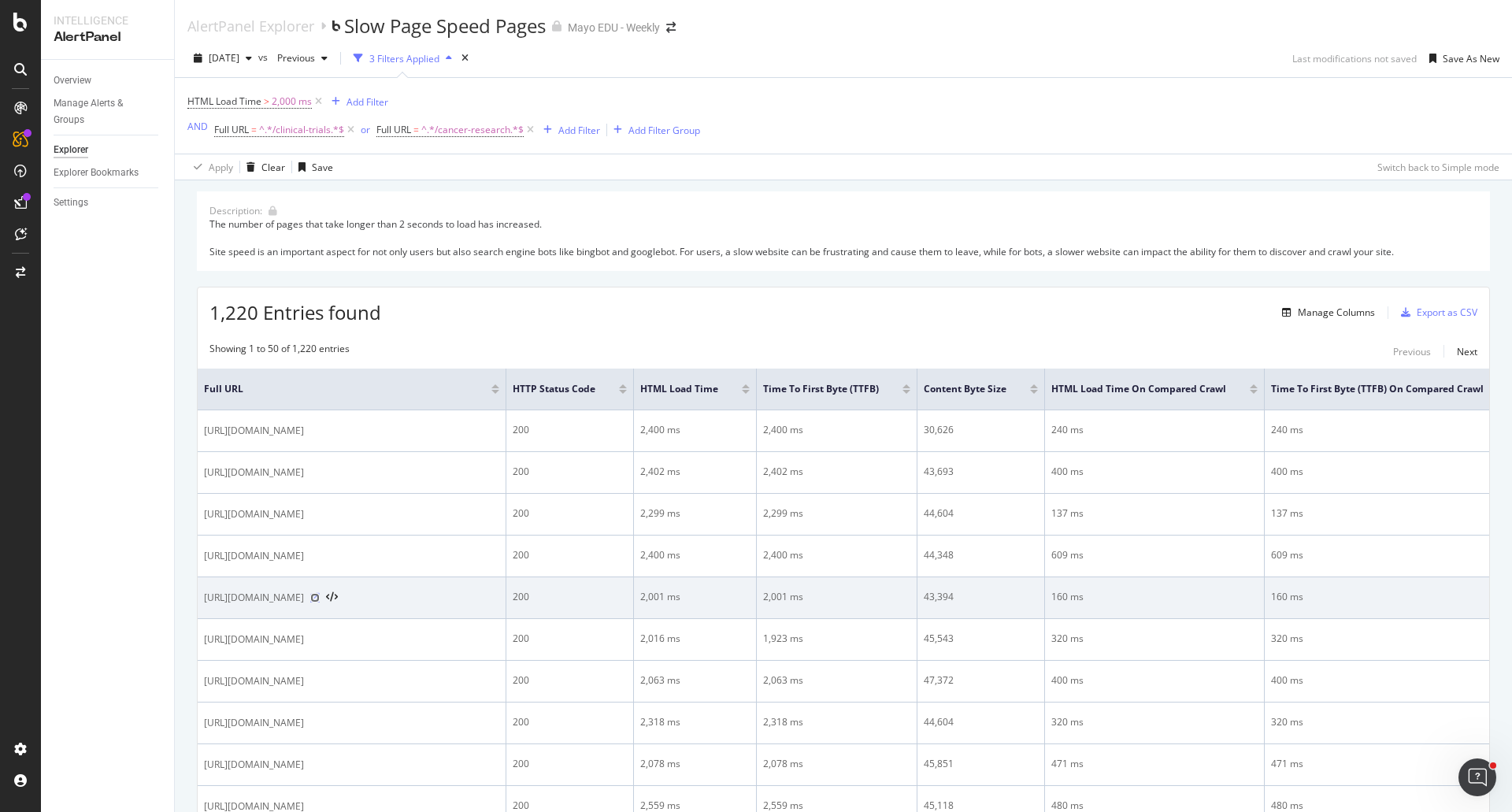
click at [320, 603] on icon at bounding box center [315, 597] width 9 height 9
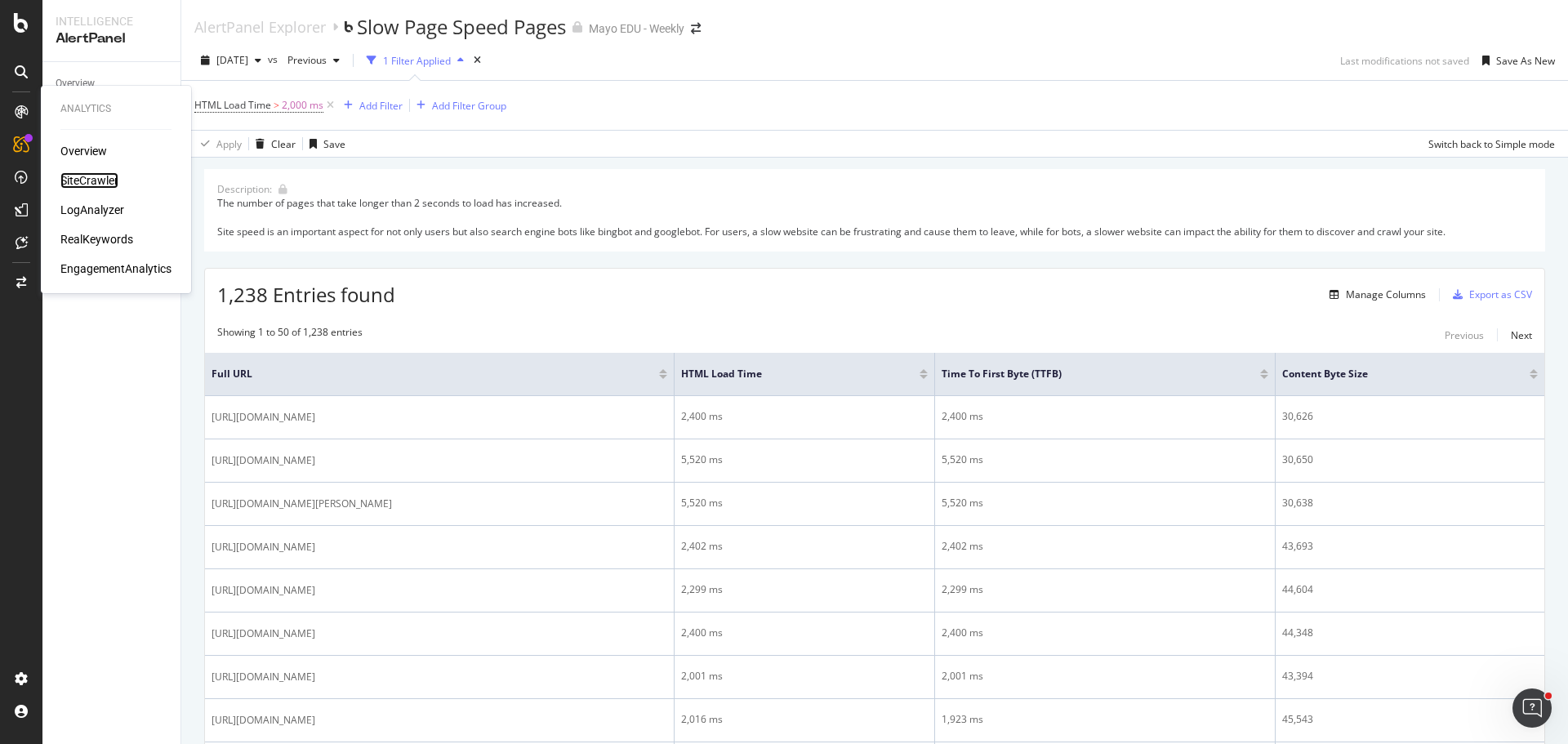
click at [85, 178] on div "SiteCrawler" at bounding box center [90, 180] width 58 height 16
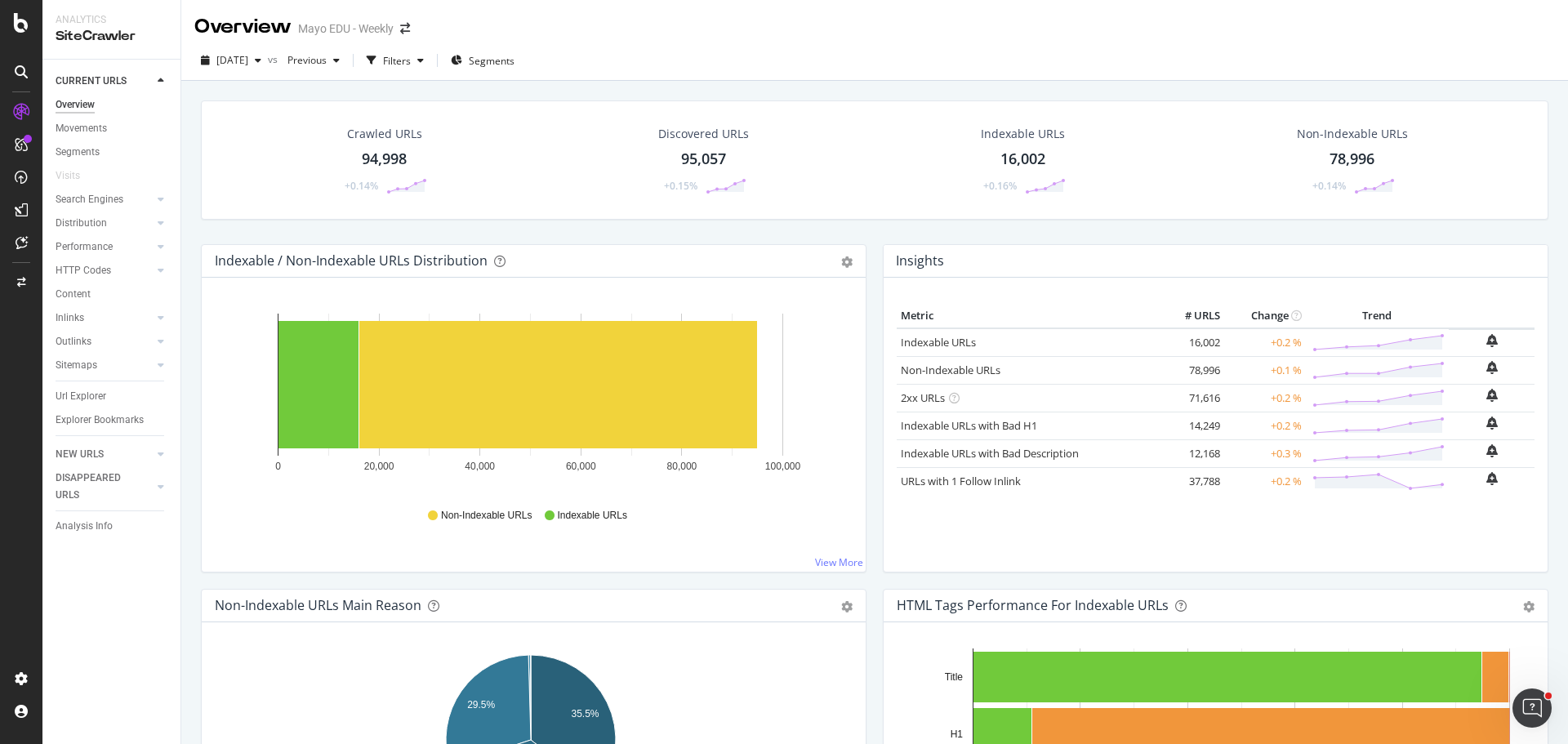
click at [387, 153] on div "94,998" at bounding box center [384, 159] width 45 height 21
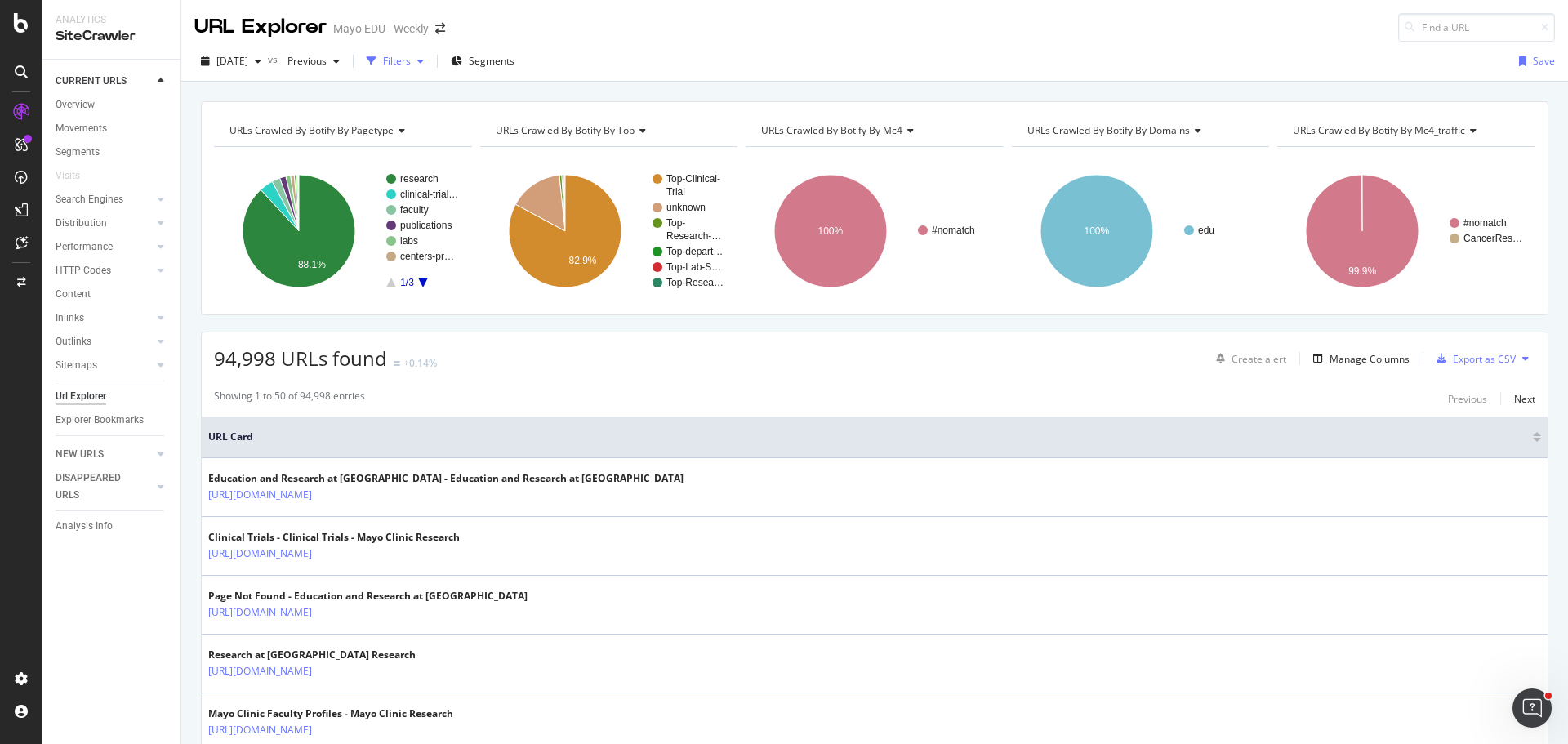
click at [411, 62] on div "Filters" at bounding box center [397, 61] width 28 height 14
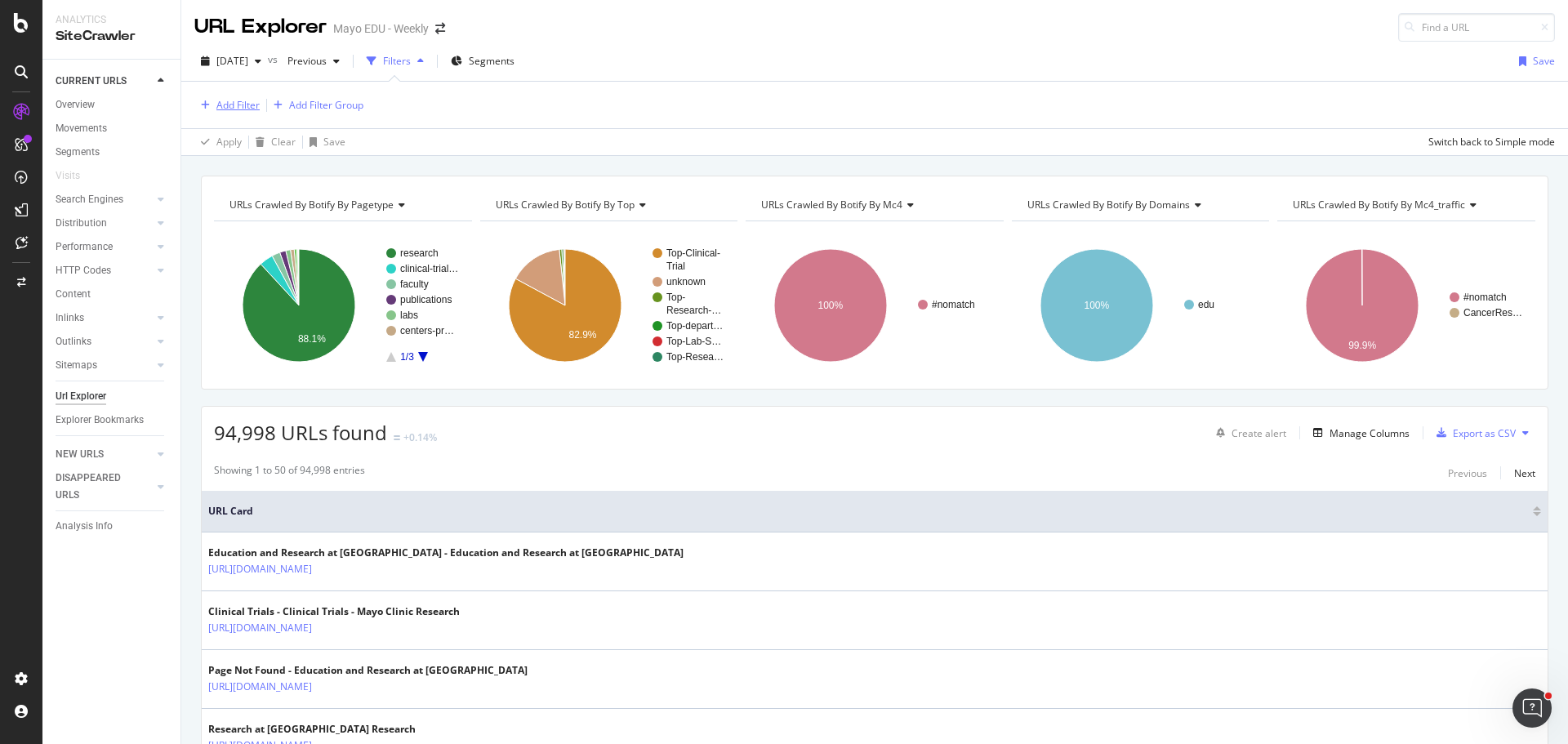
click at [208, 103] on icon "button" at bounding box center [205, 105] width 9 height 9
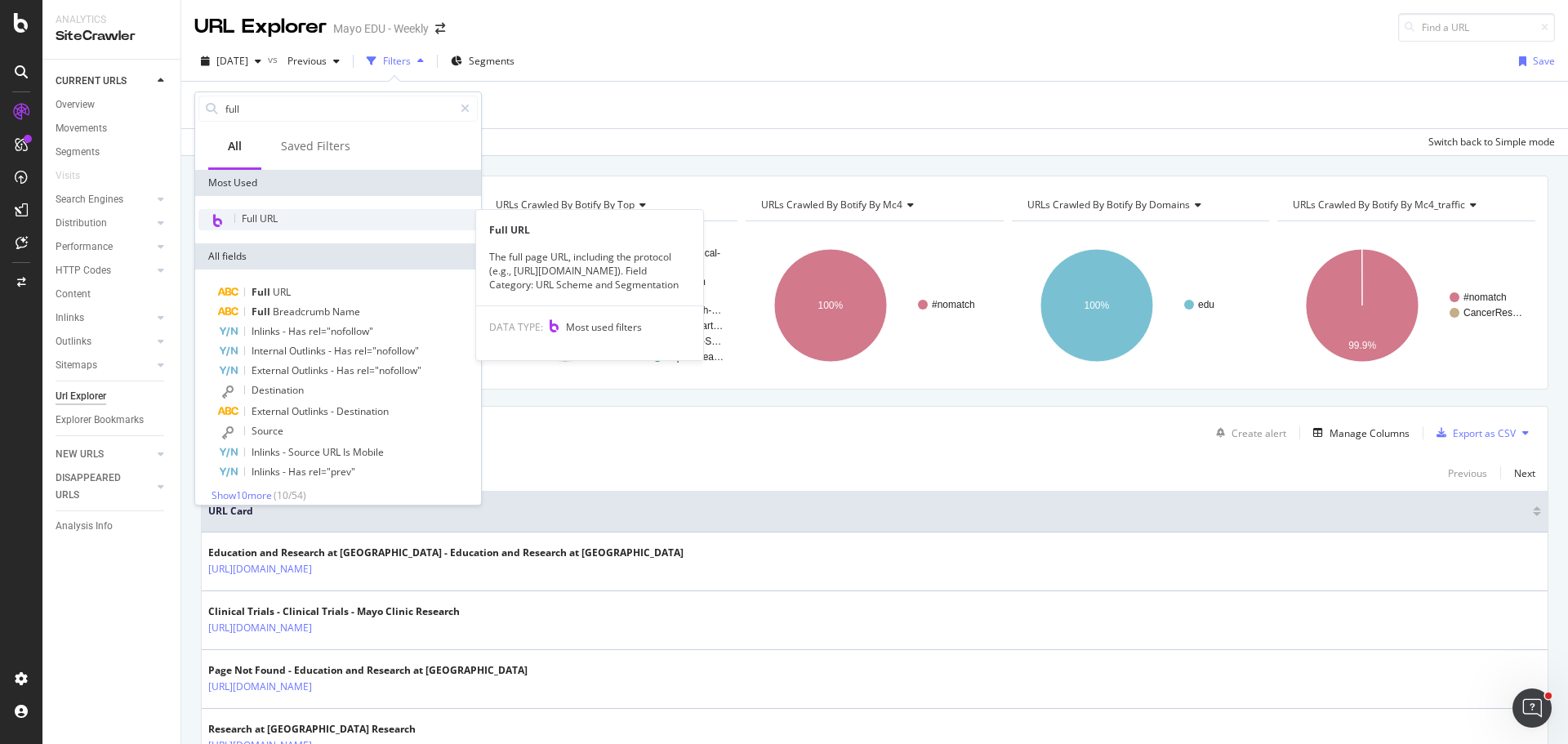
type input "full"
click at [276, 223] on span "Full URL" at bounding box center [260, 219] width 36 height 14
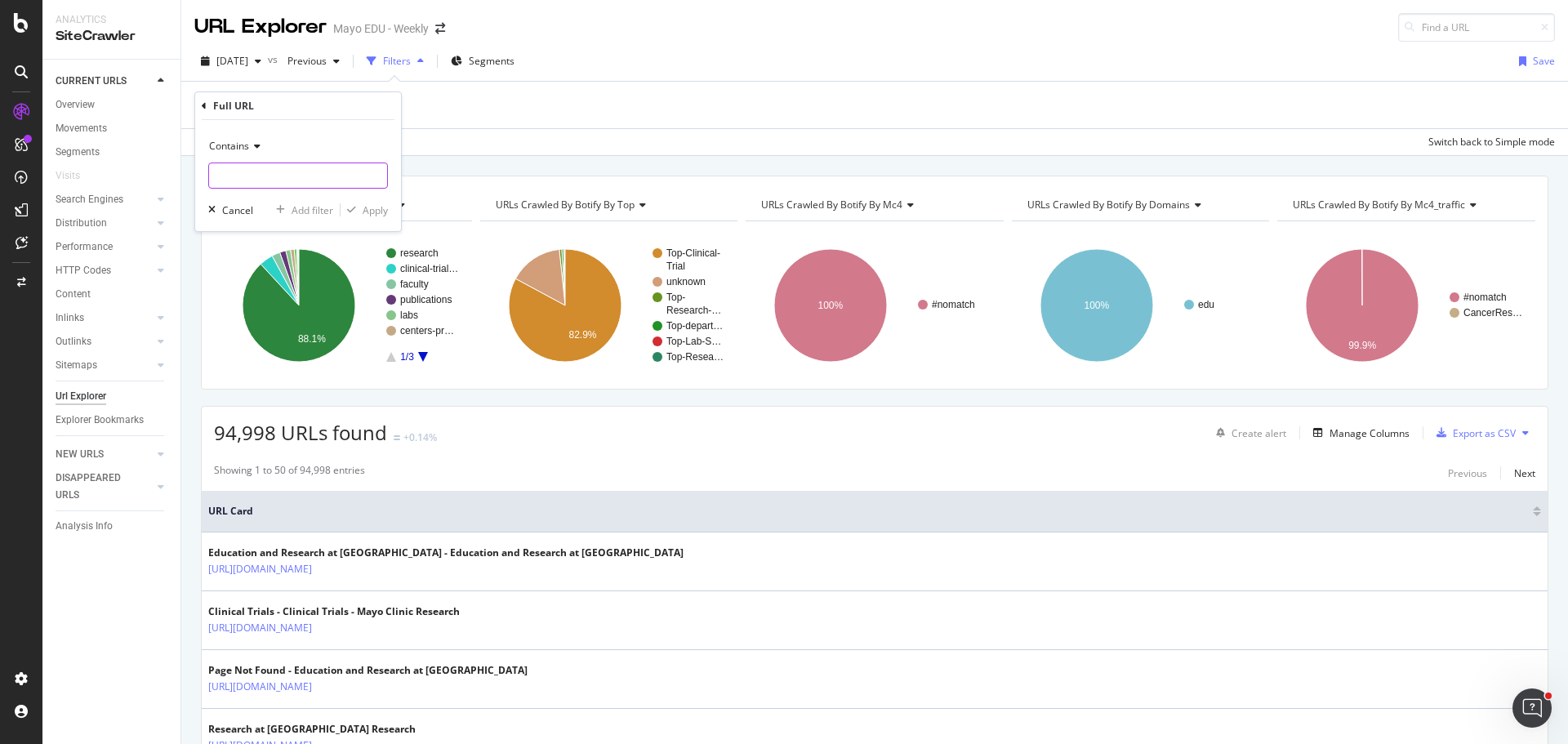
click at [263, 178] on input "text" at bounding box center [298, 175] width 178 height 26
paste input "[URL][DOMAIN_NAME]"
type input "[URL][DOMAIN_NAME]"
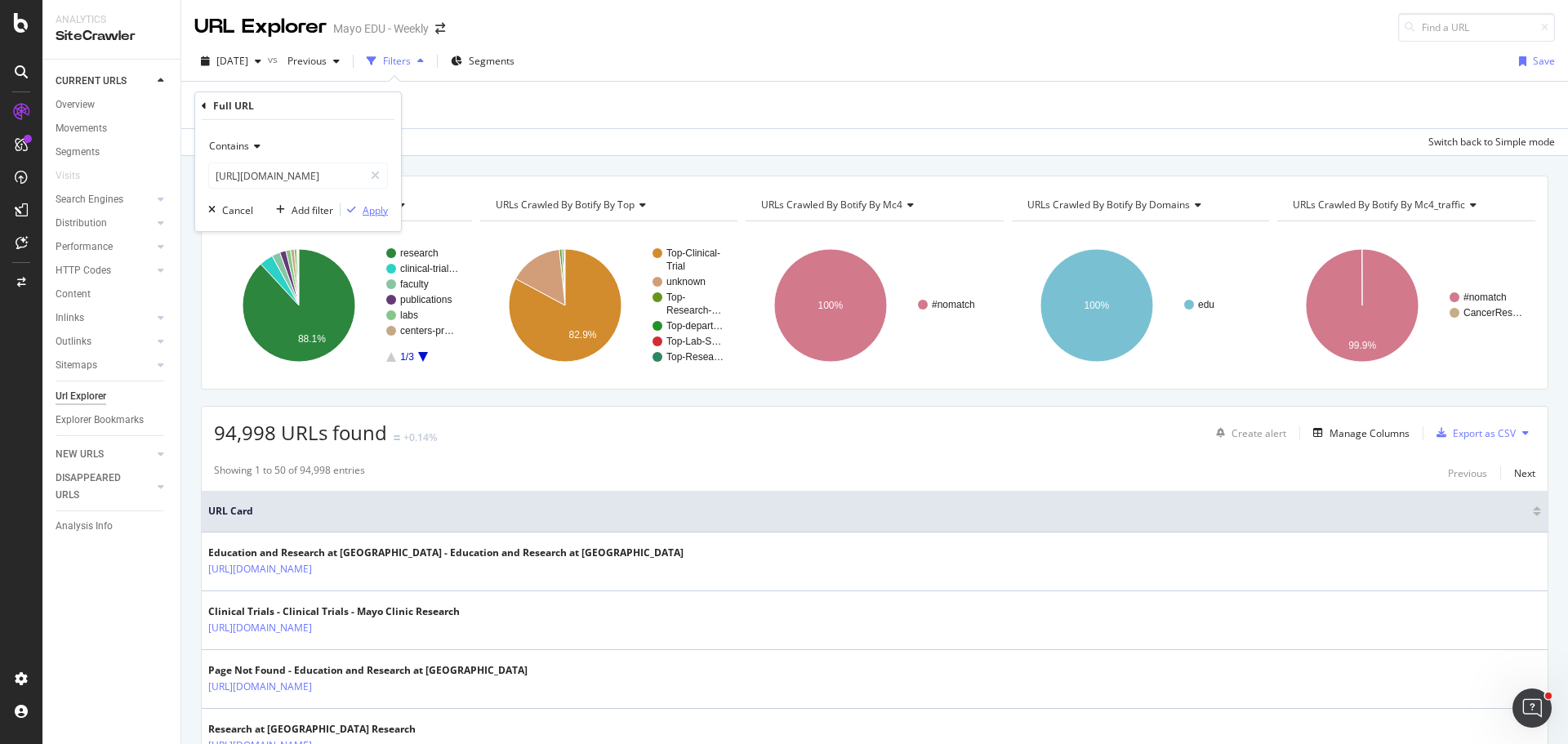
click at [373, 214] on div "Apply" at bounding box center [376, 210] width 26 height 14
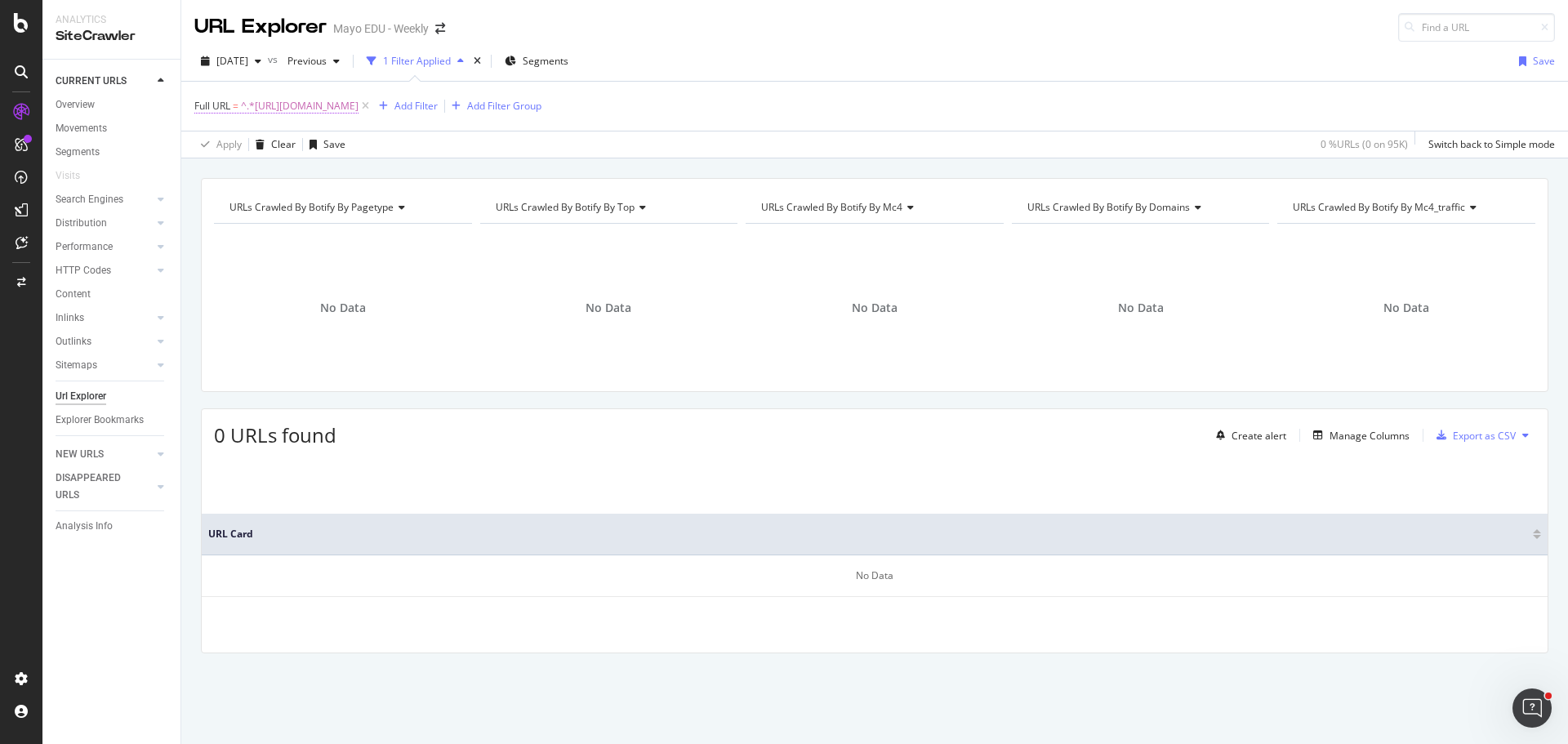
click at [359, 102] on span "^.*[URL][DOMAIN_NAME]" at bounding box center [300, 106] width 118 height 23
click at [292, 180] on input "[URL][DOMAIN_NAME]" at bounding box center [286, 173] width 155 height 26
paste input "[URL][DOMAIN_NAME]"
type input "[URL][DOMAIN_NAME]"
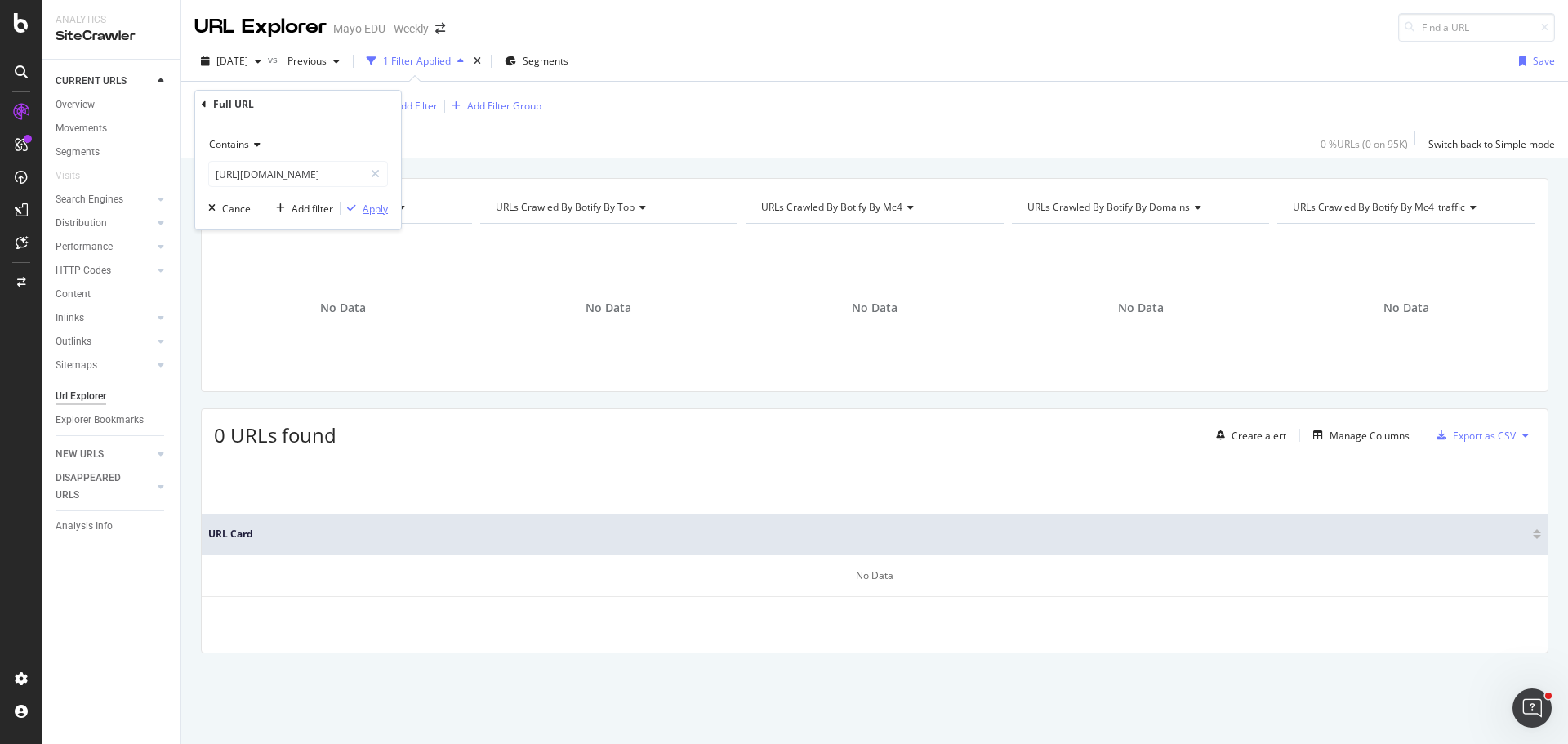
scroll to position [0, 0]
click at [373, 208] on div "Apply" at bounding box center [376, 208] width 26 height 14
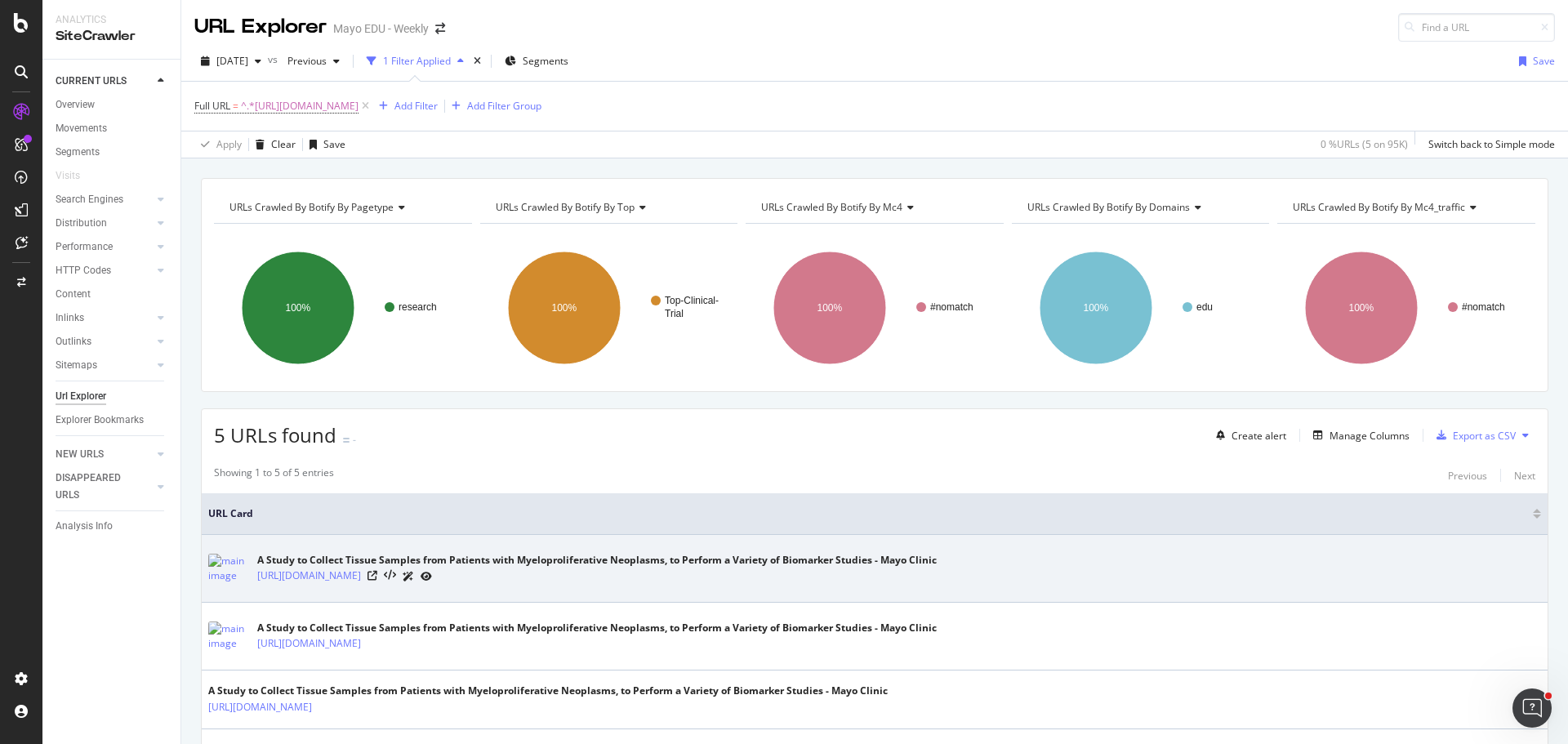
click at [432, 569] on div at bounding box center [400, 577] width 65 height 17
click at [377, 574] on icon at bounding box center [372, 575] width 9 height 9
click at [396, 571] on icon at bounding box center [389, 576] width 12 height 11
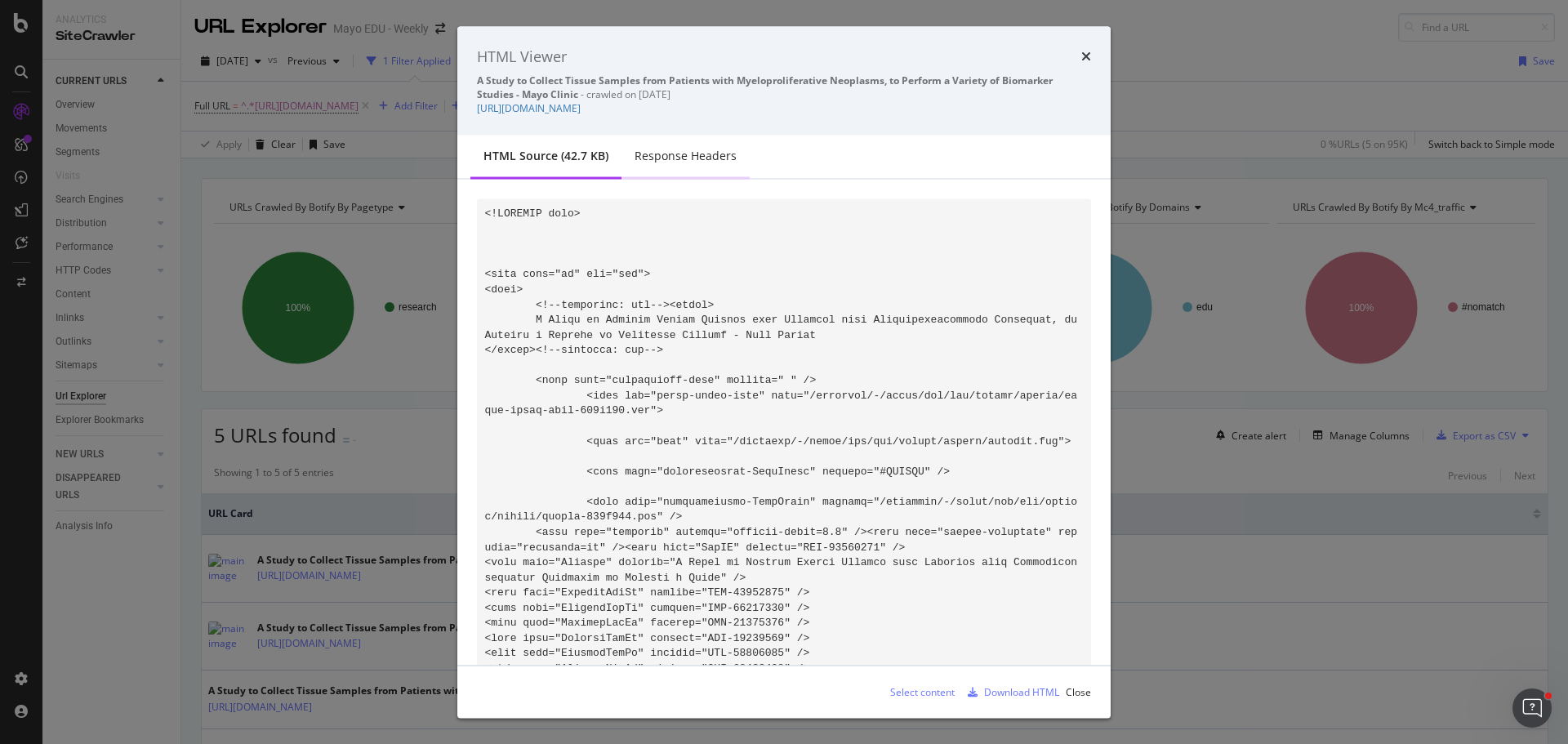
click at [682, 165] on div "Response Headers" at bounding box center [686, 156] width 128 height 45
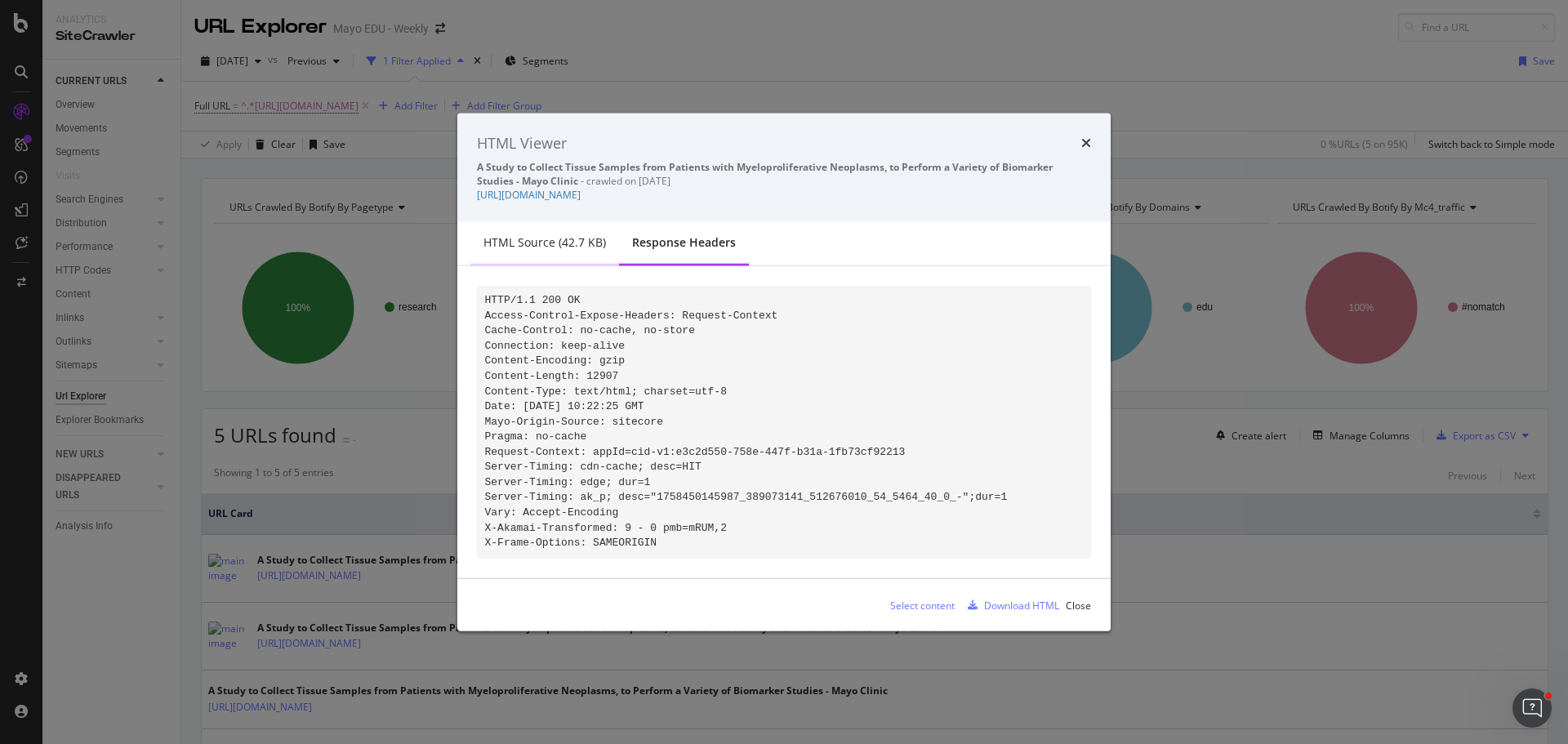
click at [573, 220] on div "HTML source (42.7 KB)" at bounding box center [545, 243] width 149 height 45
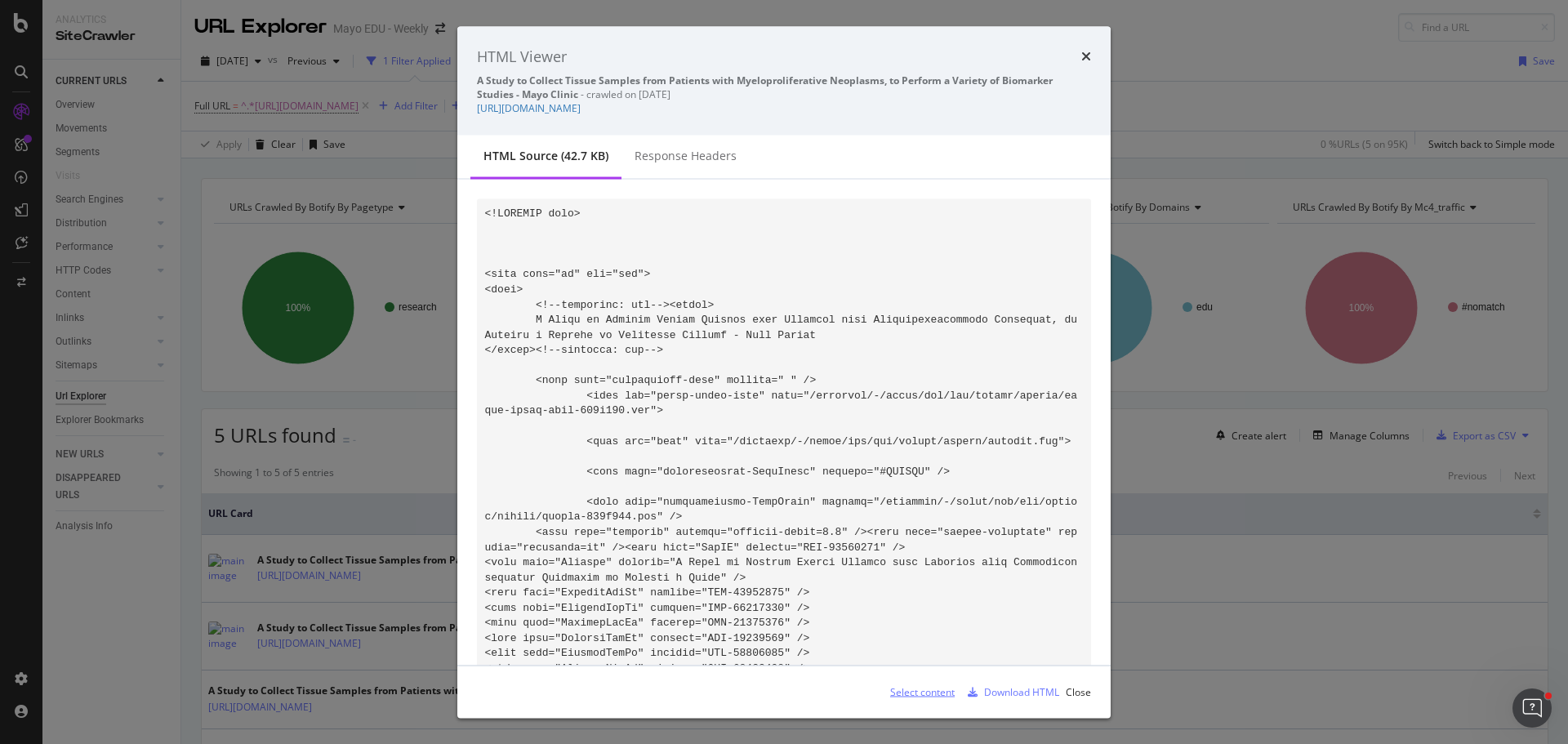
click at [925, 687] on div "Select content" at bounding box center [922, 691] width 65 height 14
click at [1088, 55] on icon "times" at bounding box center [1085, 56] width 9 height 13
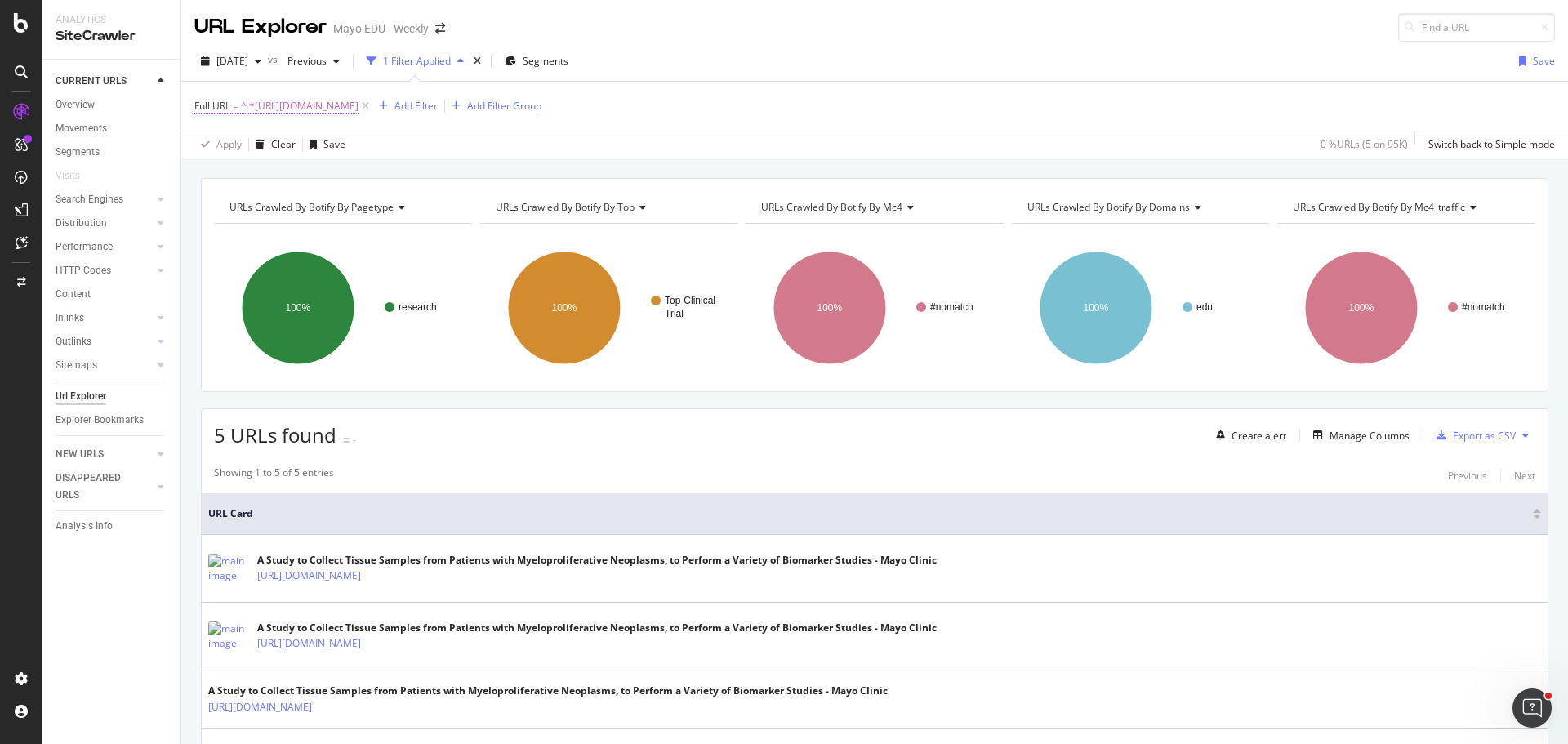
click at [359, 103] on span "^.*[URL][DOMAIN_NAME]" at bounding box center [300, 106] width 118 height 23
click at [318, 177] on input "[URL][DOMAIN_NAME]" at bounding box center [286, 173] width 155 height 26
paste input "[URL][DOMAIN_NAME]"
type input "[URL][DOMAIN_NAME]"
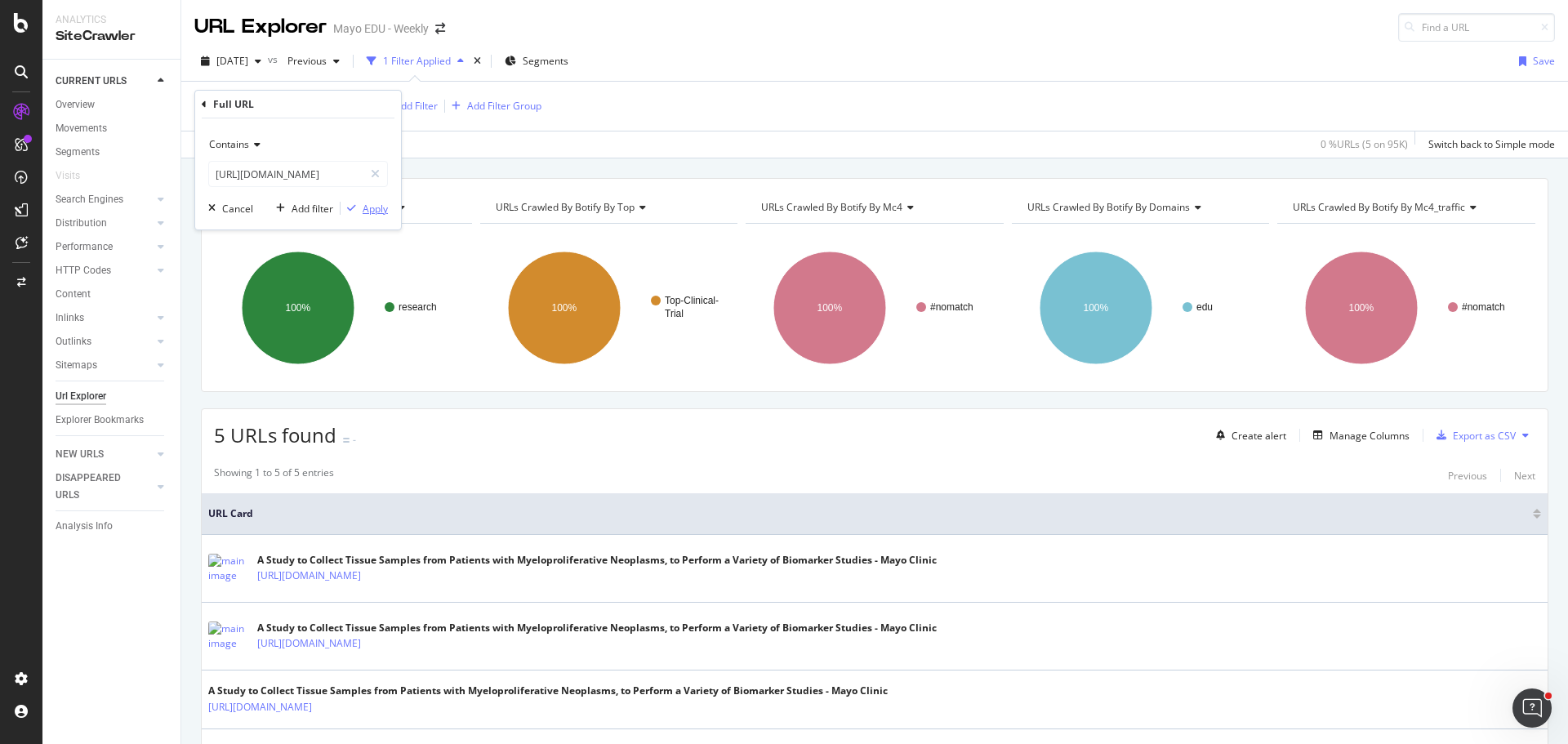
scroll to position [0, 0]
click at [375, 213] on div "Apply" at bounding box center [376, 208] width 26 height 14
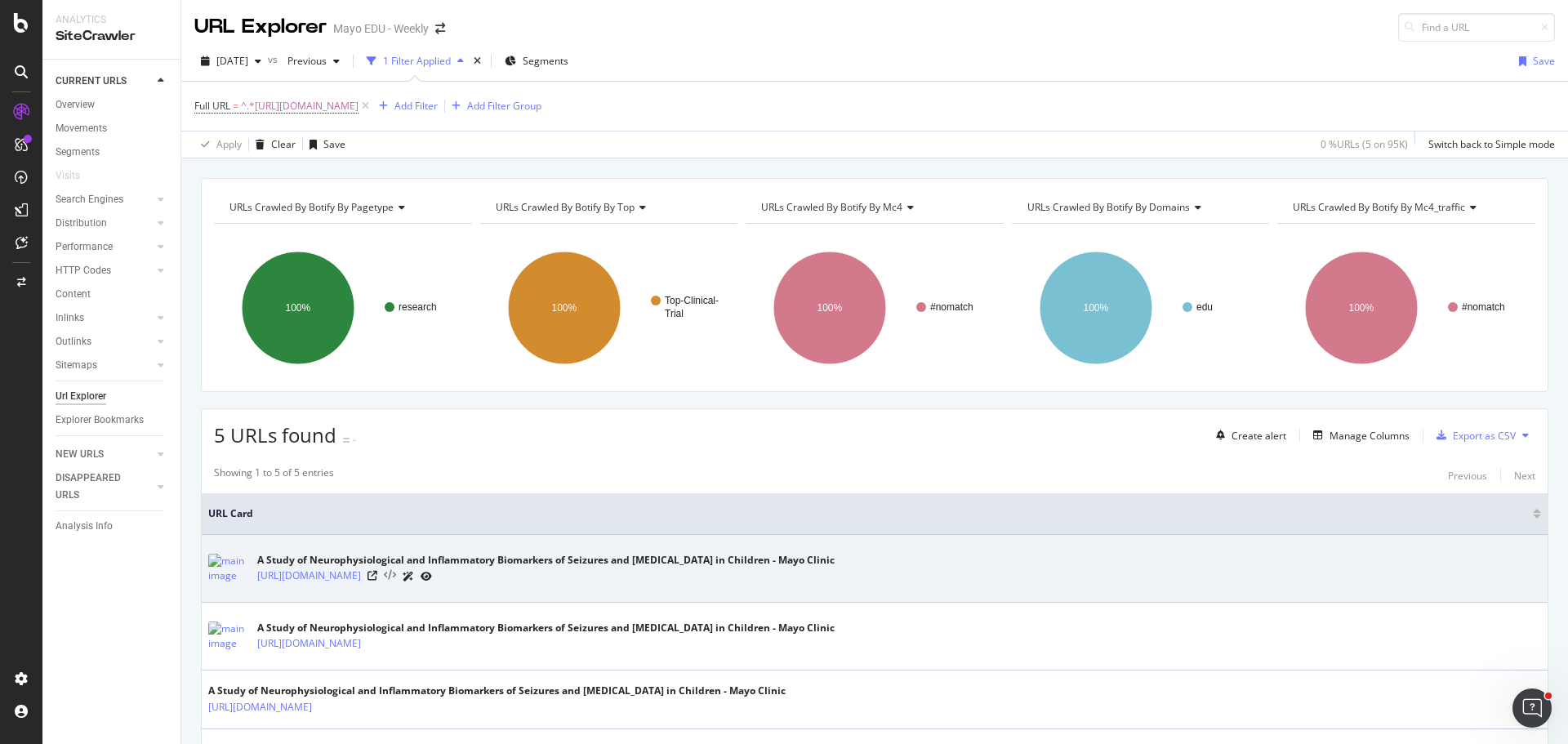
click at [396, 576] on icon at bounding box center [389, 576] width 12 height 11
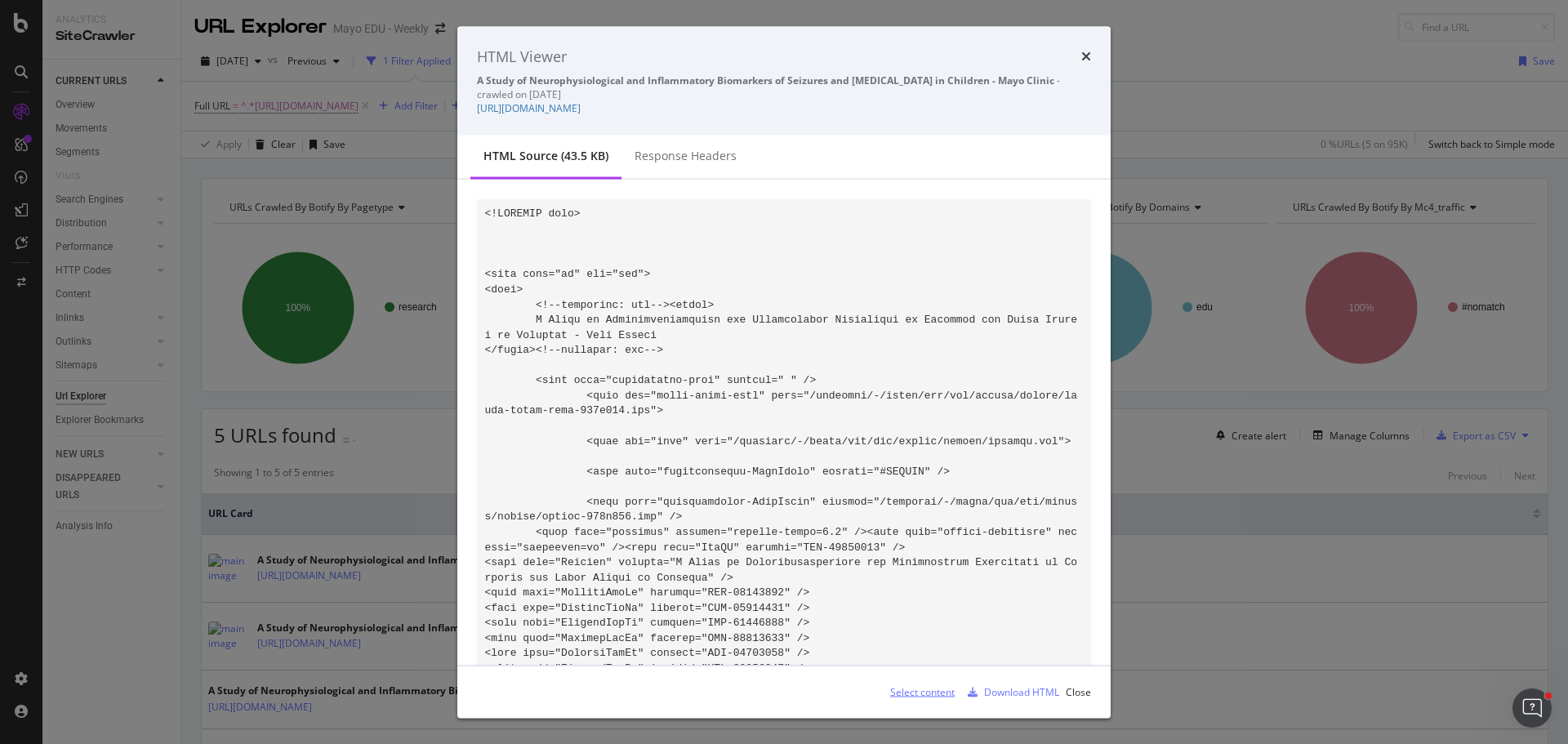
click at [928, 689] on div "Select content" at bounding box center [922, 691] width 65 height 14
click at [1089, 54] on icon "times" at bounding box center [1085, 56] width 9 height 13
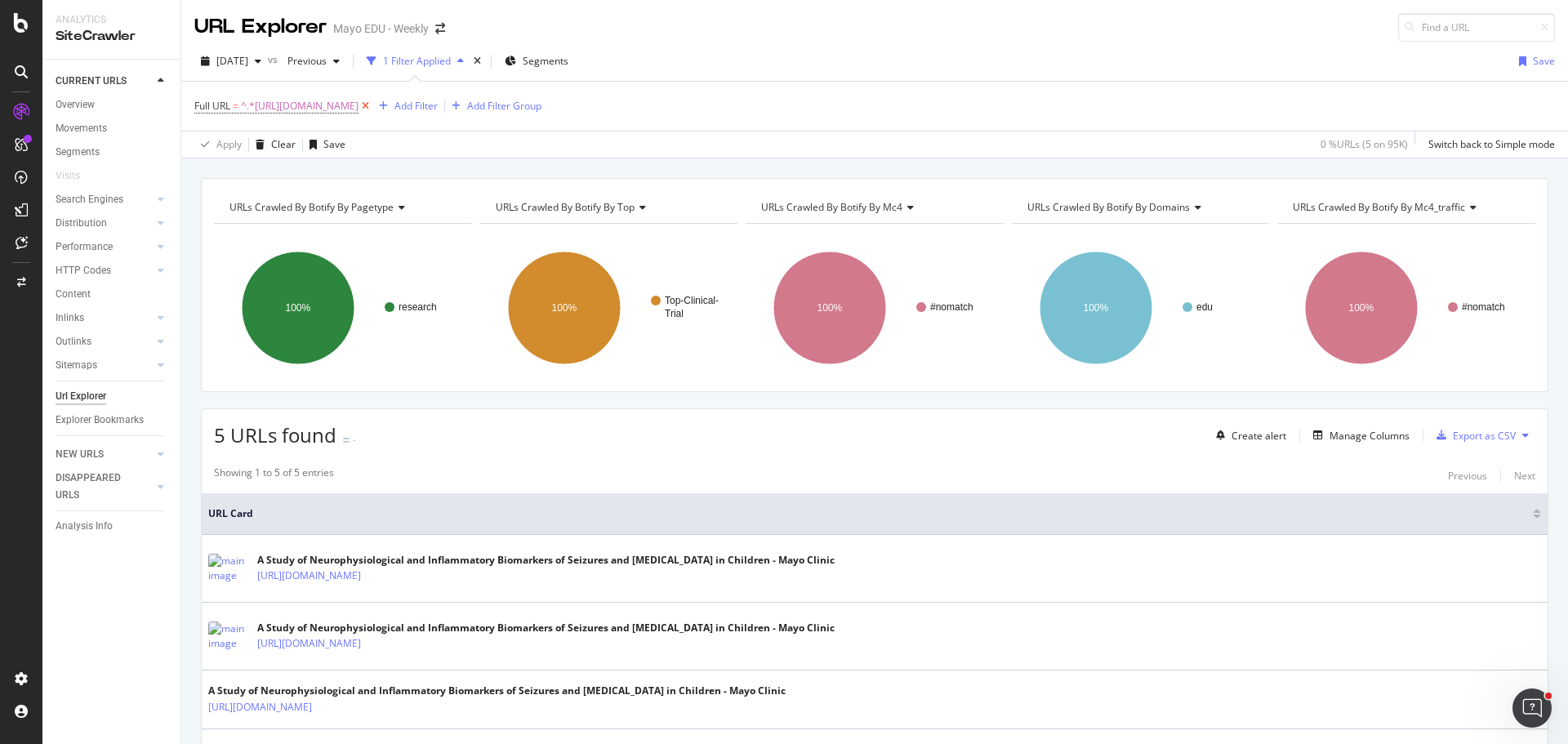
click at [372, 104] on icon at bounding box center [366, 106] width 14 height 16
click at [547, 106] on div "Full URL = ^.*[URL][DOMAIN_NAME] Add Filter Add Filter Group" at bounding box center [875, 106] width 1360 height 49
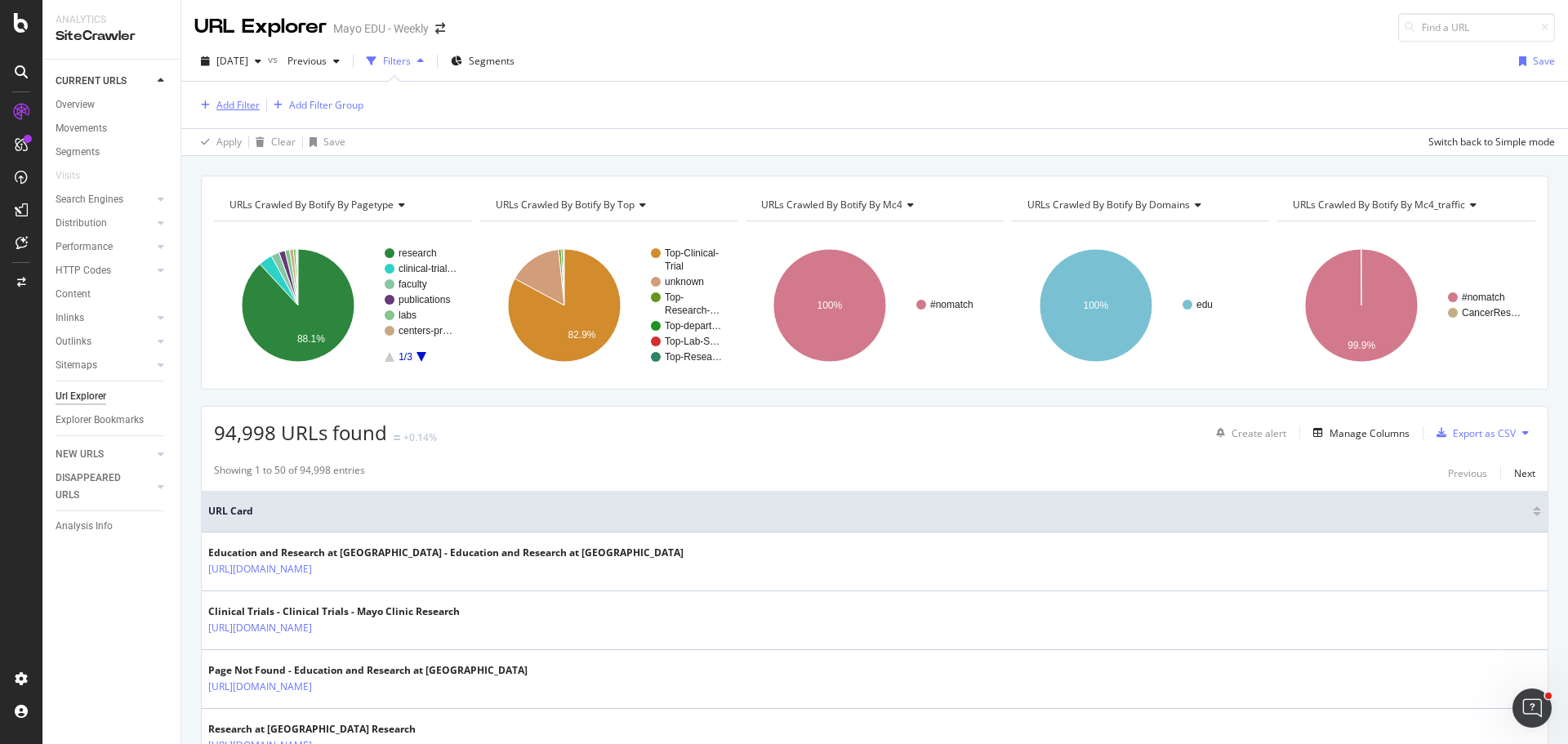
click at [220, 103] on div "Add Filter" at bounding box center [237, 105] width 44 height 14
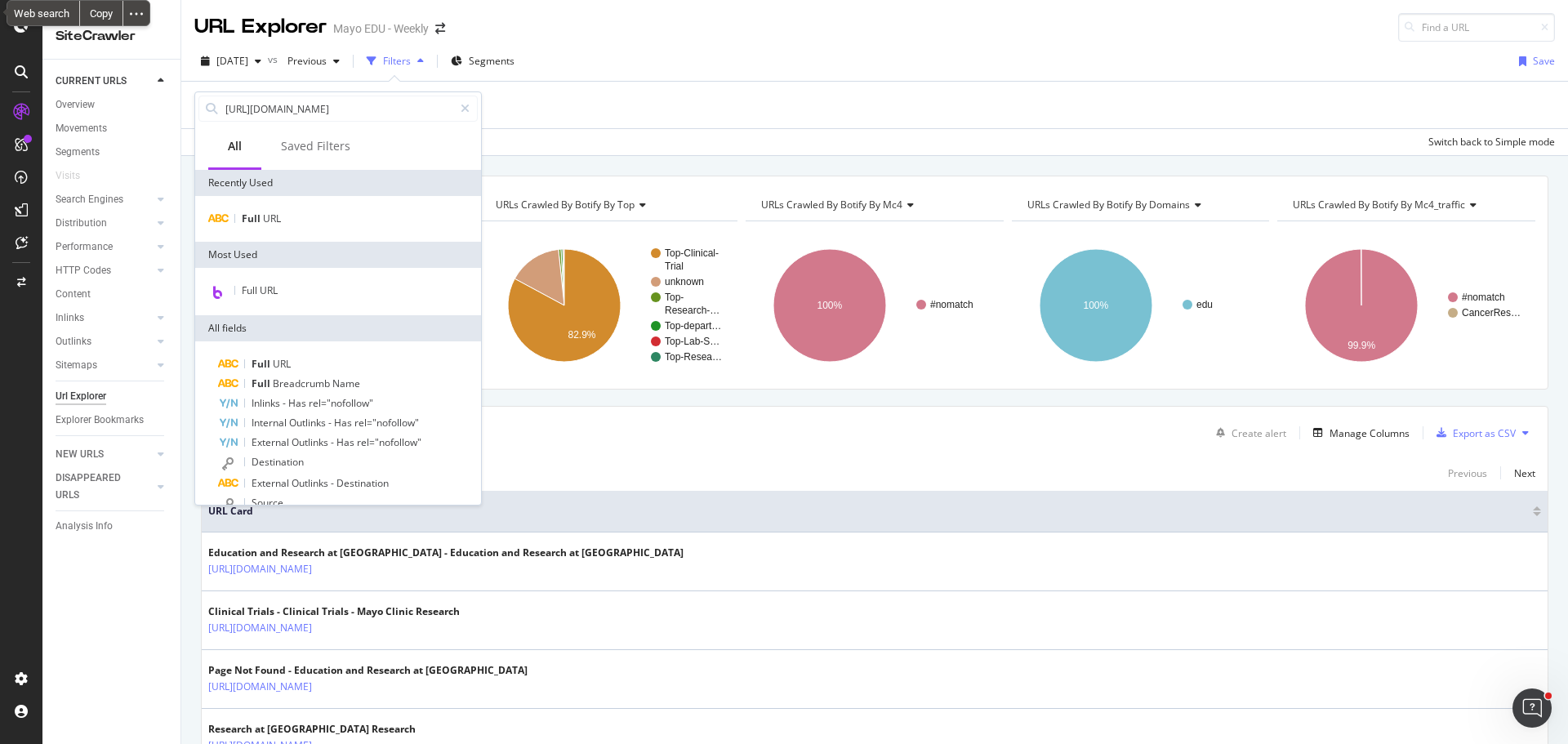
scroll to position [0, 44]
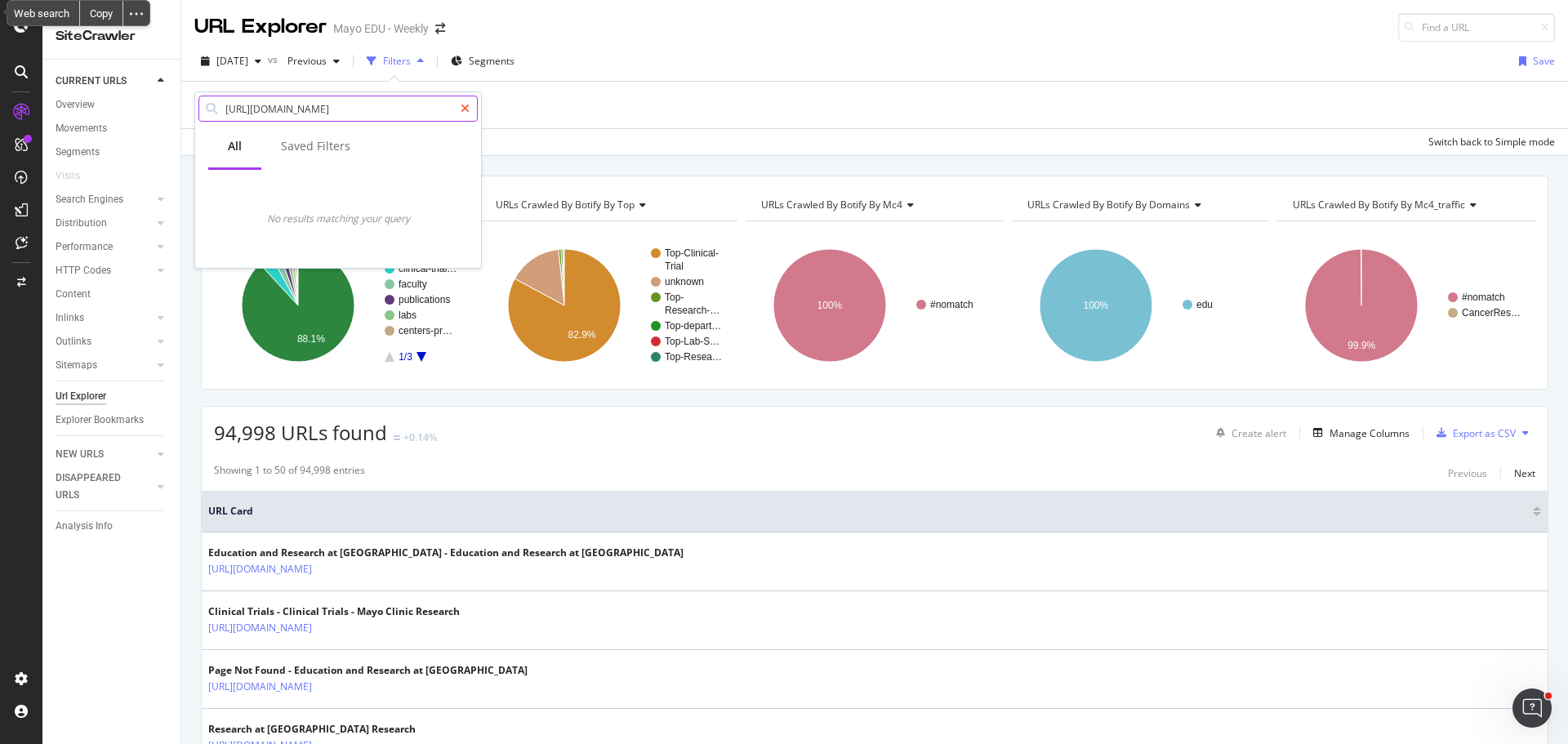
type input "[URL][DOMAIN_NAME]"
click at [464, 110] on icon at bounding box center [465, 108] width 9 height 11
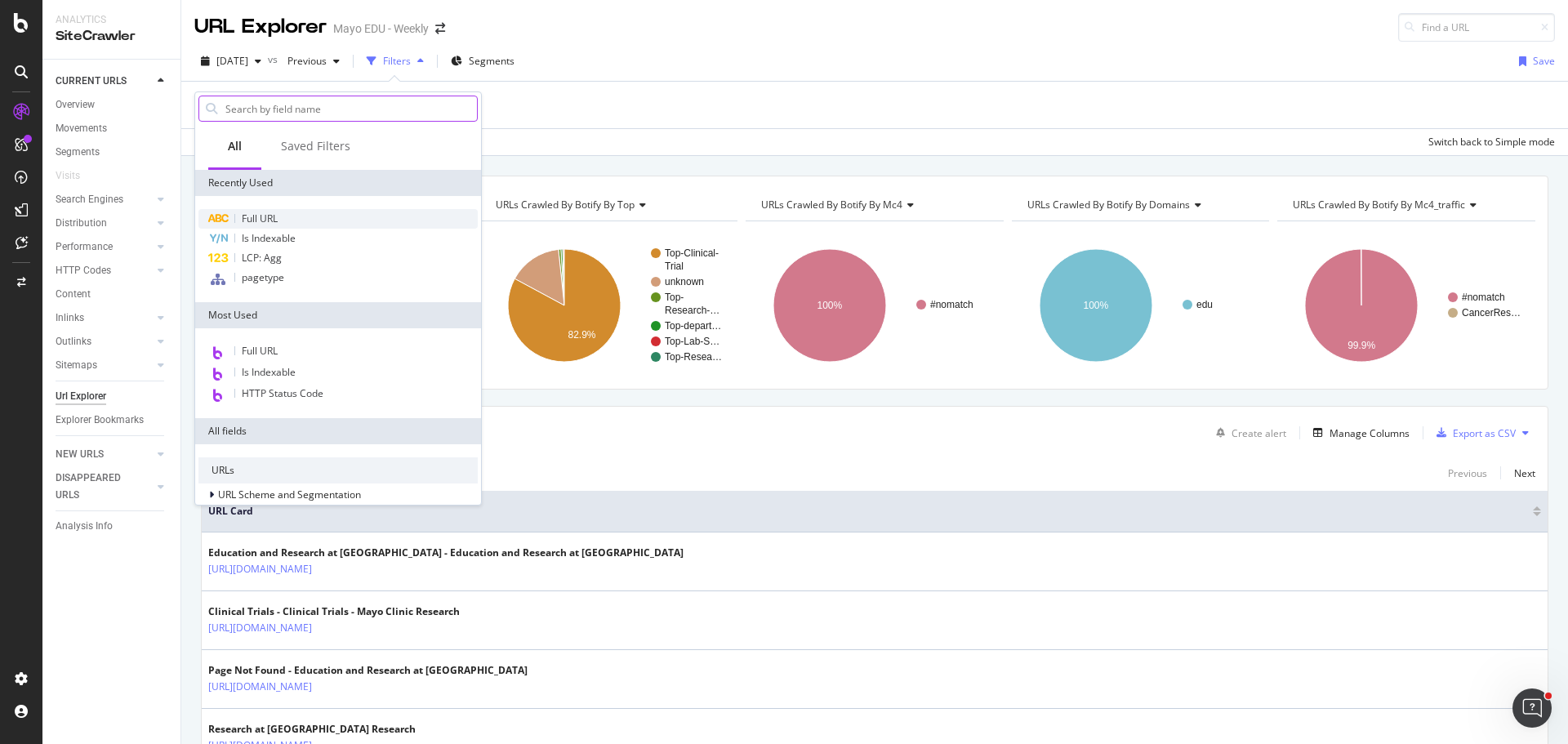
click at [264, 220] on span "Full URL" at bounding box center [260, 219] width 36 height 14
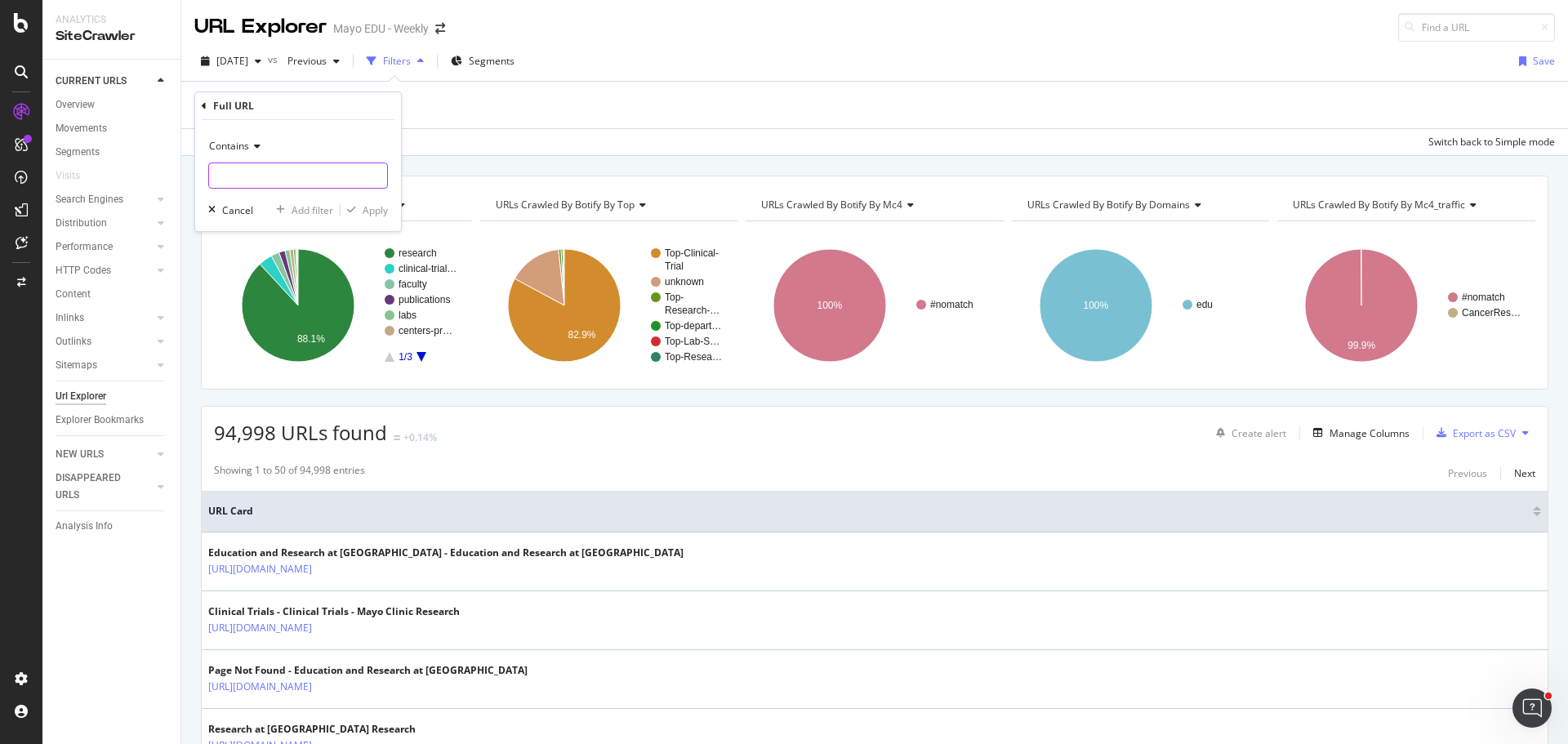
click at [259, 175] on input "text" at bounding box center [298, 175] width 178 height 26
paste input "[URL][DOMAIN_NAME]"
type input "[URL][DOMAIN_NAME]"
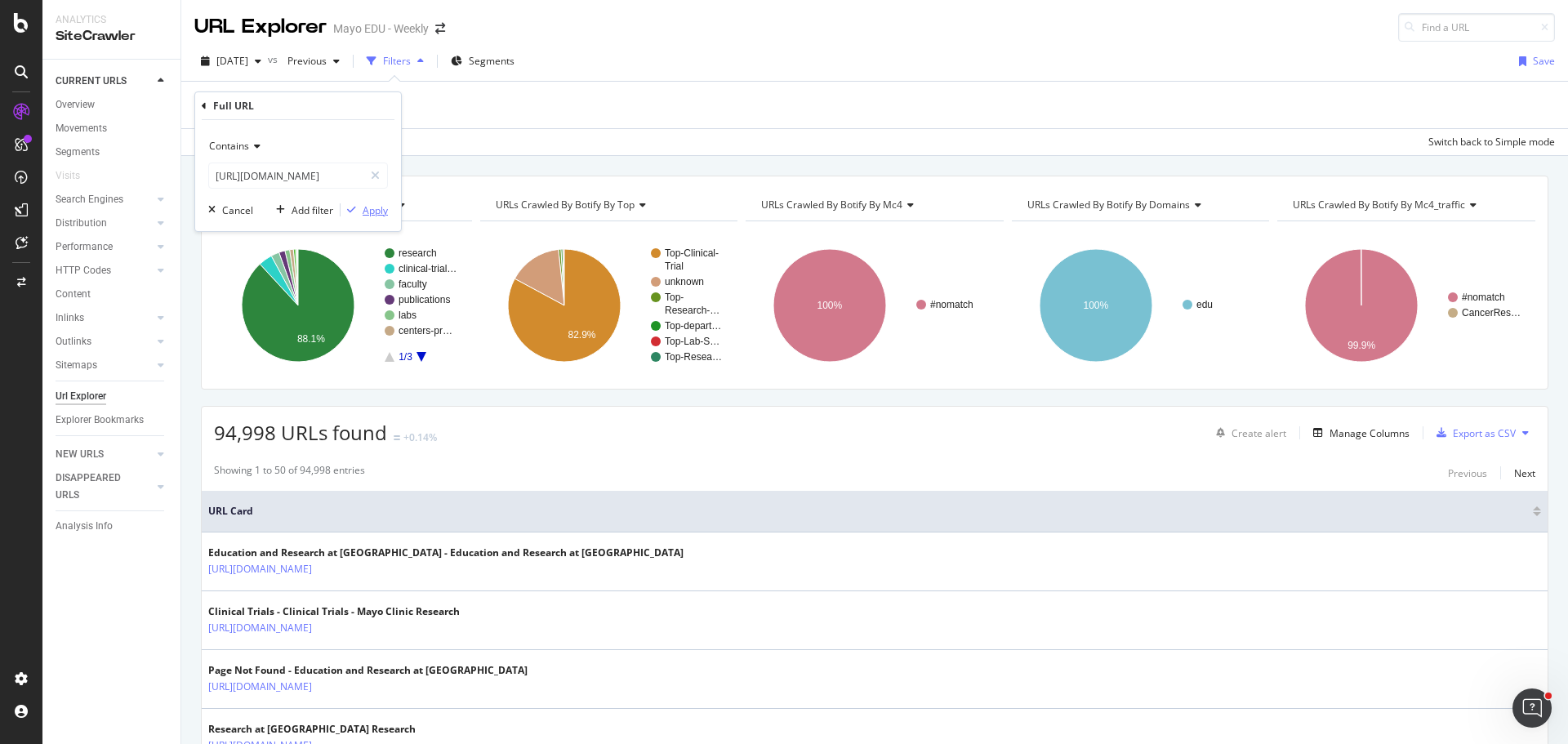
click at [380, 213] on div "Apply" at bounding box center [376, 210] width 26 height 14
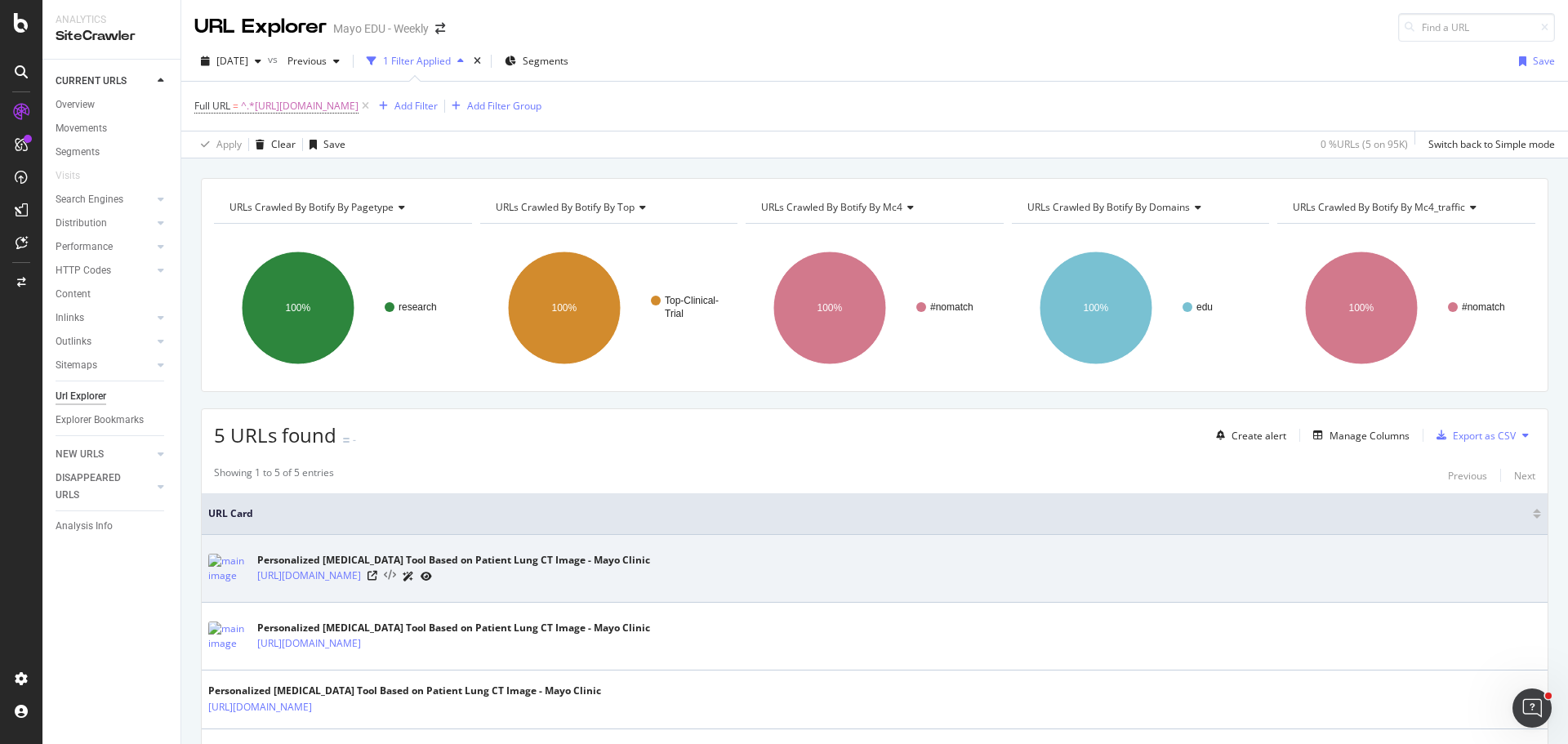
click at [396, 576] on icon at bounding box center [389, 576] width 12 height 11
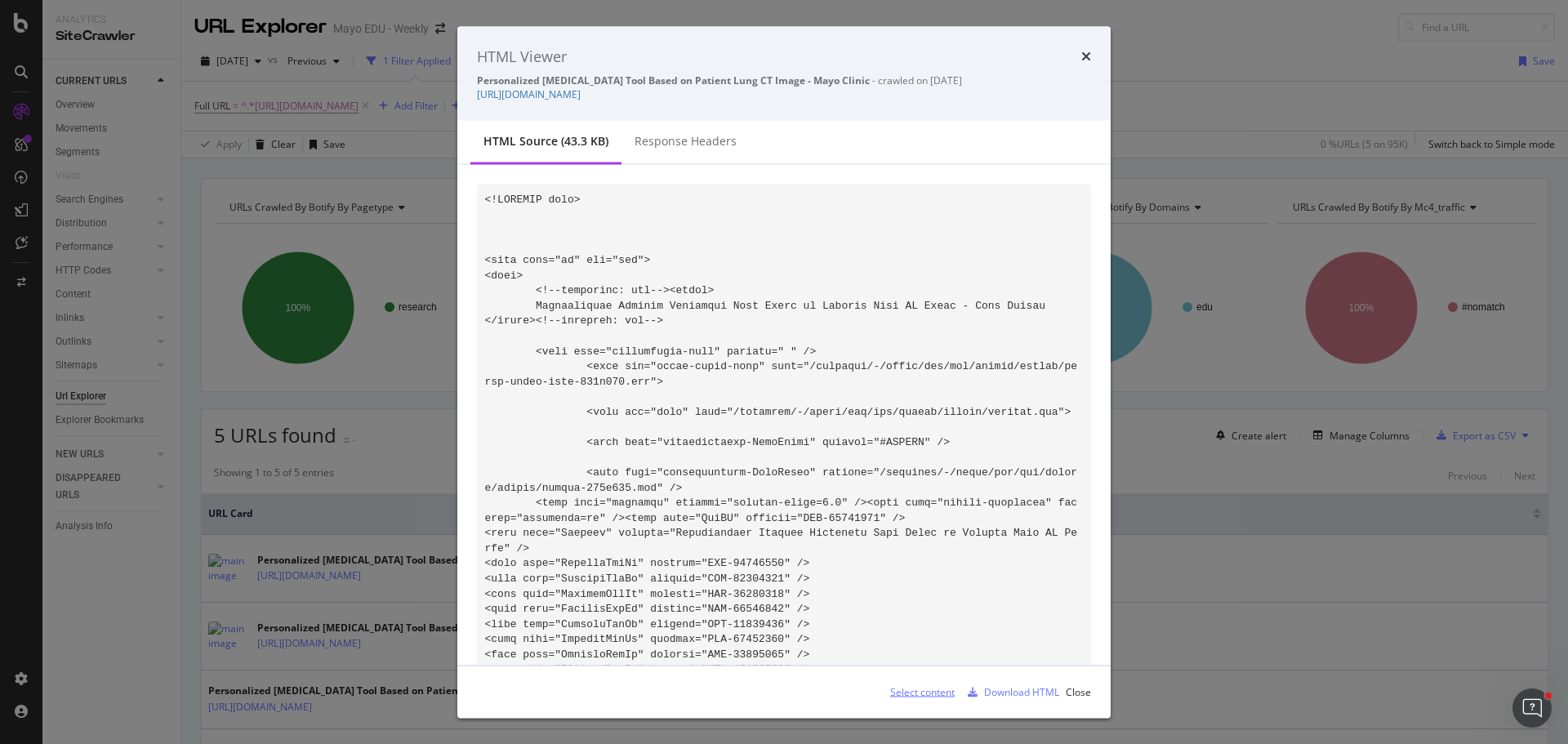
click at [923, 690] on div "Select content" at bounding box center [922, 691] width 65 height 14
click at [1083, 56] on icon "times" at bounding box center [1085, 56] width 9 height 13
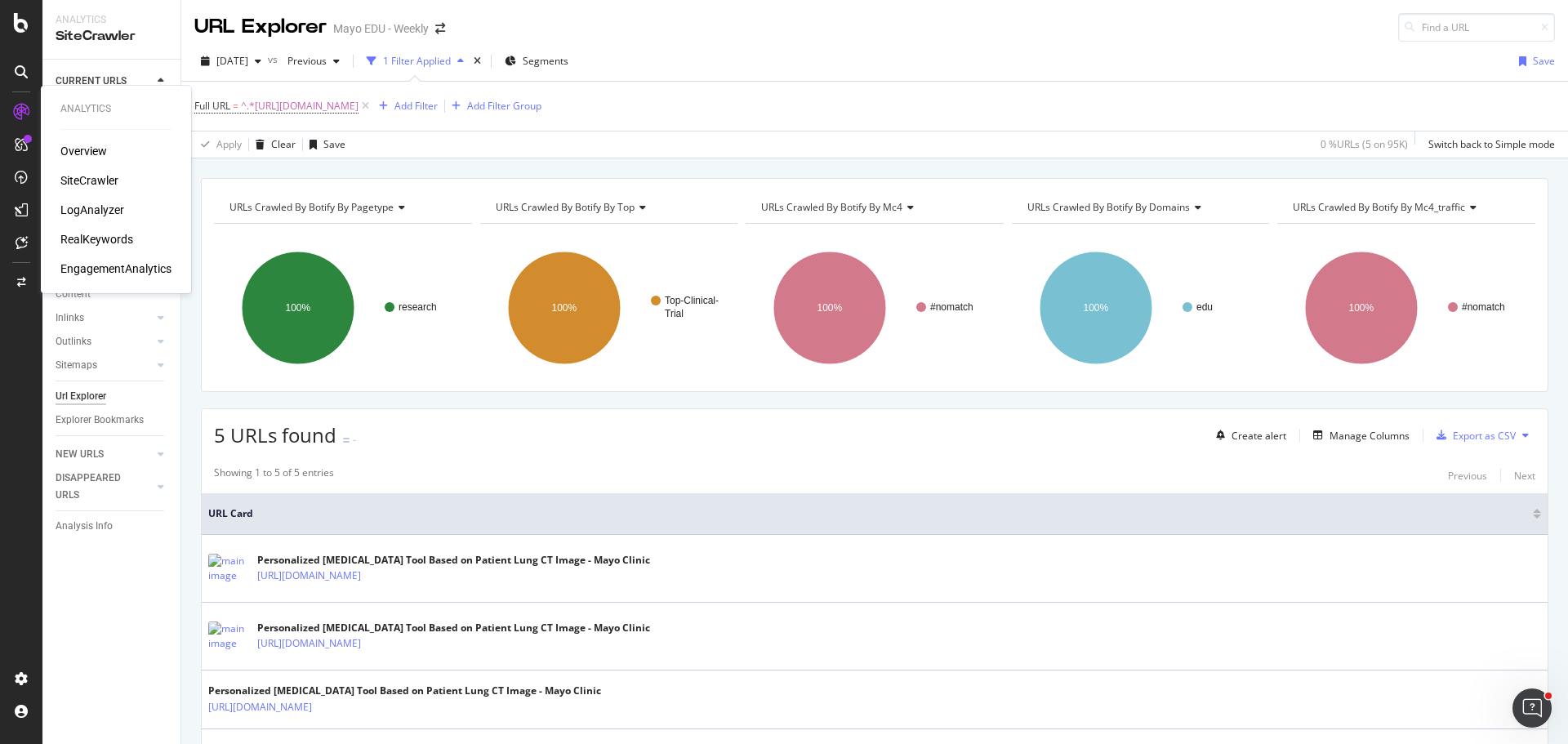
click at [108, 267] on div "EngagementAnalytics" at bounding box center [116, 268] width 111 height 16
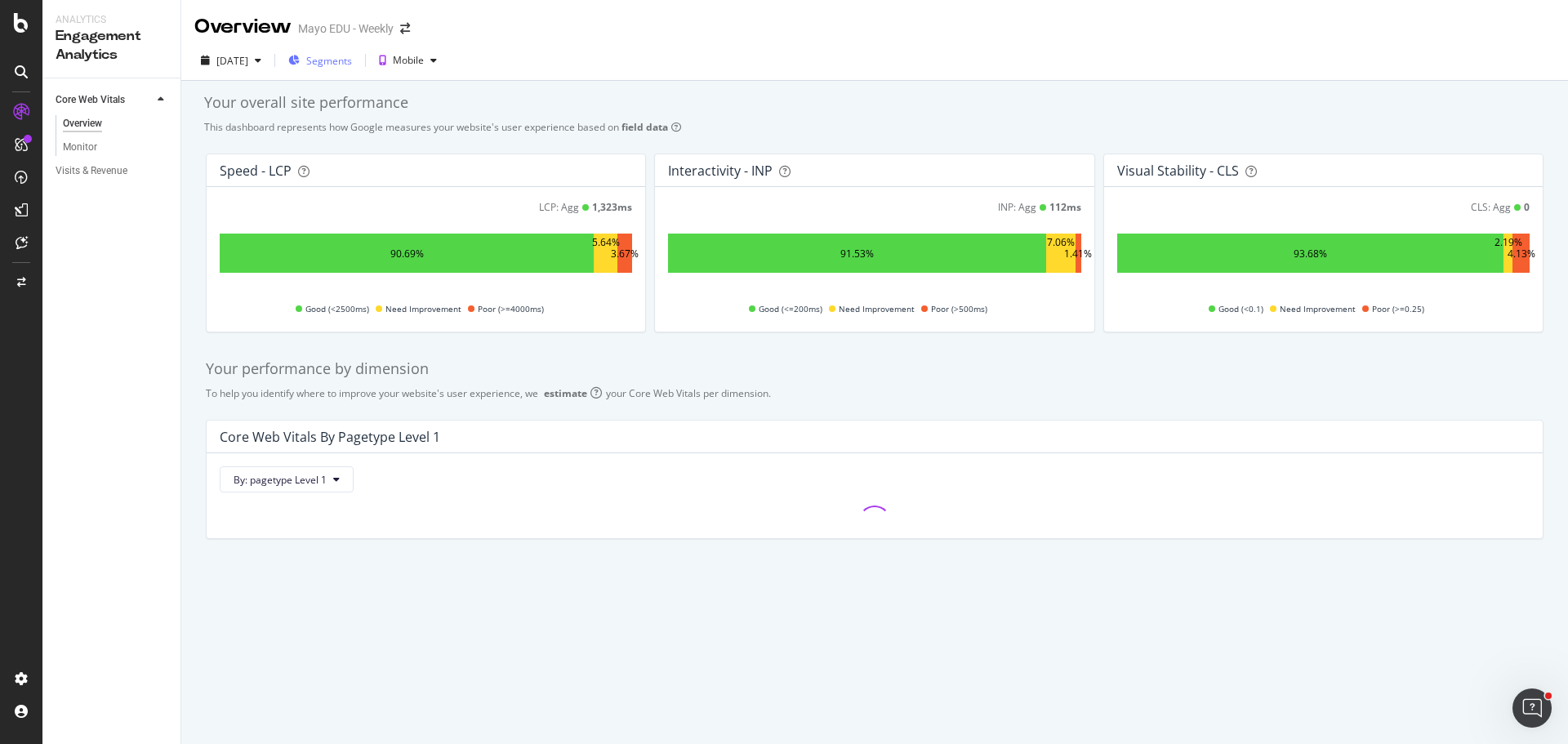
click at [352, 54] on span "Segments" at bounding box center [330, 61] width 46 height 14
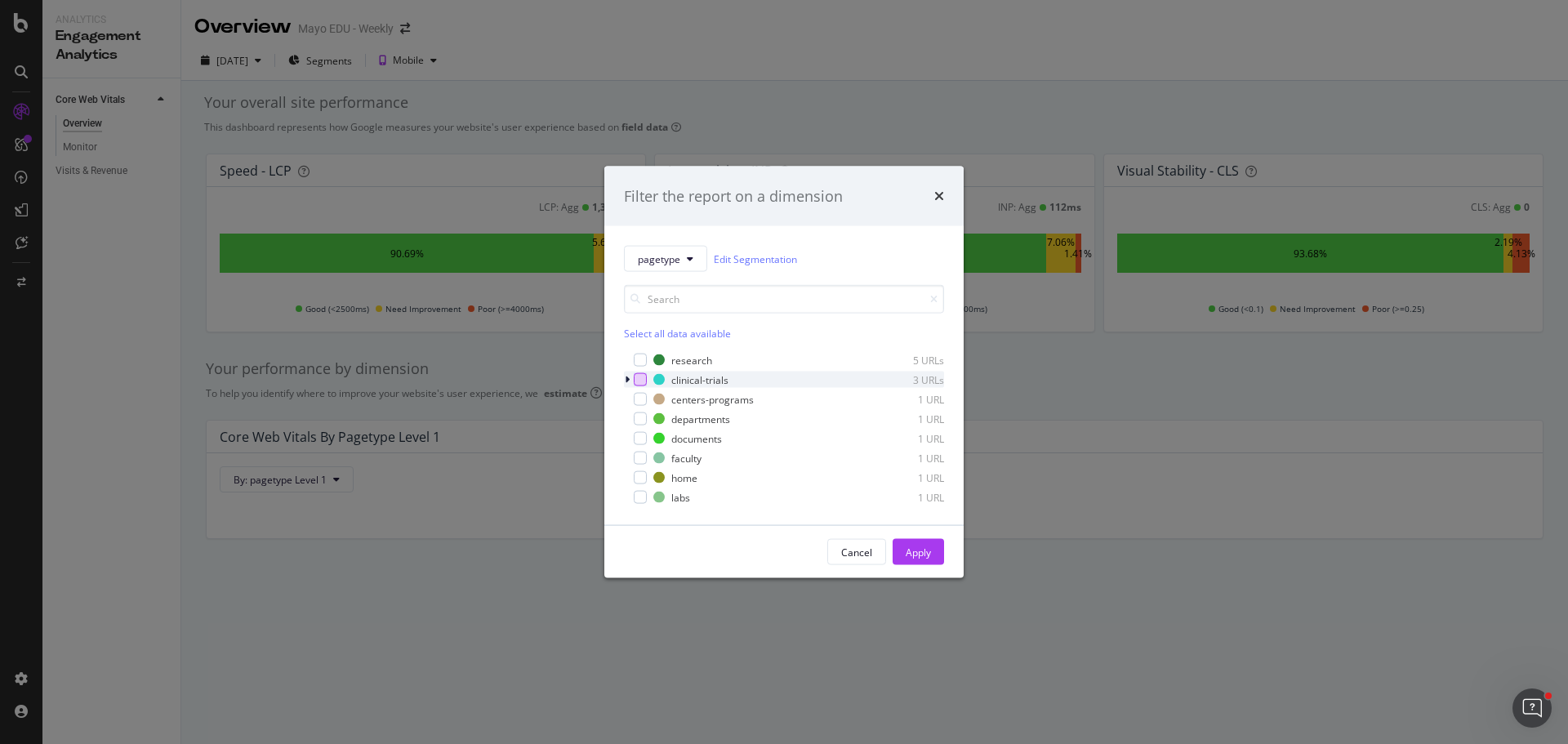
click at [646, 382] on div "modal" at bounding box center [640, 379] width 13 height 13
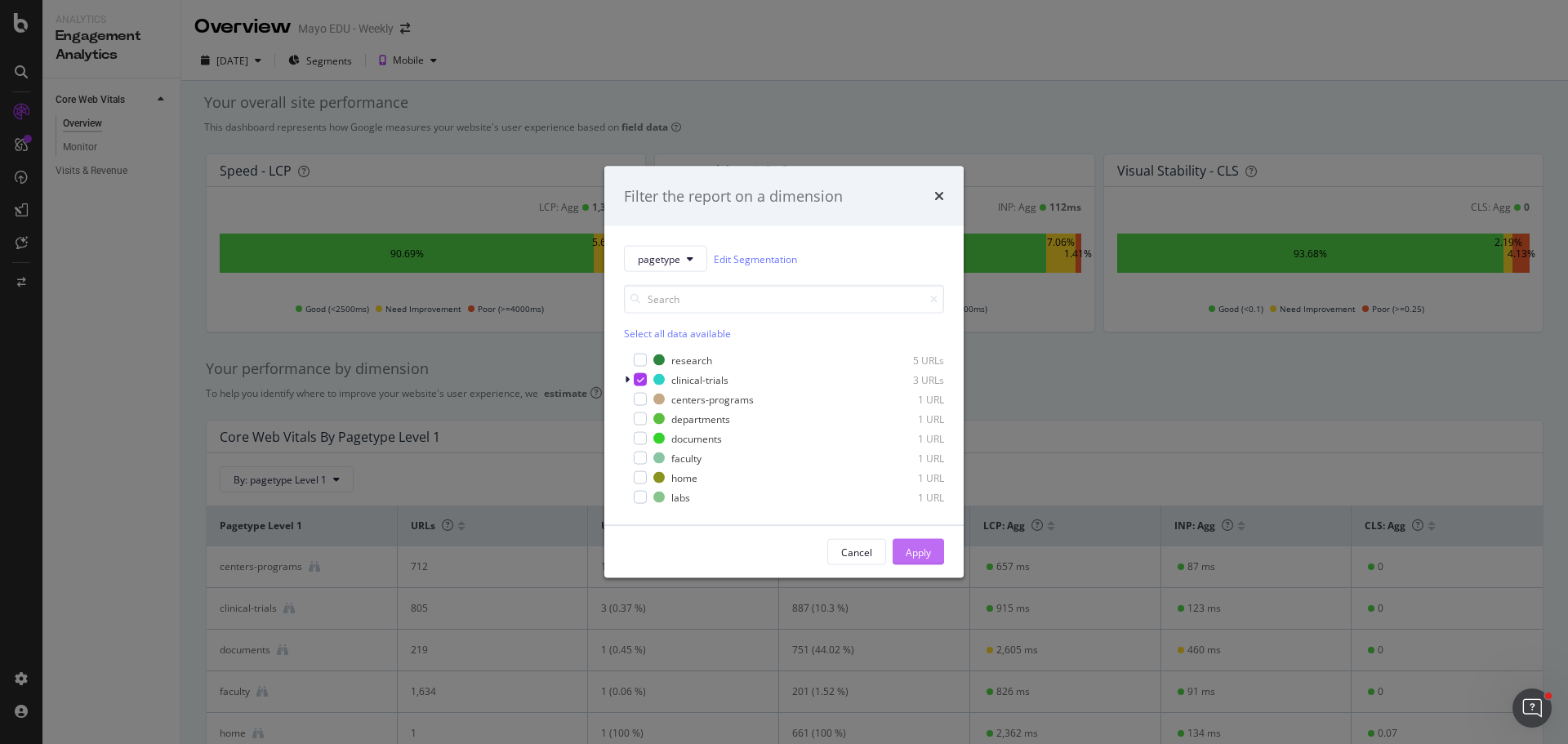
click at [926, 552] on div "Apply" at bounding box center [919, 552] width 26 height 14
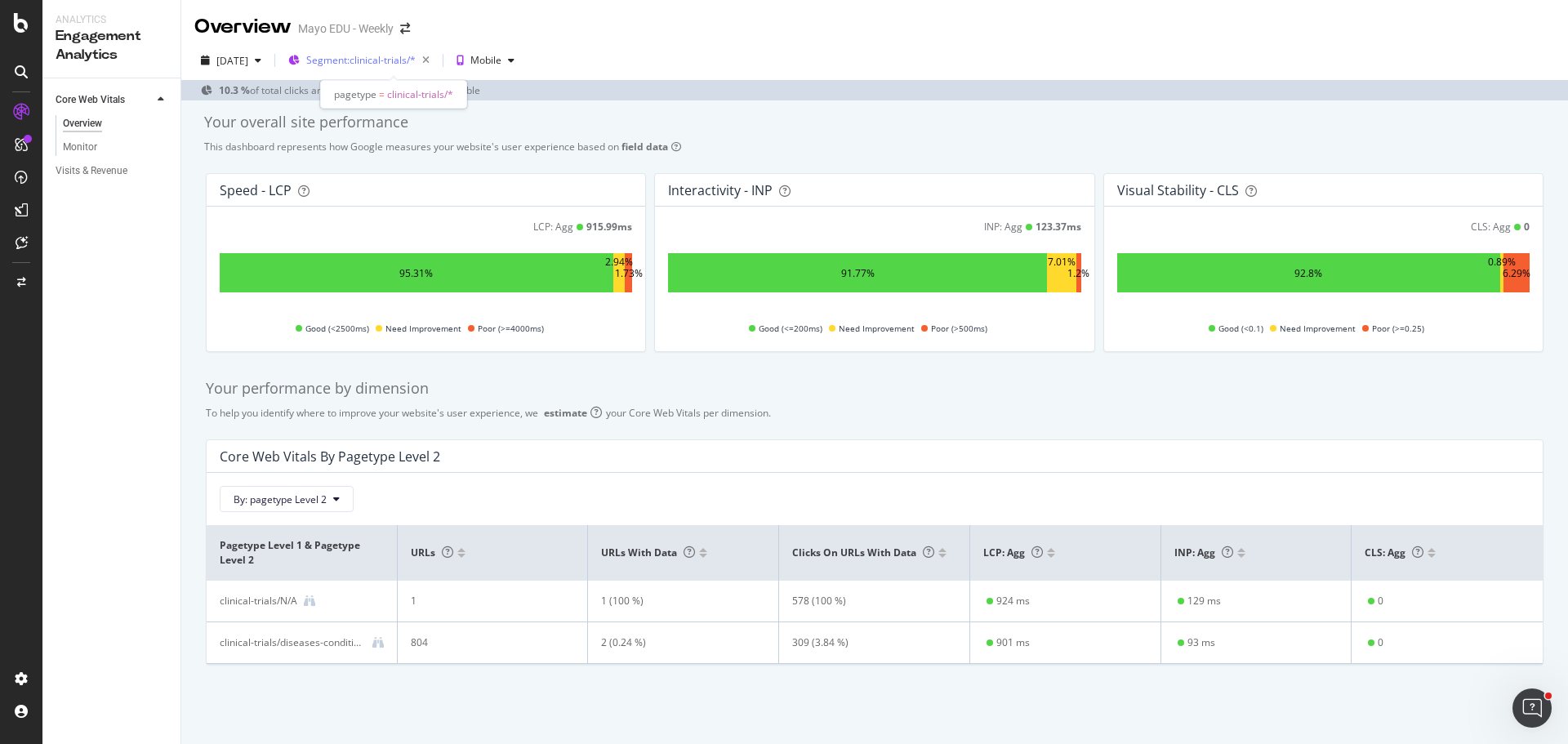
click at [379, 64] on span "Segment: clinical-trials/*" at bounding box center [361, 60] width 109 height 14
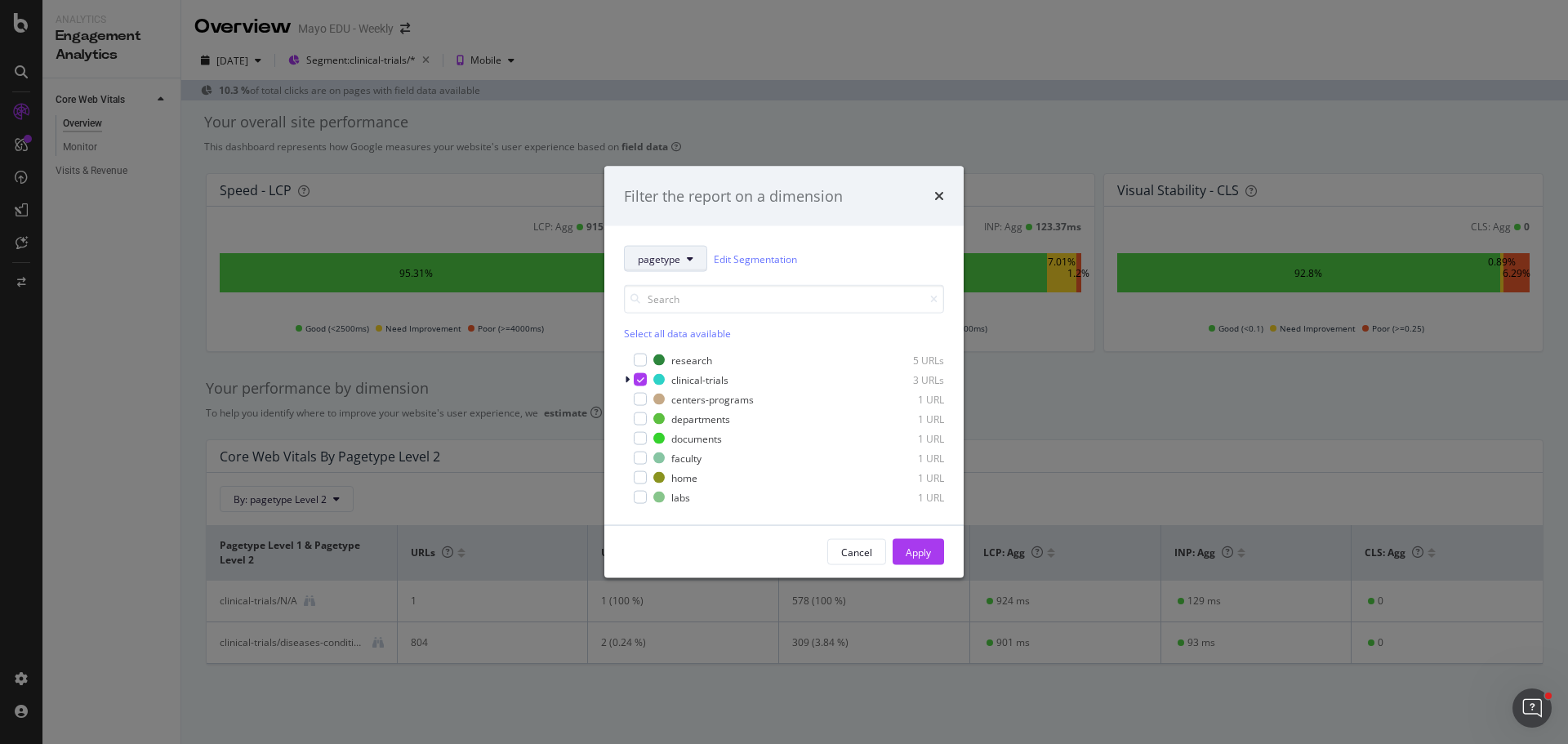
click at [683, 264] on button "pagetype" at bounding box center [666, 259] width 84 height 26
click at [874, 557] on button "Cancel" at bounding box center [857, 552] width 59 height 26
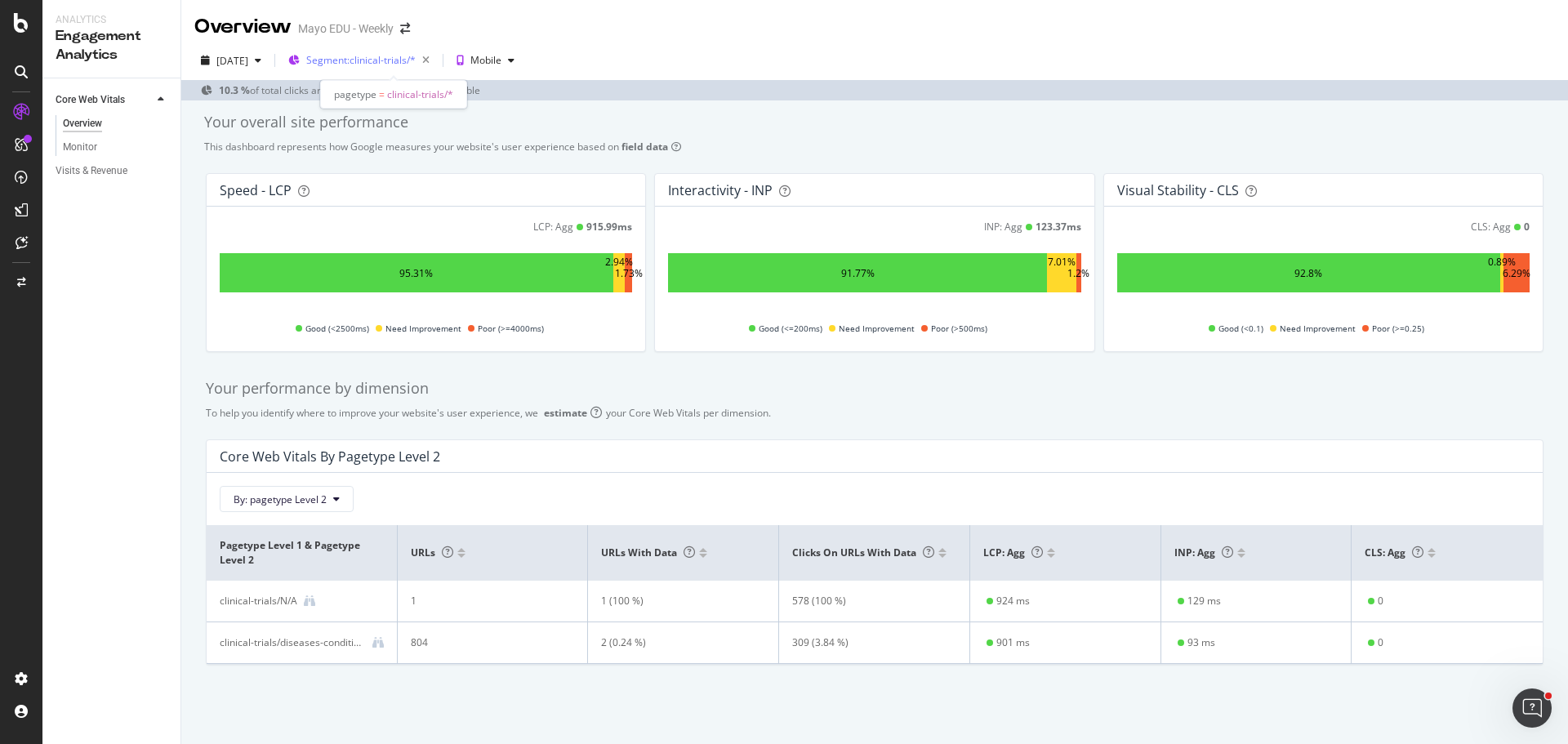
click at [401, 66] on span "Segment: clinical-trials/*" at bounding box center [361, 60] width 109 height 14
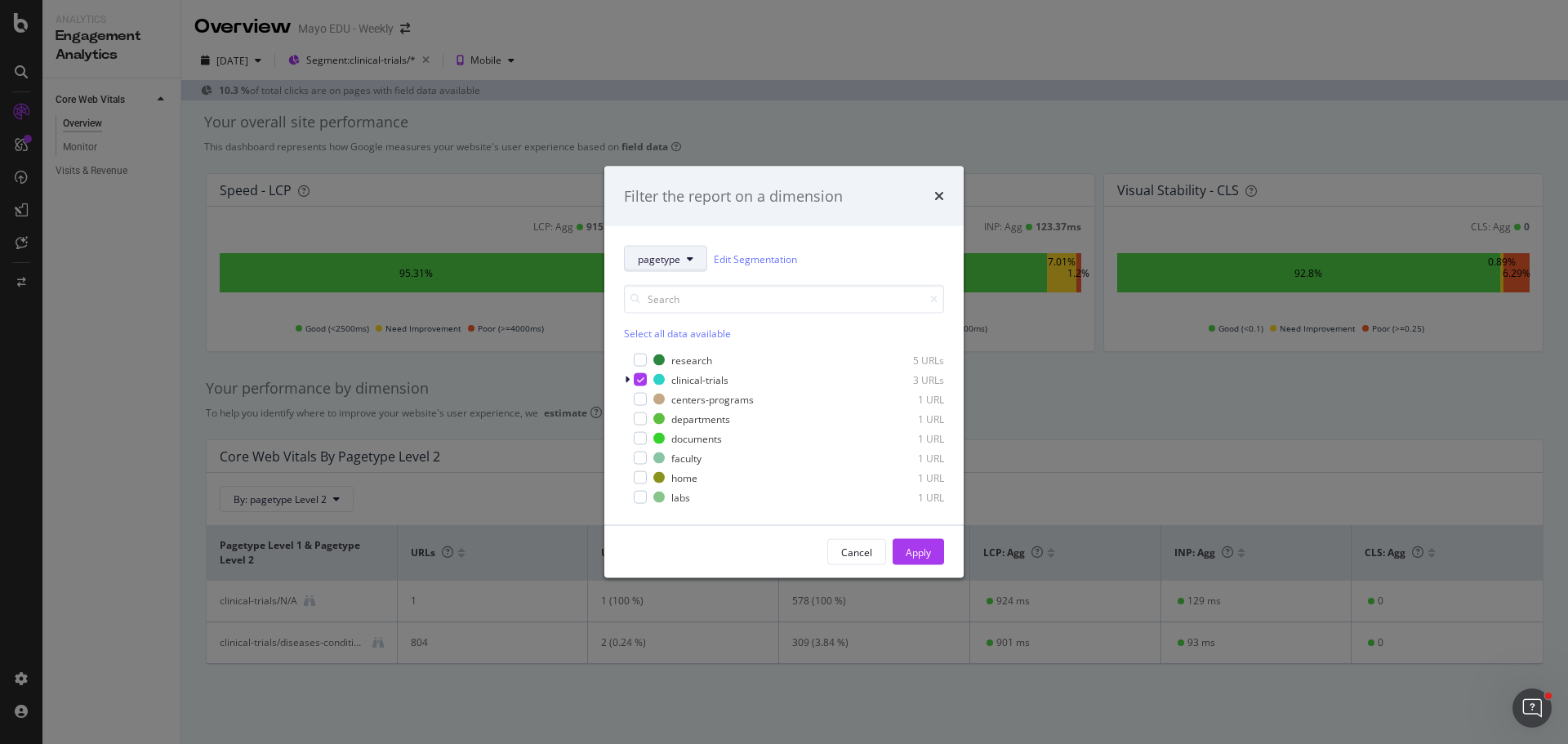
click at [660, 268] on button "pagetype" at bounding box center [666, 259] width 84 height 26
click at [647, 347] on span "top" at bounding box center [667, 348] width 59 height 15
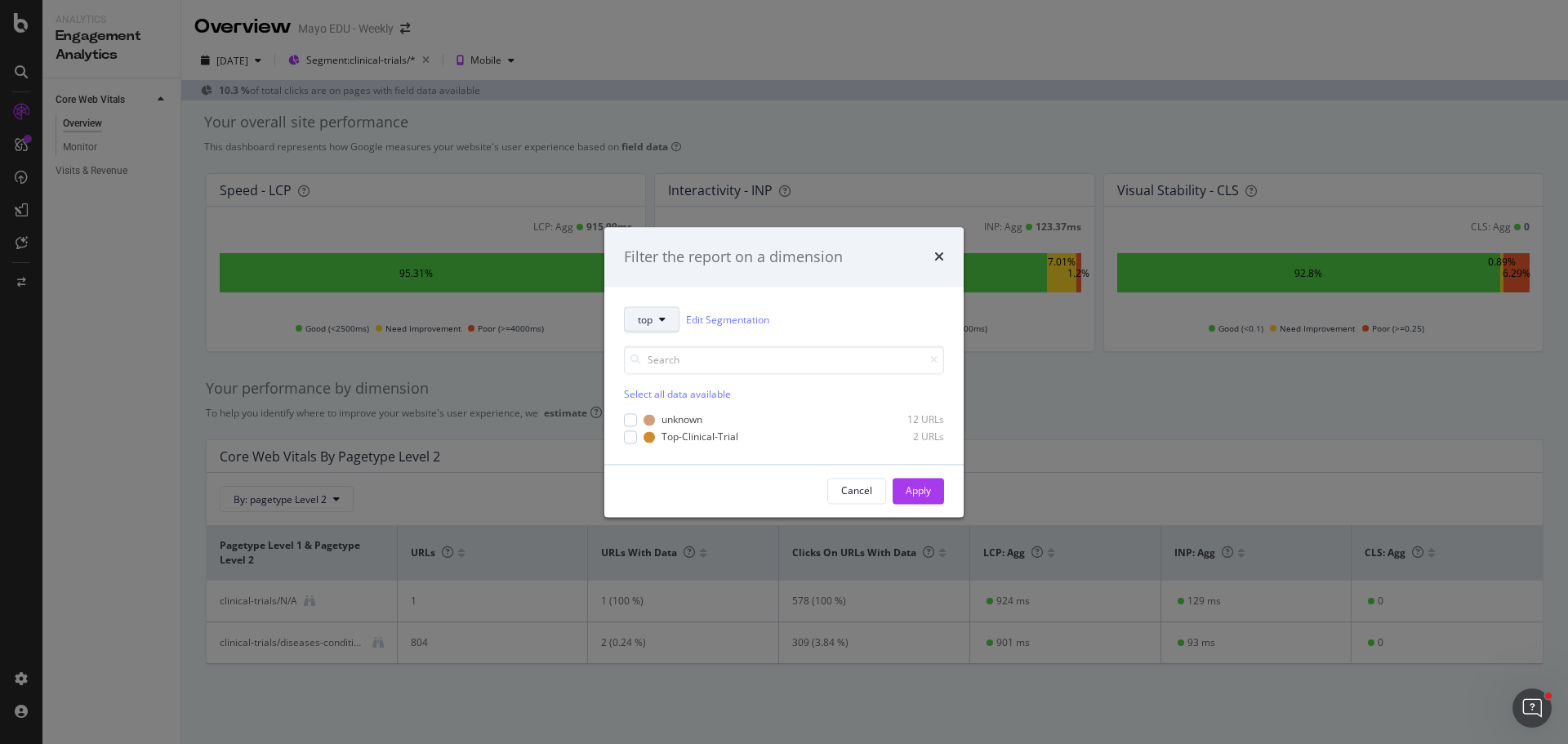
click at [654, 318] on button "top" at bounding box center [652, 320] width 56 height 26
click at [660, 378] on span "pagetype" at bounding box center [667, 378] width 59 height 15
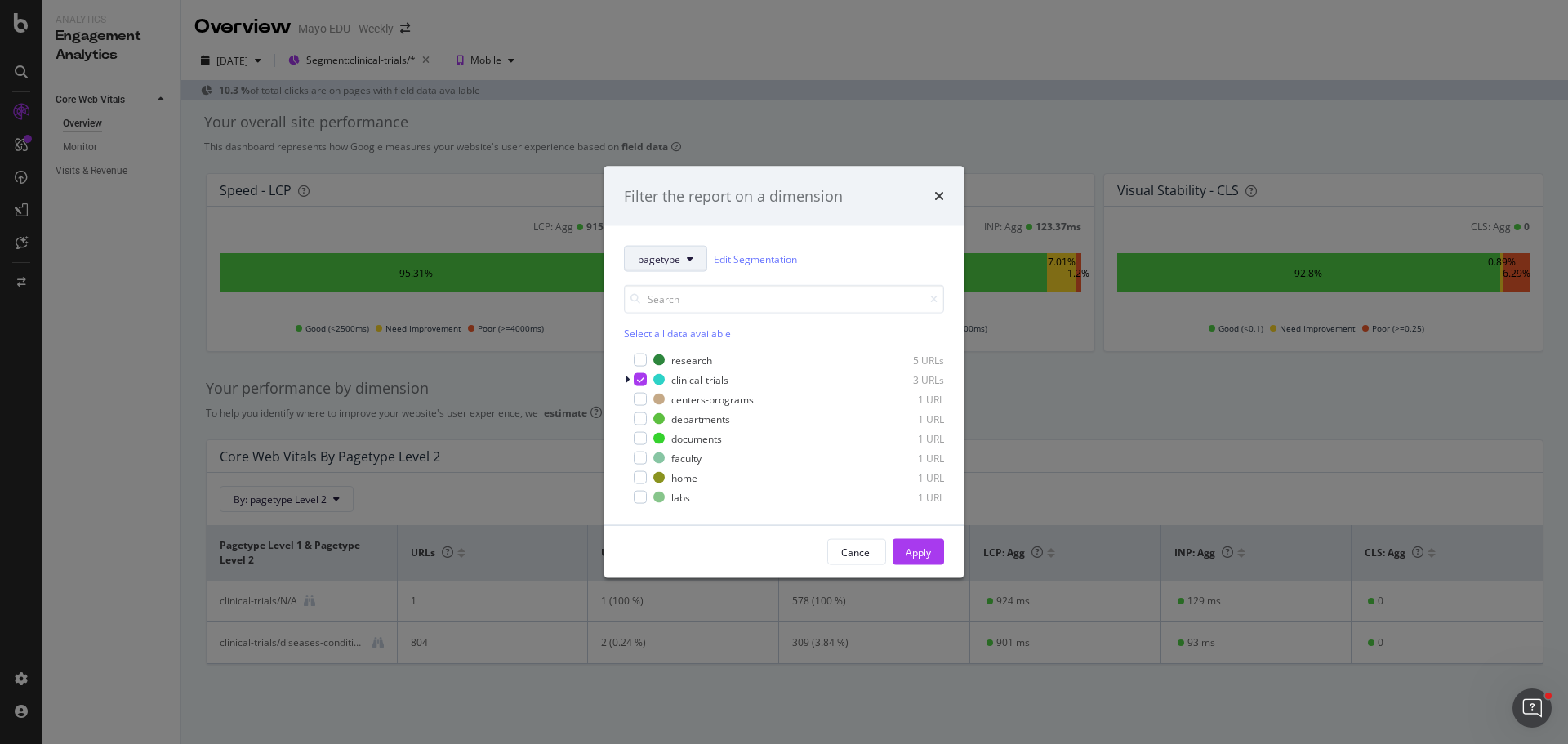
click at [659, 261] on span "pagetype" at bounding box center [659, 259] width 43 height 14
click at [665, 439] on span "MC4-Traffic" at bounding box center [667, 438] width 59 height 15
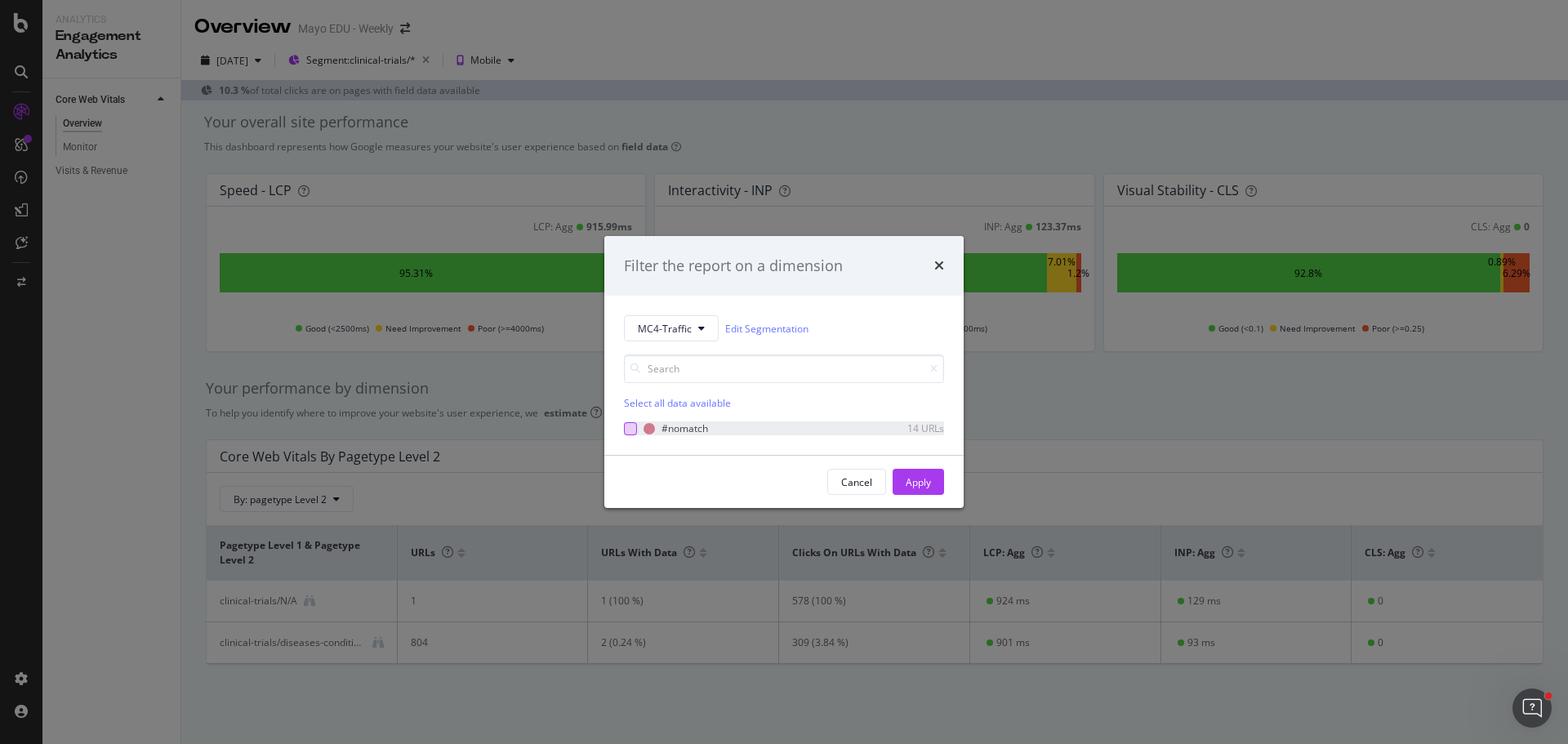
click at [634, 430] on div "modal" at bounding box center [630, 428] width 13 height 13
click at [631, 429] on icon "modal" at bounding box center [630, 429] width 8 height 9
click at [648, 324] on span "MC4-Traffic" at bounding box center [664, 329] width 54 height 14
click at [668, 393] on span "pagetype" at bounding box center [667, 387] width 59 height 15
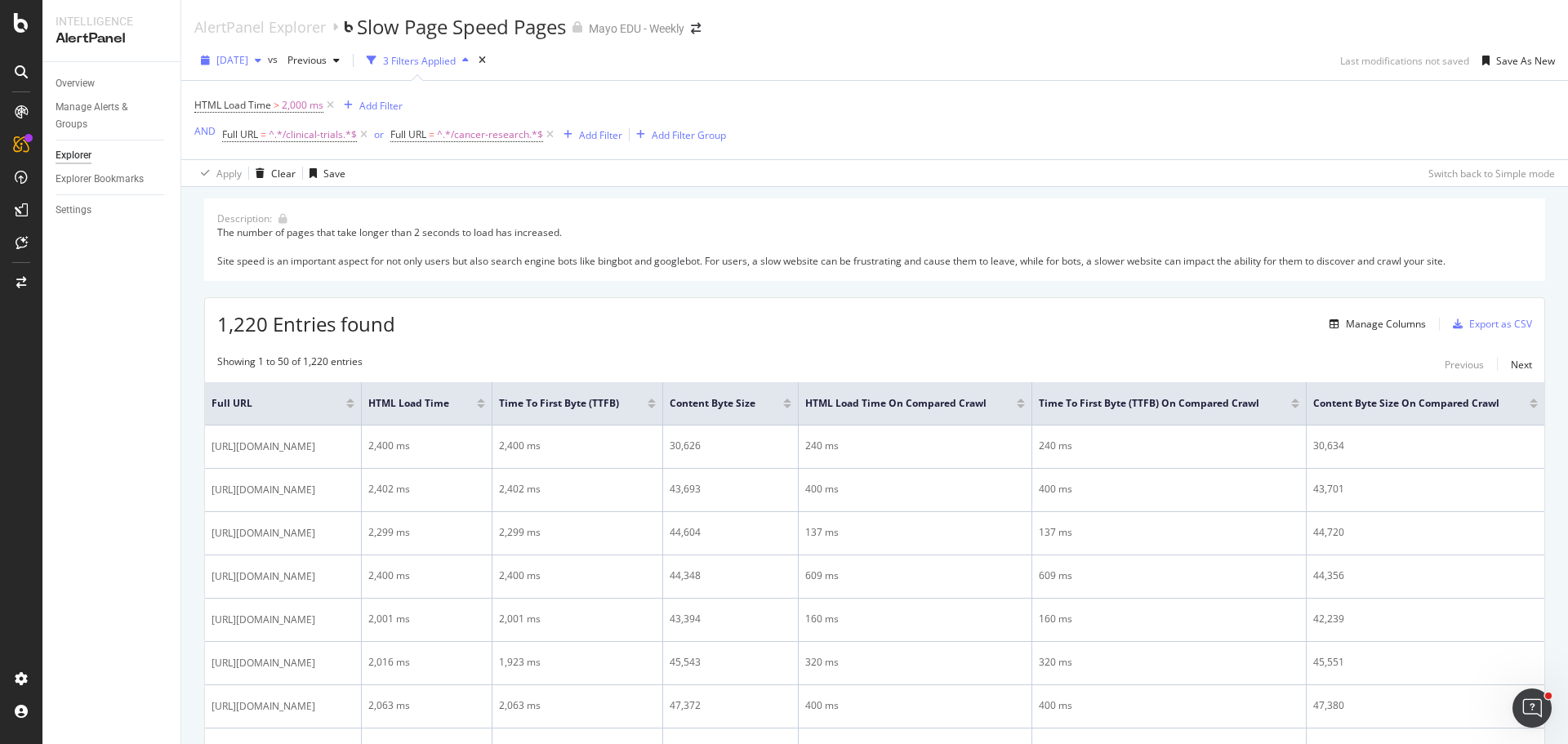
click at [240, 56] on span "[DATE]" at bounding box center [231, 60] width 32 height 14
click at [278, 126] on div "2025 Sep. 24th" at bounding box center [260, 123] width 85 height 15
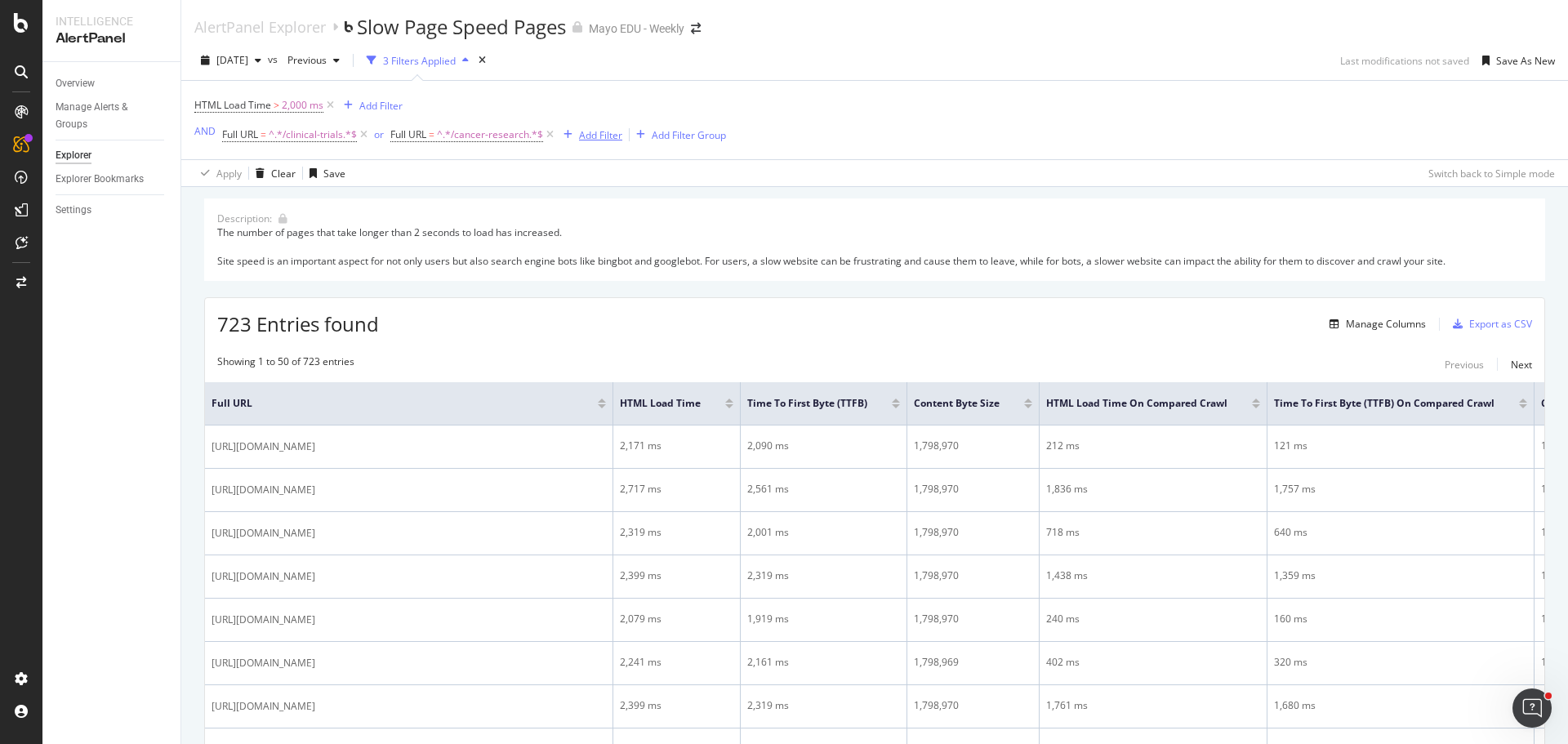
click at [600, 137] on div "Add Filter" at bounding box center [600, 135] width 44 height 14
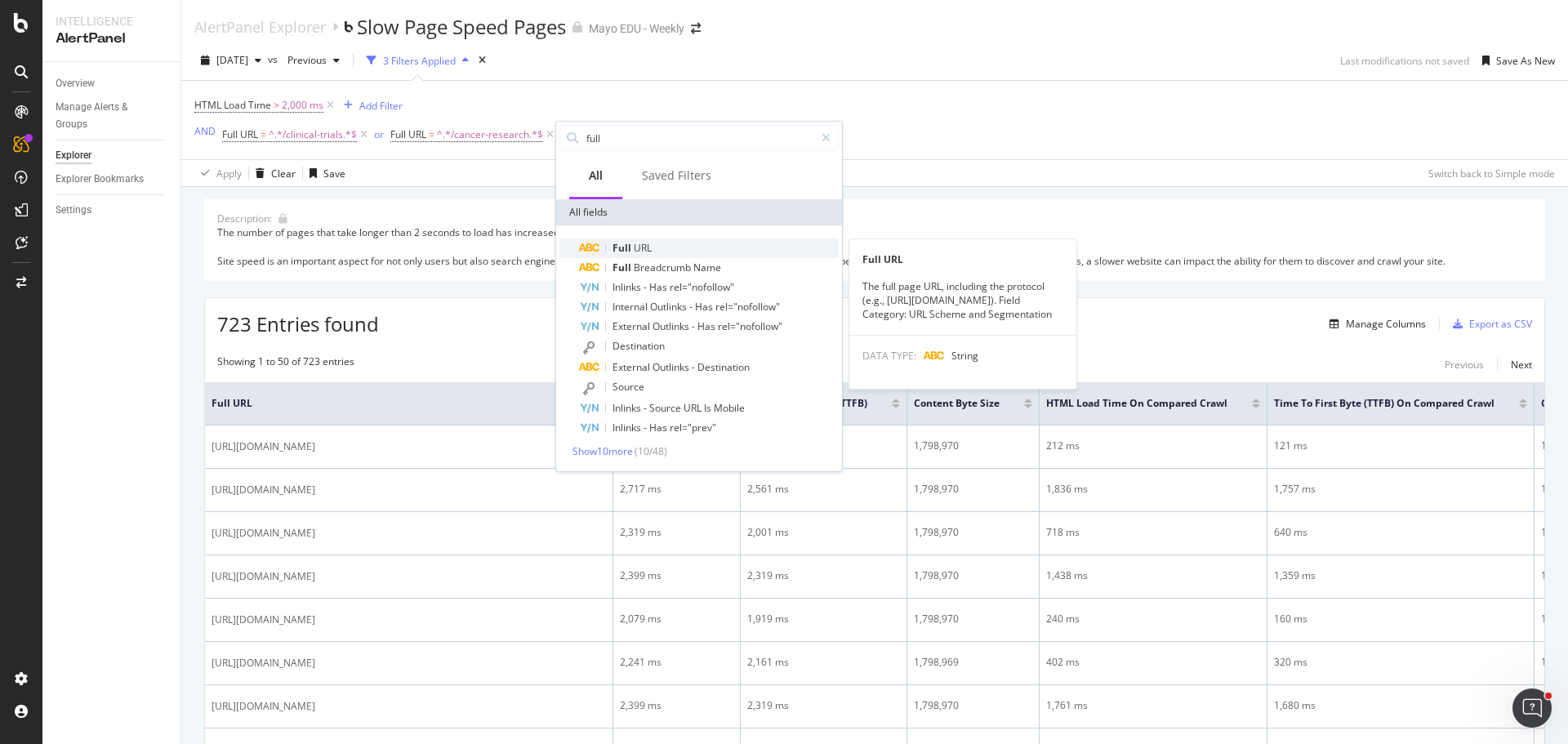
type input "full"
click at [636, 251] on span "URL" at bounding box center [642, 248] width 18 height 14
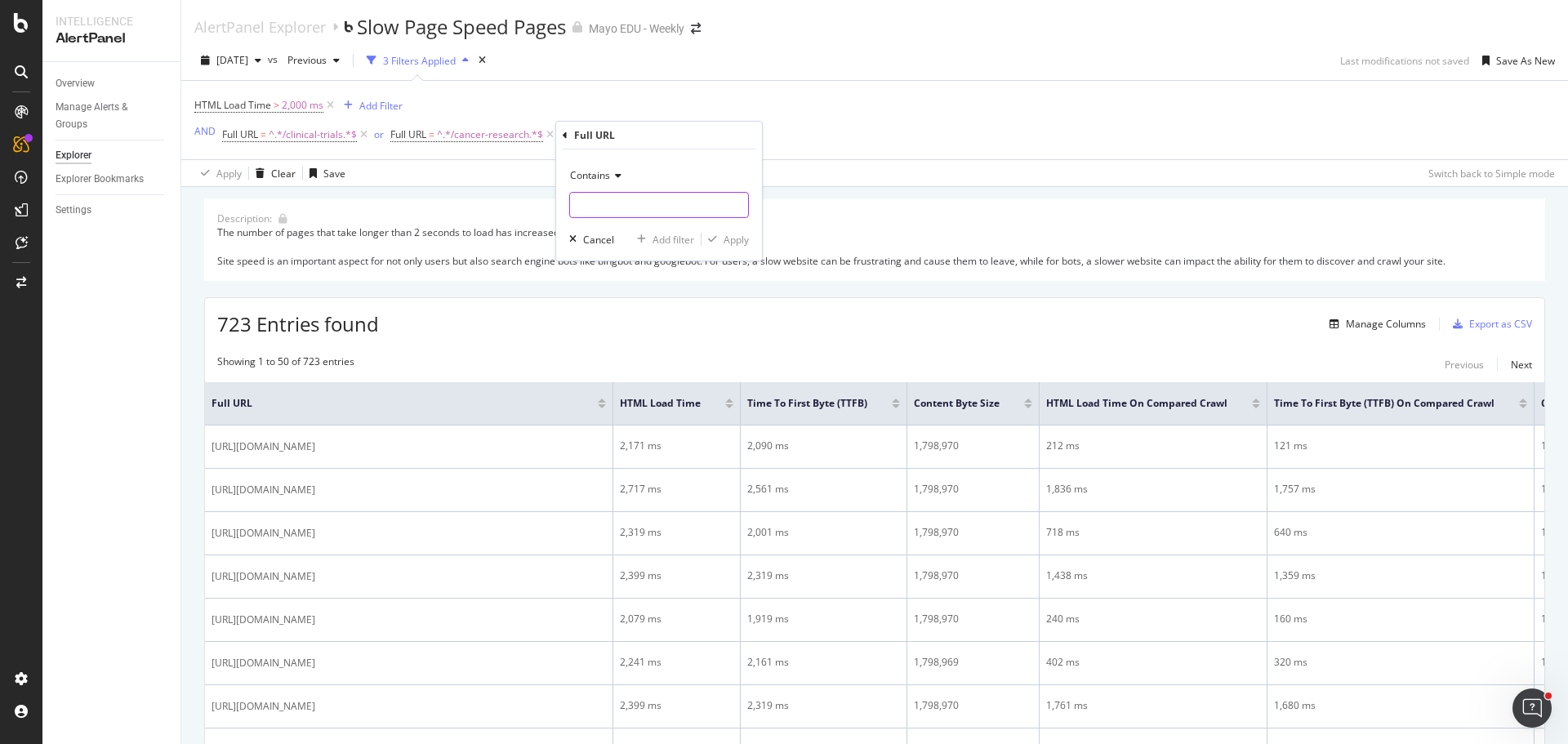
click at [596, 207] on input "text" at bounding box center [659, 205] width 178 height 26
type input "cls-20492234"
click at [746, 239] on div "Apply" at bounding box center [736, 240] width 26 height 14
click at [717, 132] on icon at bounding box center [719, 134] width 14 height 16
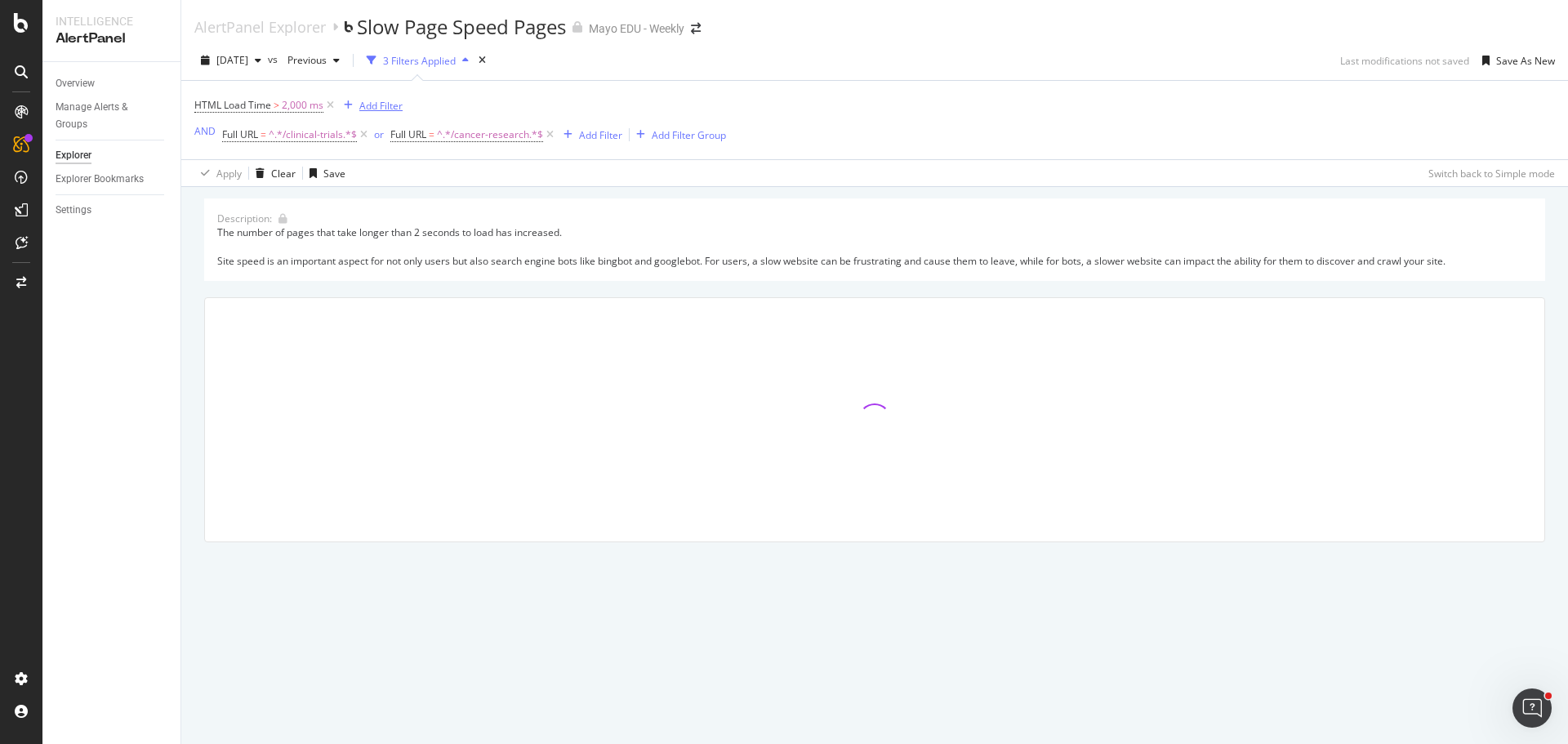
click at [374, 103] on div "Add Filter" at bounding box center [381, 106] width 44 height 14
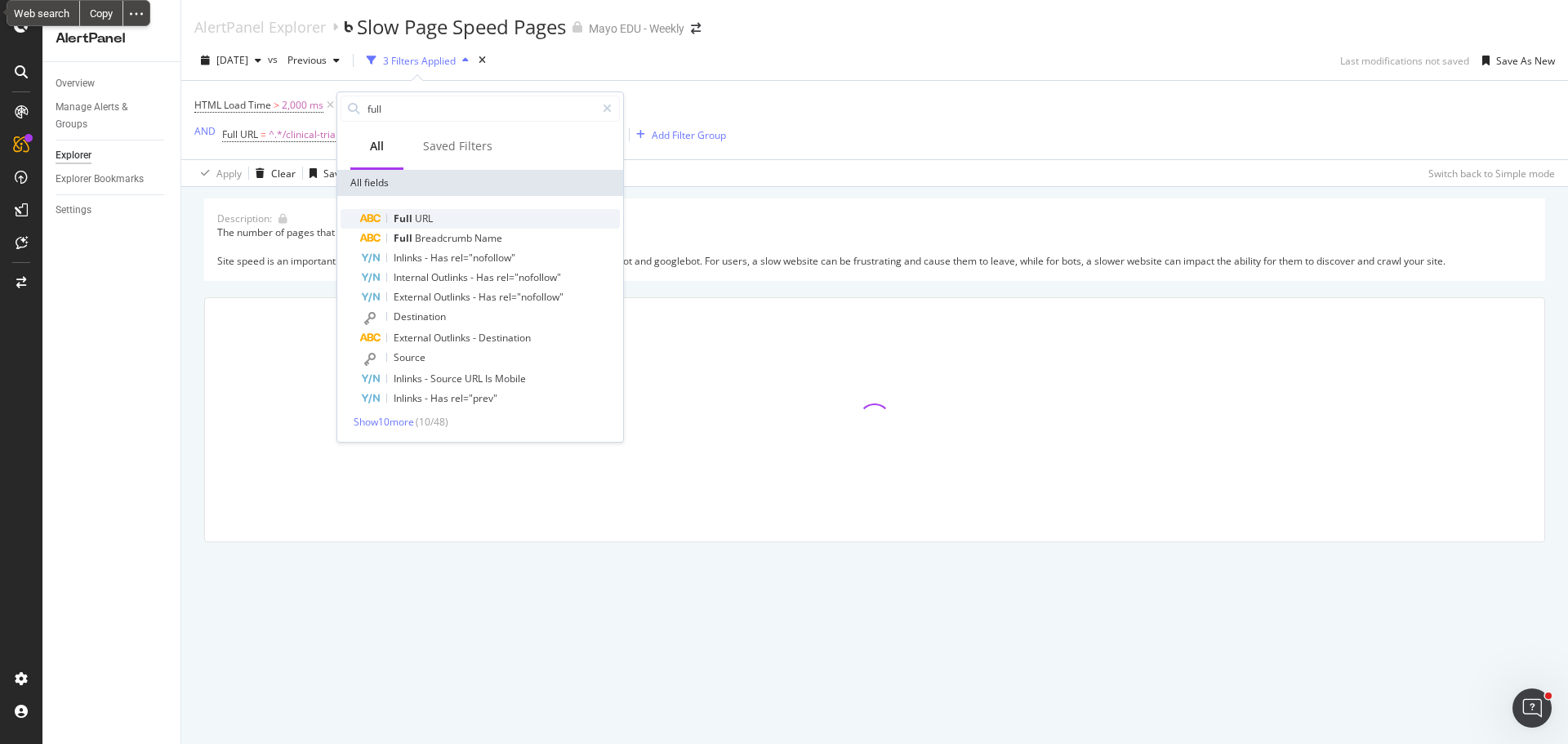
click at [416, 216] on span "URL" at bounding box center [424, 219] width 18 height 14
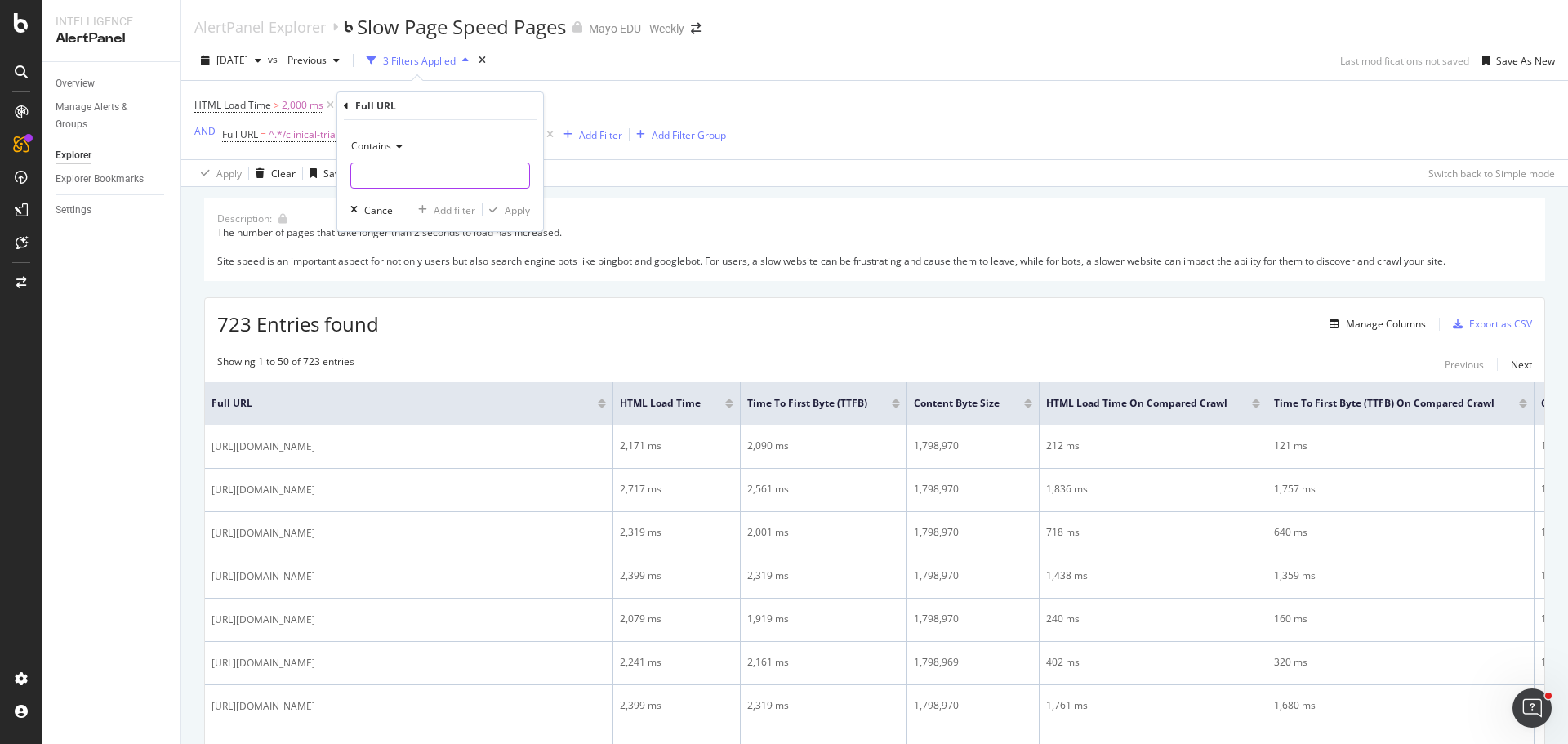
click at [394, 173] on input "text" at bounding box center [440, 175] width 178 height 26
type input "cls-20492234"
click at [514, 206] on div "Apply" at bounding box center [518, 210] width 26 height 14
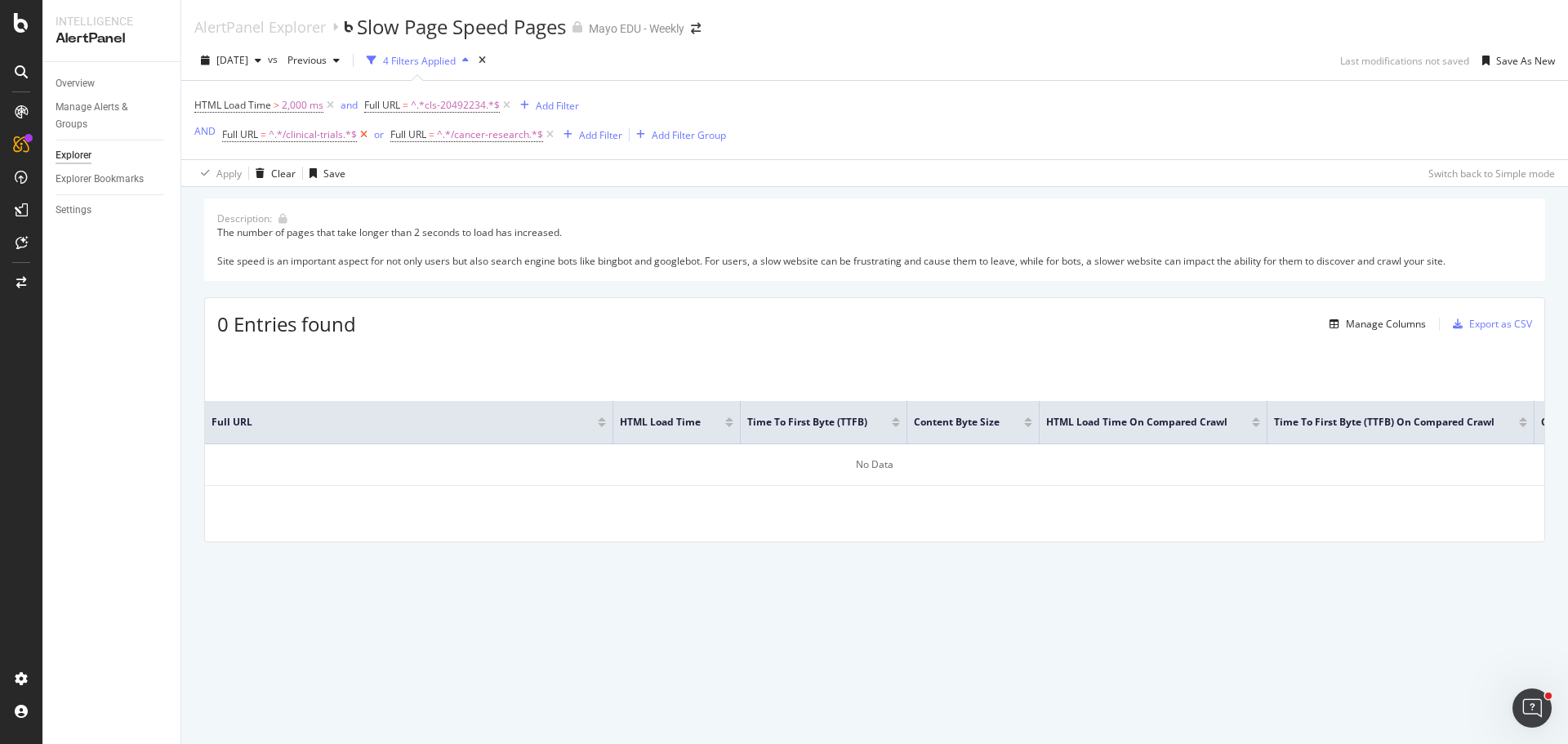
click at [365, 132] on icon at bounding box center [364, 134] width 14 height 16
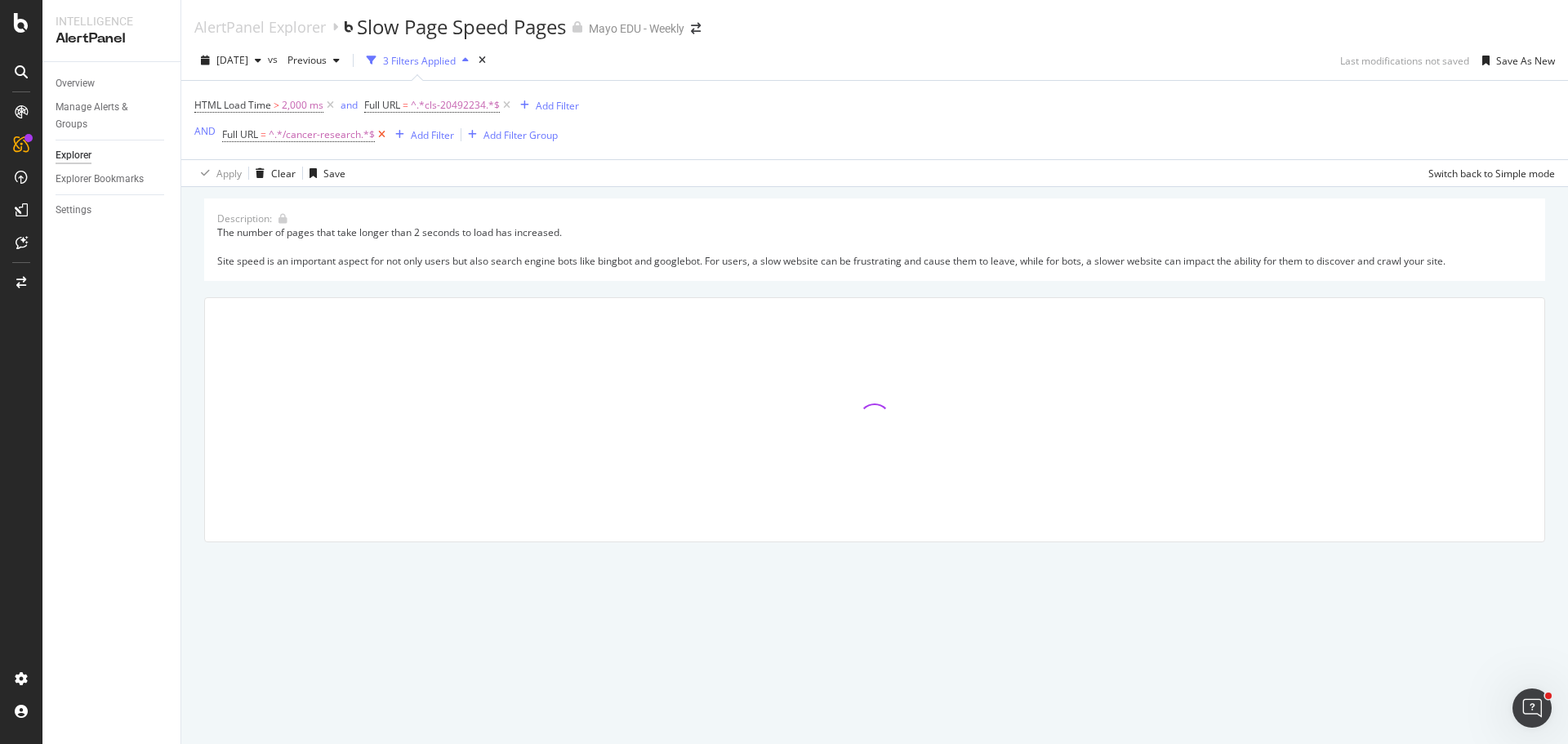
click at [382, 133] on icon at bounding box center [382, 134] width 14 height 16
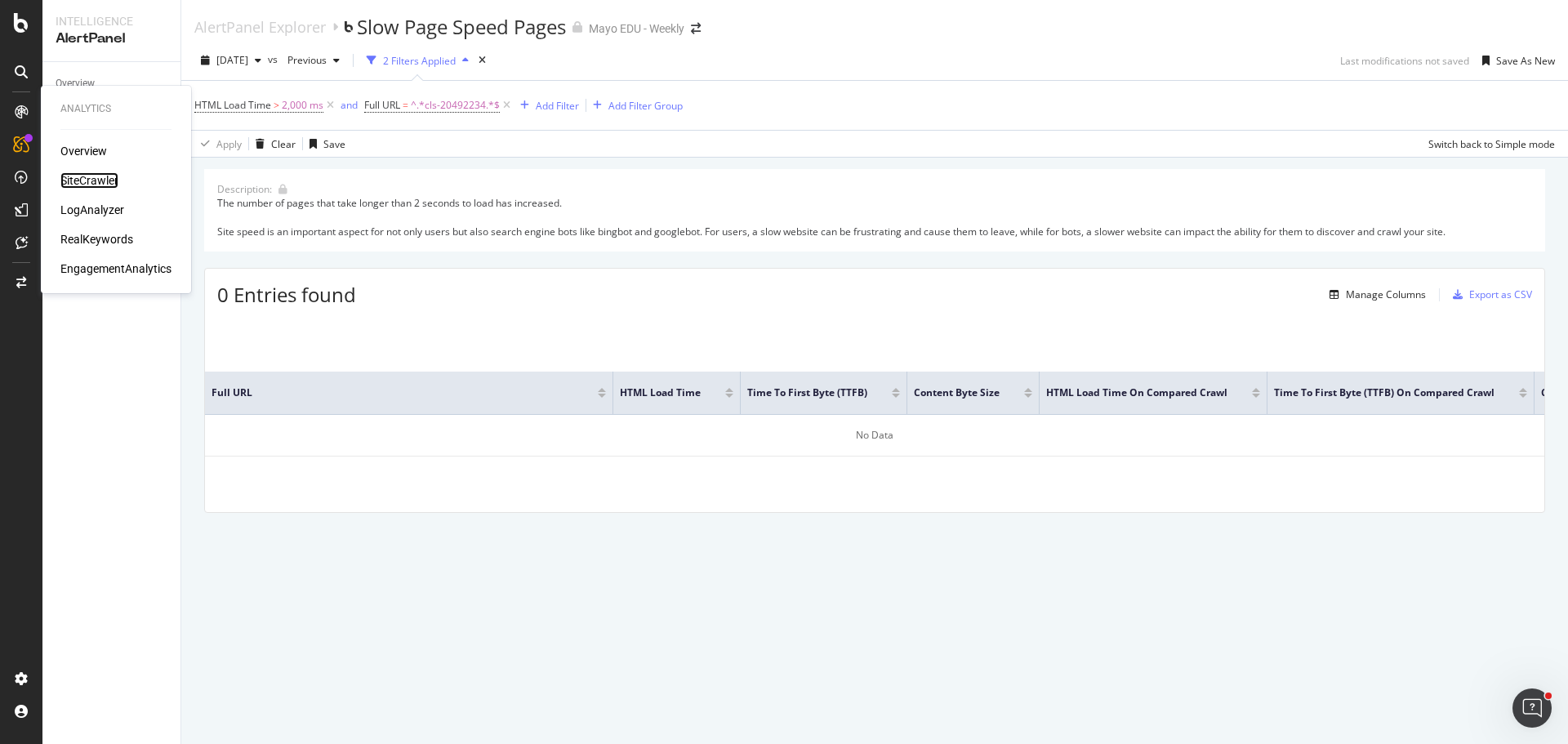
click at [75, 177] on div "SiteCrawler" at bounding box center [90, 180] width 58 height 16
